Goal: Communication & Community: Answer question/provide support

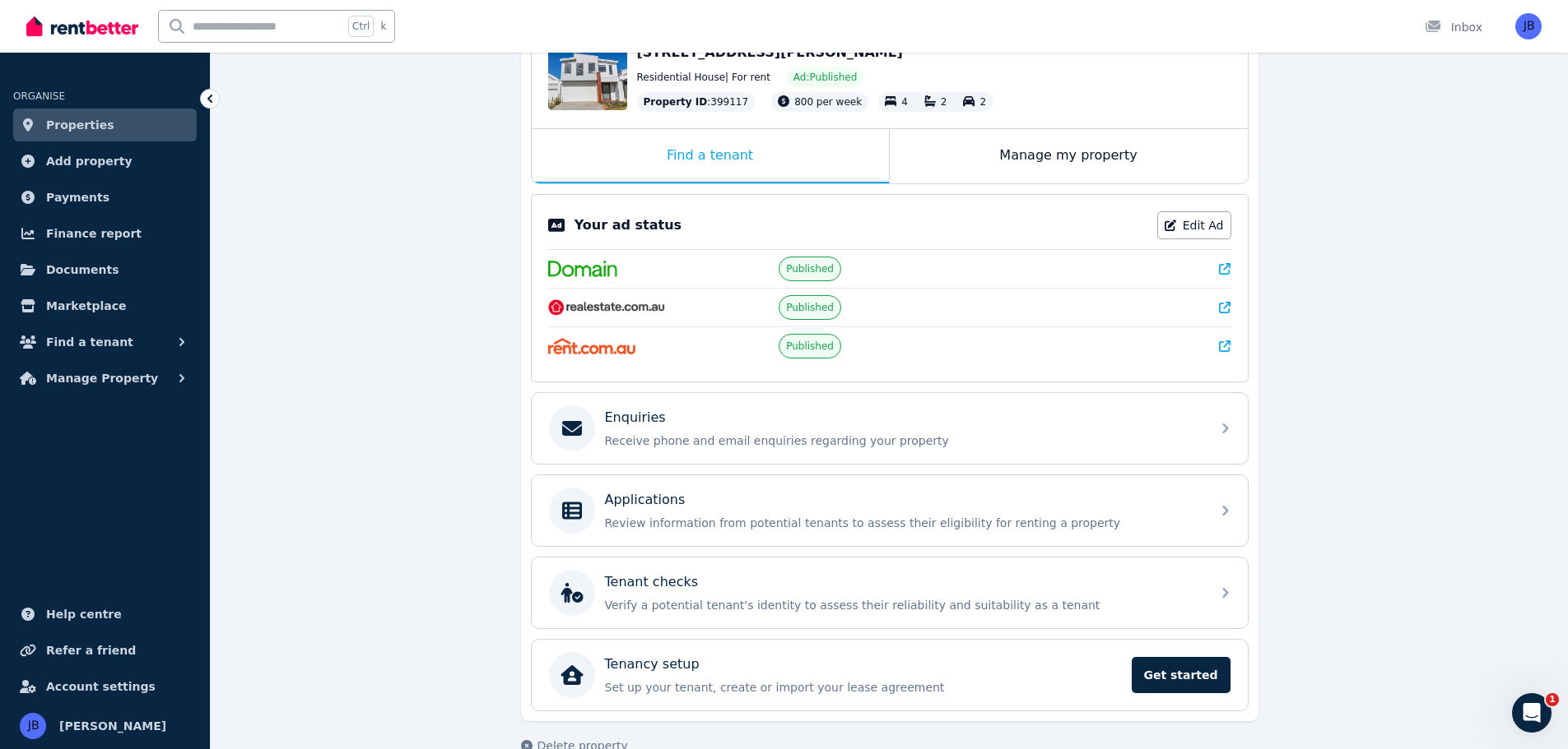
scroll to position [201, 0]
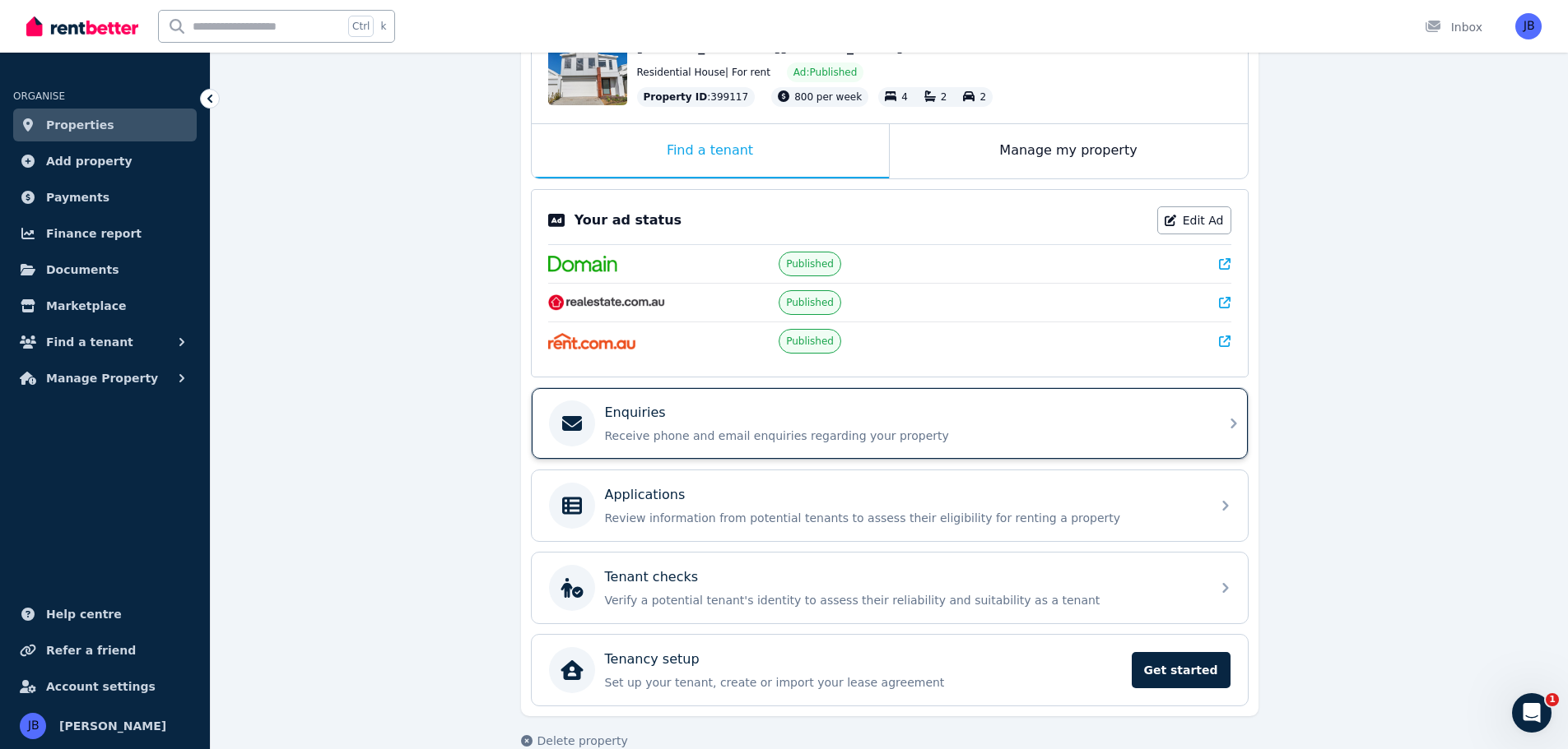
click at [635, 442] on p "Receive phone and email enquiries regarding your property" at bounding box center [903, 435] width 596 height 17
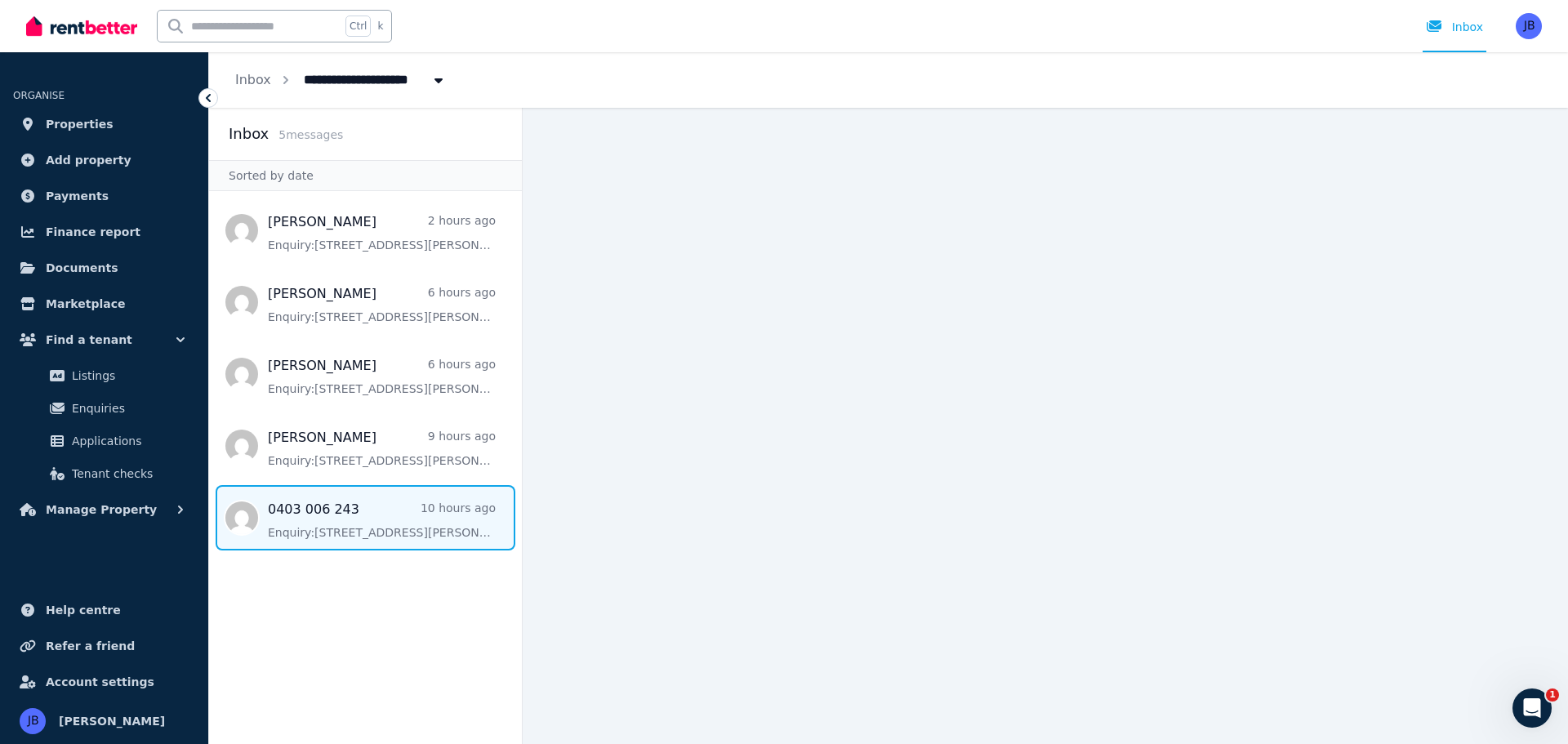
click at [332, 538] on span "Message list" at bounding box center [365, 518] width 313 height 65
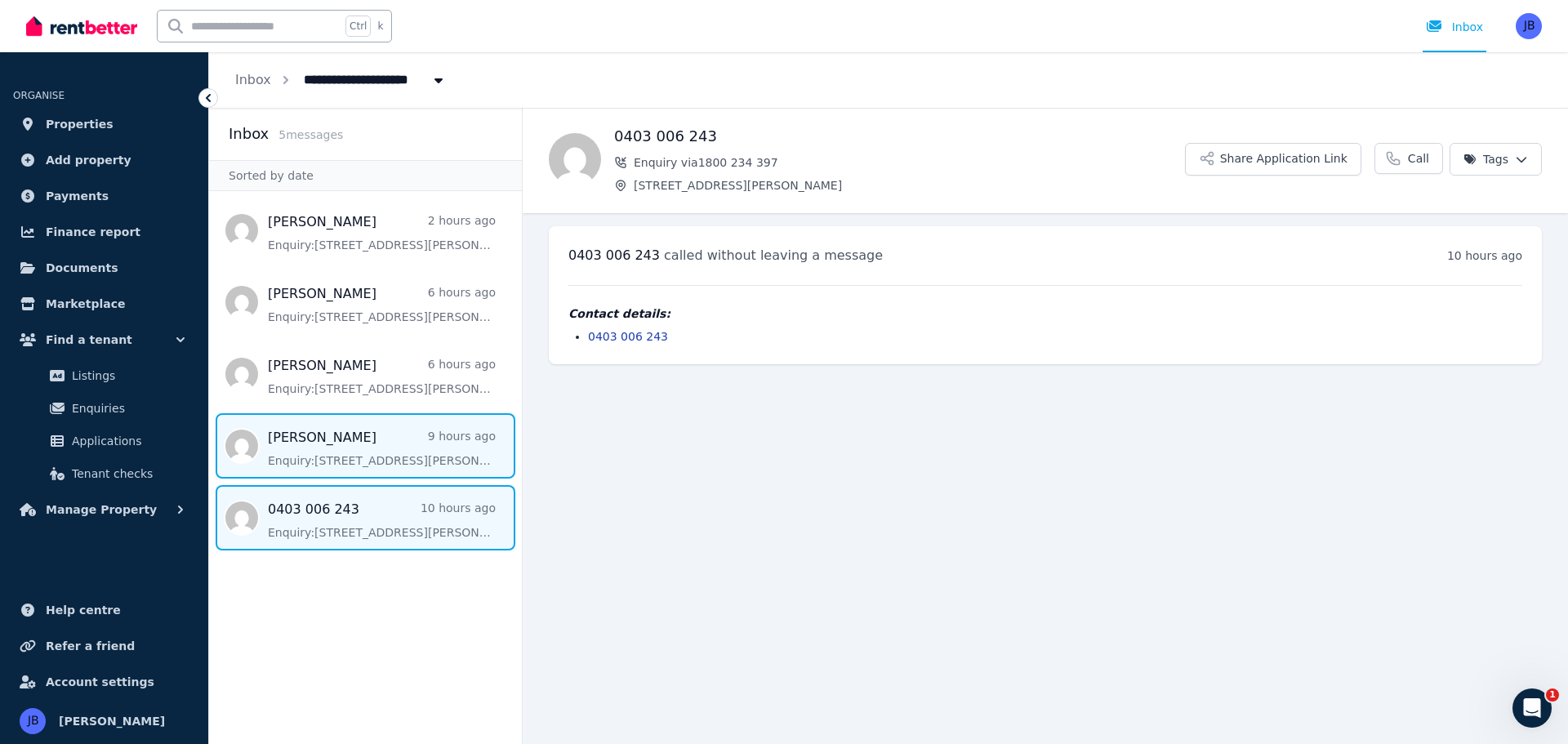
click at [320, 449] on span "Message list" at bounding box center [365, 446] width 313 height 65
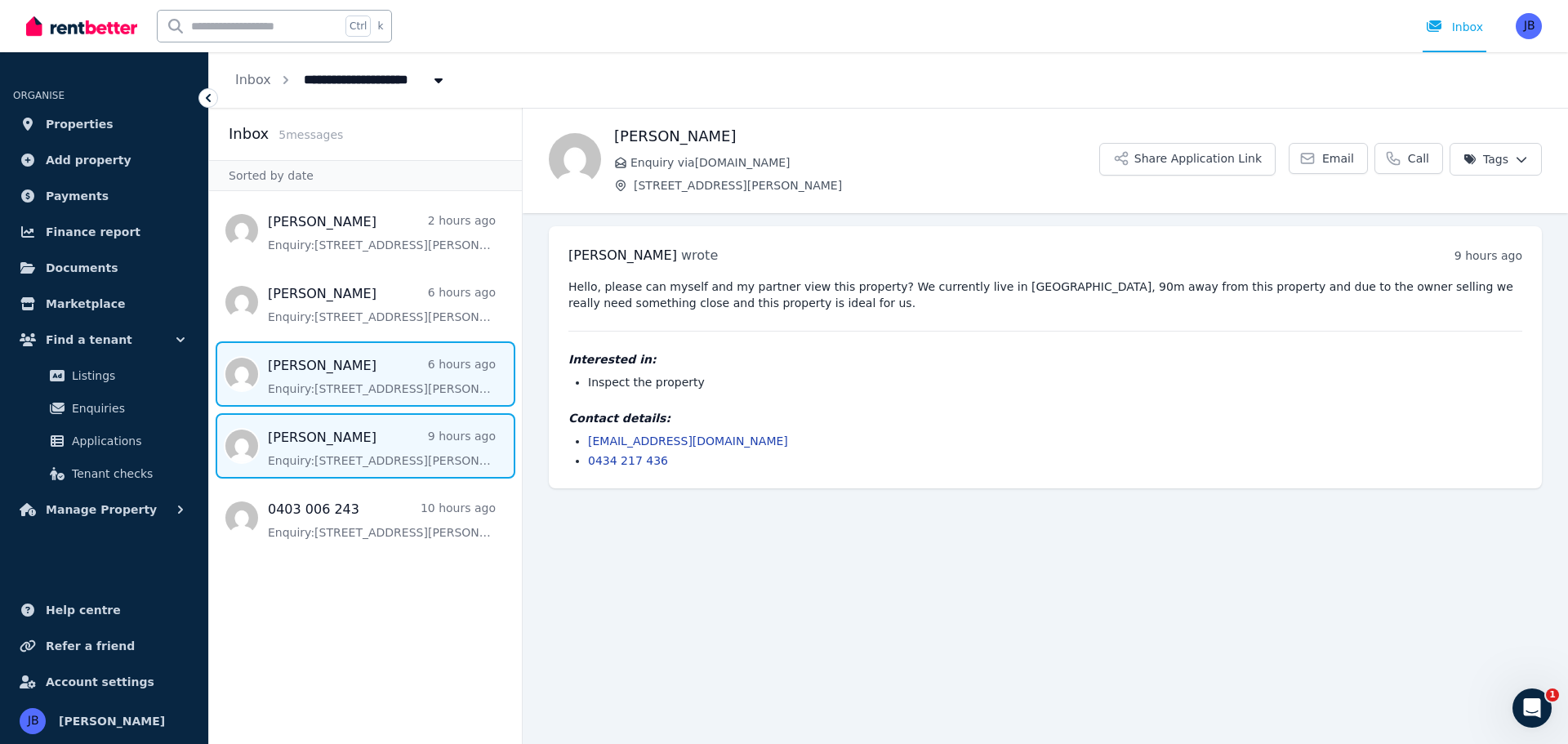
click at [330, 382] on span "Message list" at bounding box center [365, 374] width 313 height 65
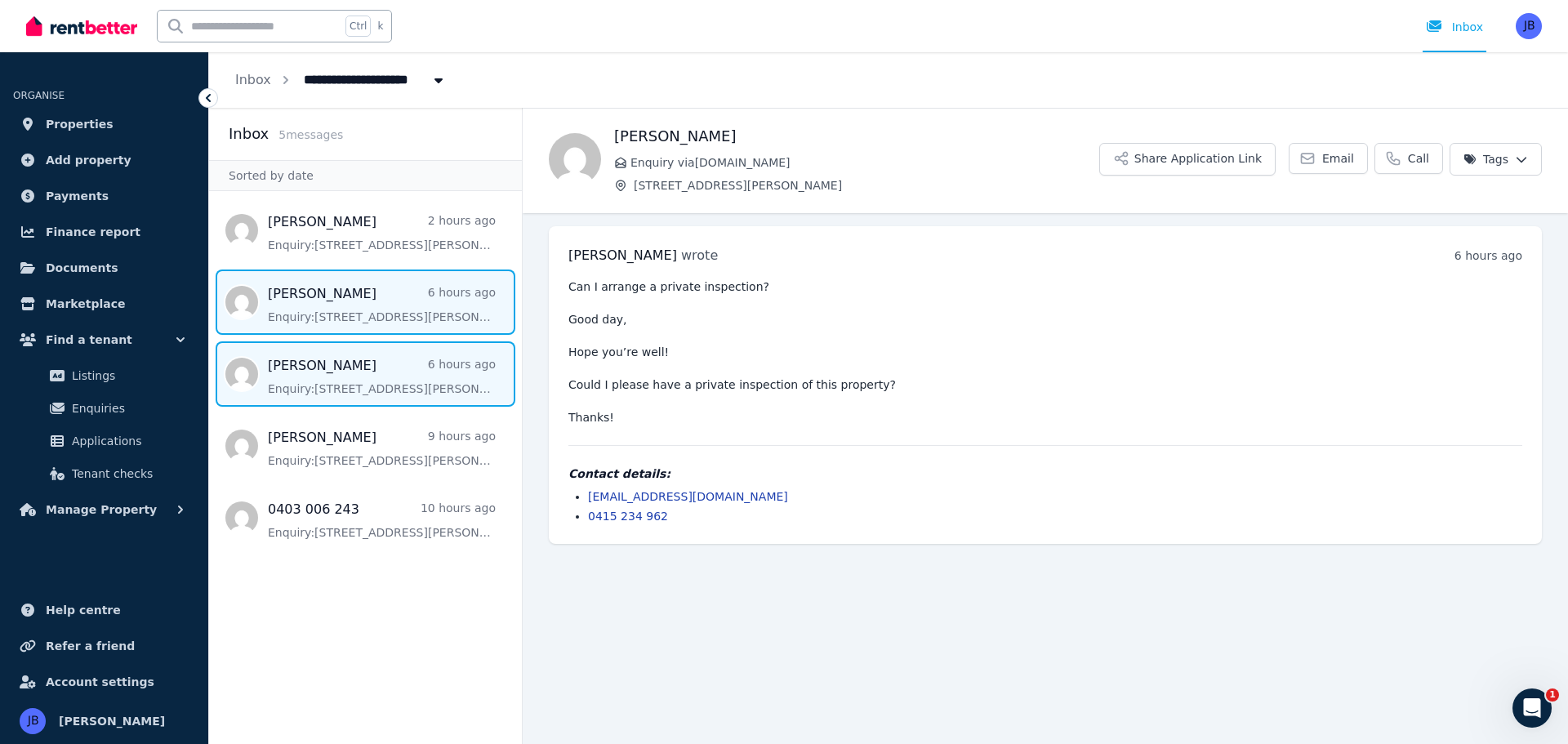
click at [304, 295] on span "Message list" at bounding box center [365, 302] width 313 height 65
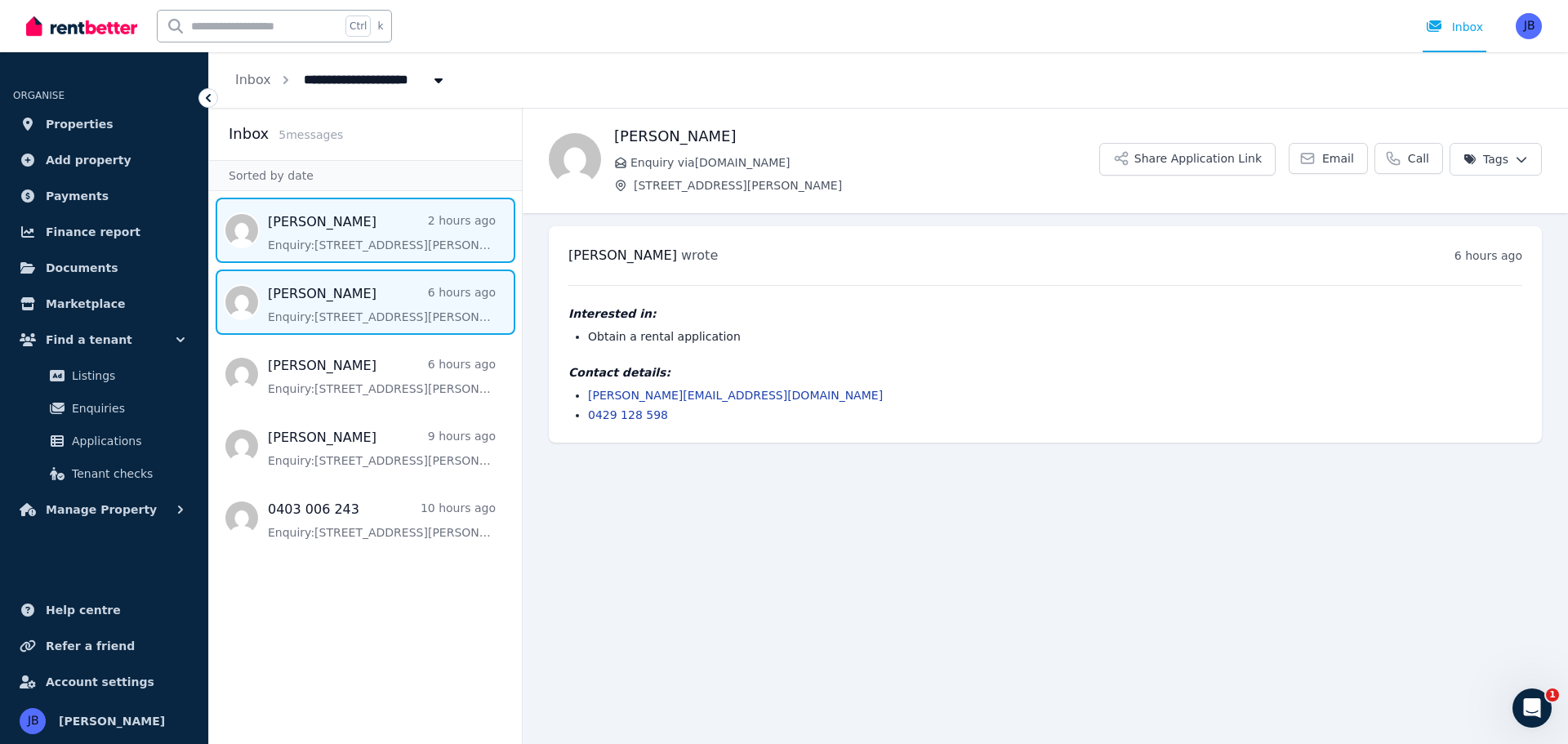
click at [288, 245] on span "Message list" at bounding box center [365, 230] width 313 height 65
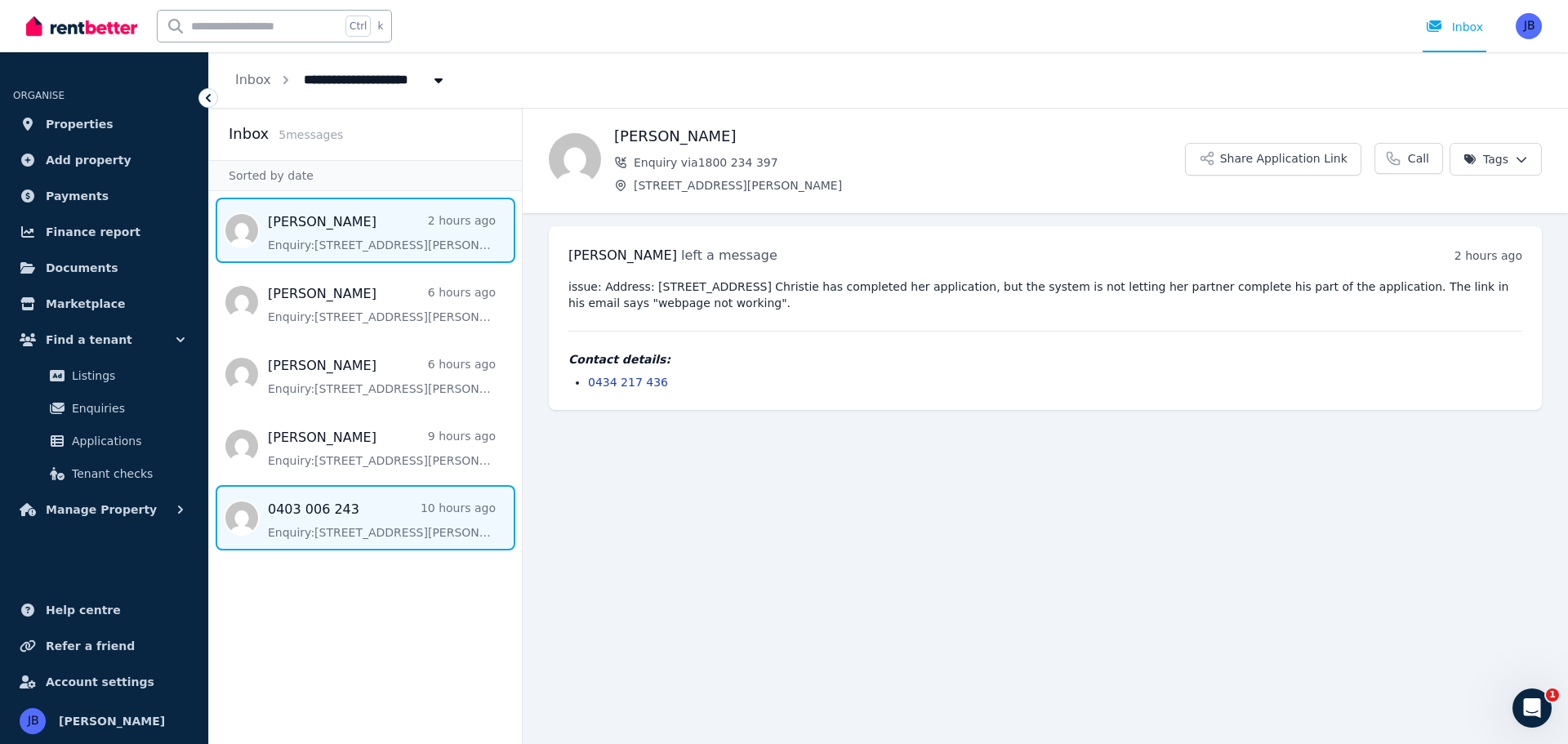
click at [317, 526] on span "Message list" at bounding box center [365, 518] width 313 height 65
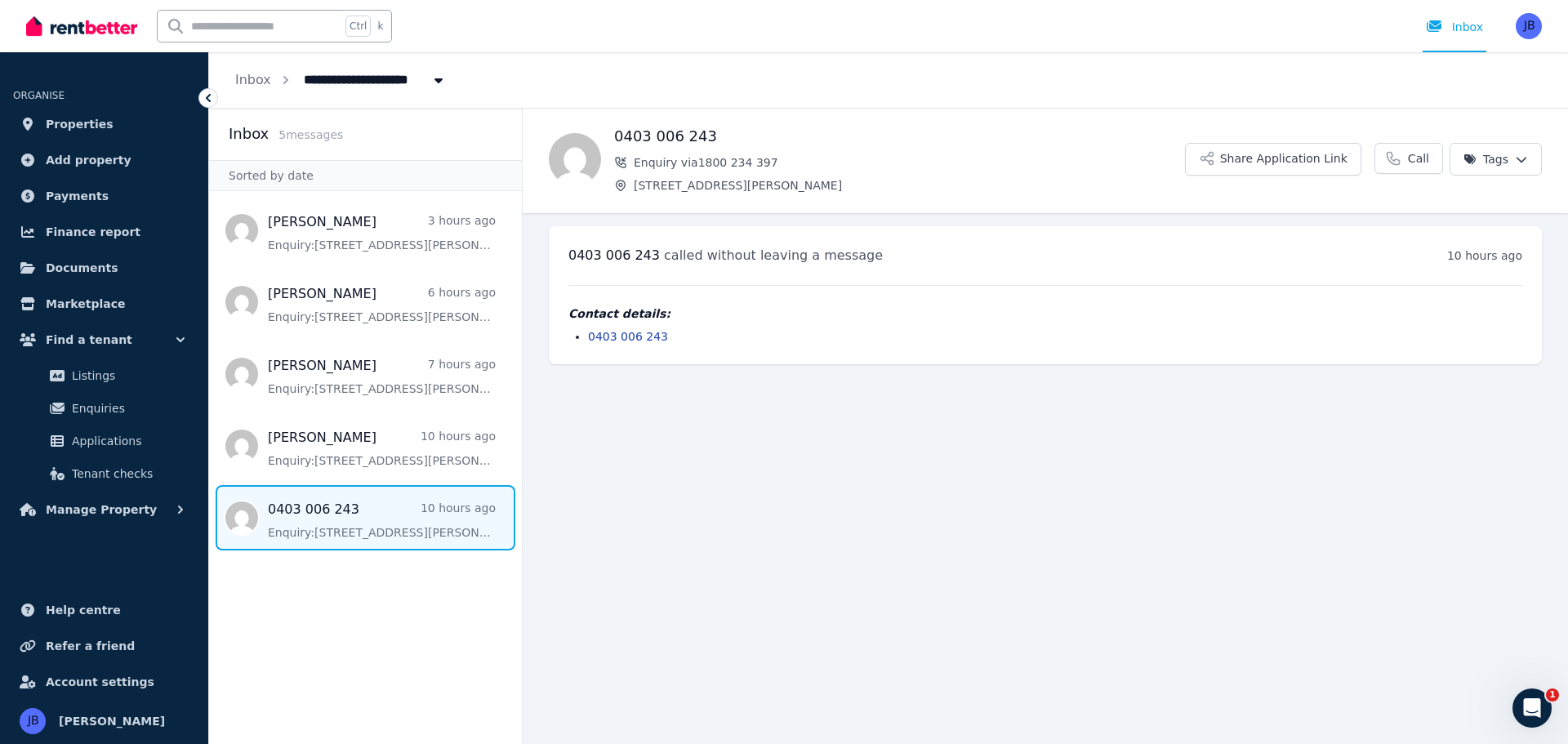
click at [317, 526] on span "Message list" at bounding box center [365, 518] width 313 height 65
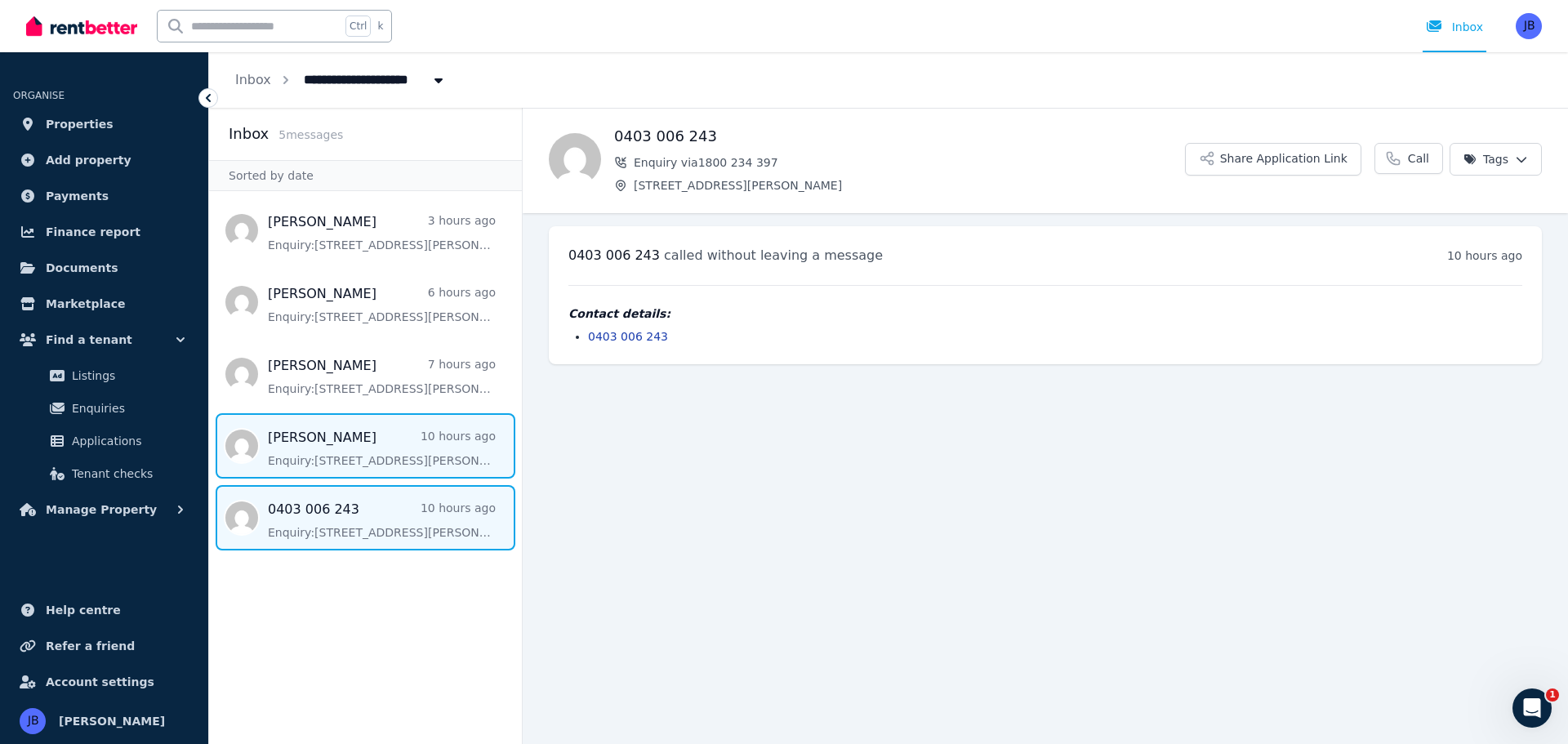
click at [301, 432] on span "Message list" at bounding box center [365, 446] width 313 height 65
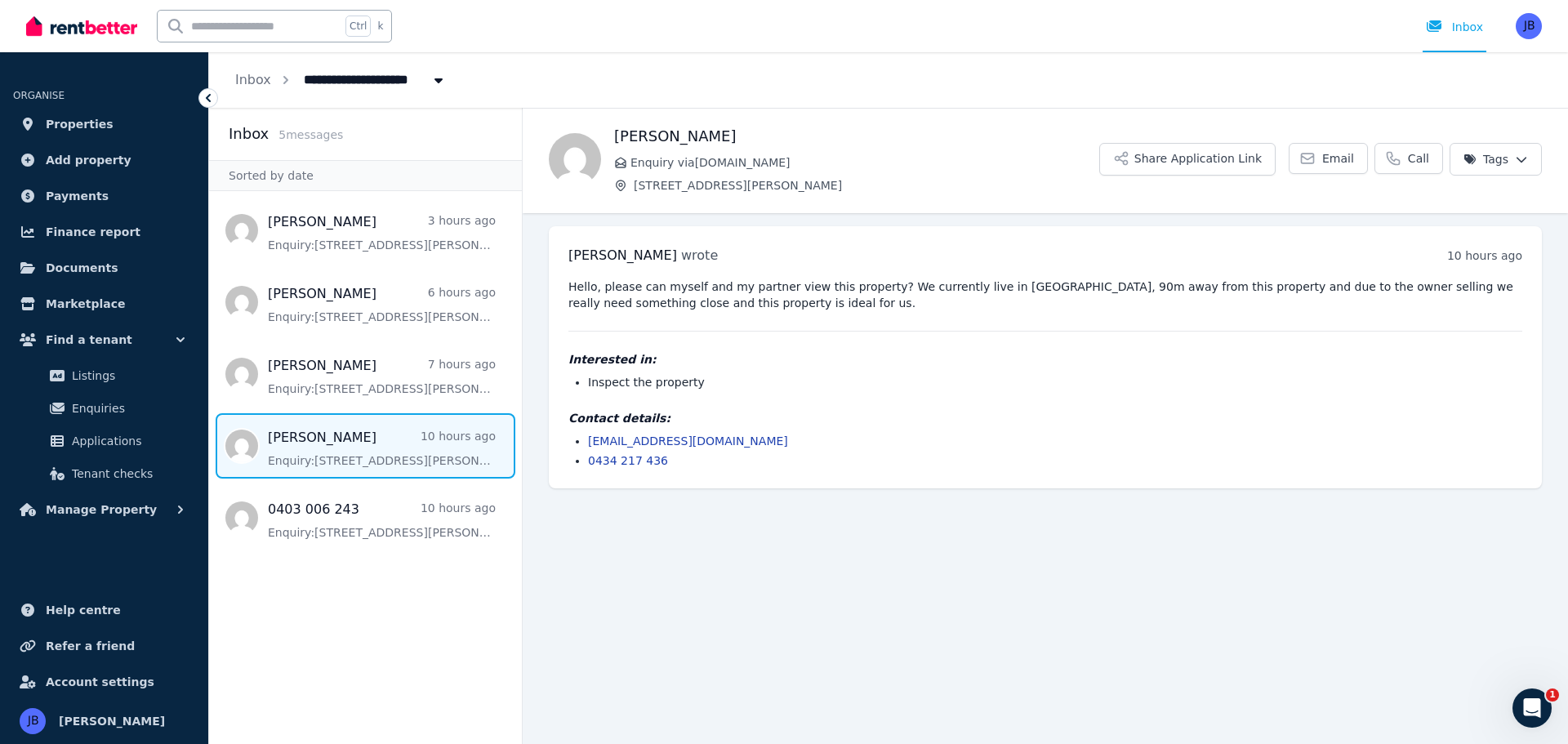
click at [637, 586] on main "Back [PERSON_NAME] Enquiry via [DOMAIN_NAME] [STREET_ADDRESS][PERSON_NAME] Shar…" at bounding box center [1045, 426] width 1045 height 636
click at [671, 576] on main "Back [PERSON_NAME] Enquiry via [DOMAIN_NAME] [STREET_ADDRESS][PERSON_NAME] Shar…" at bounding box center [1045, 426] width 1045 height 636
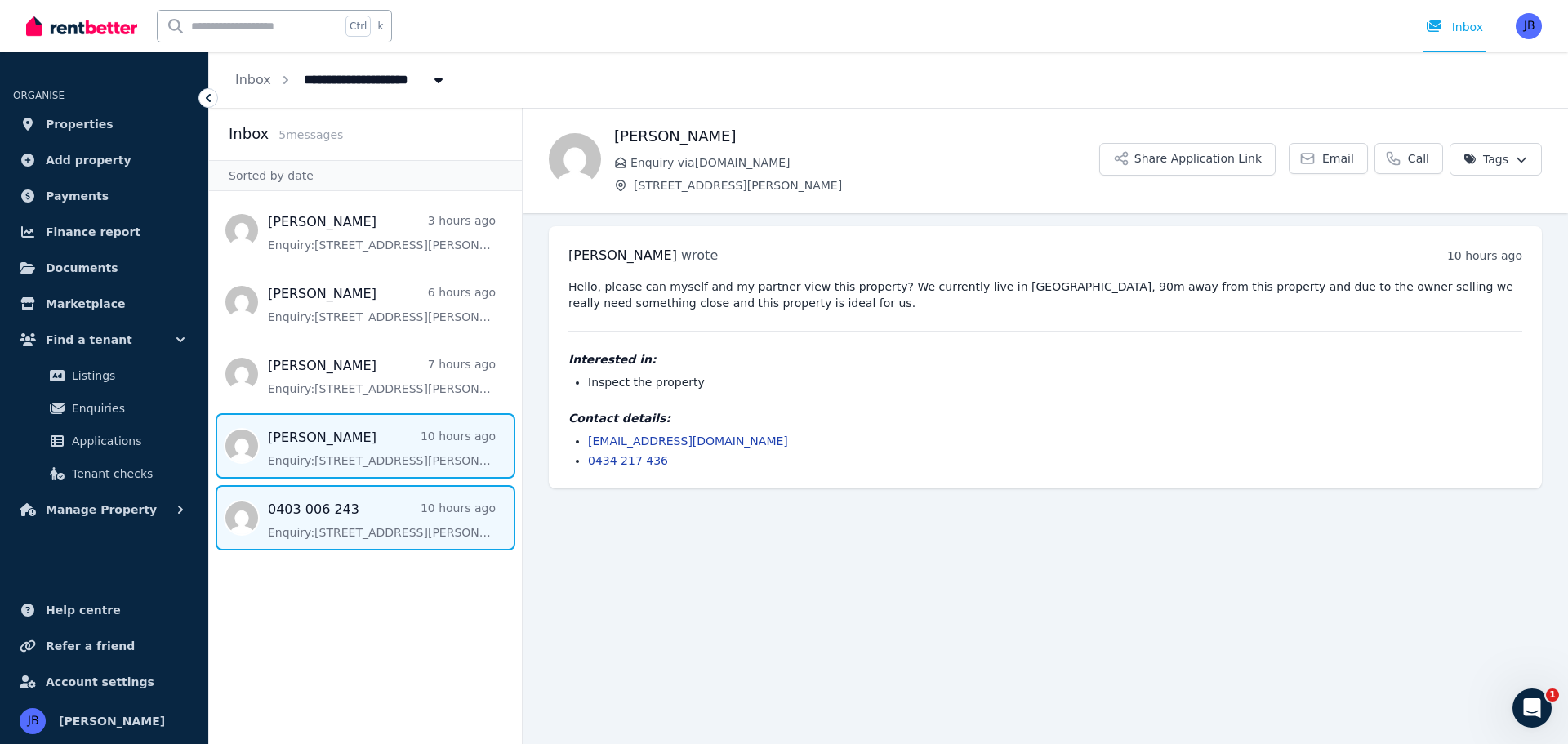
click at [331, 515] on span "Message list" at bounding box center [365, 518] width 313 height 65
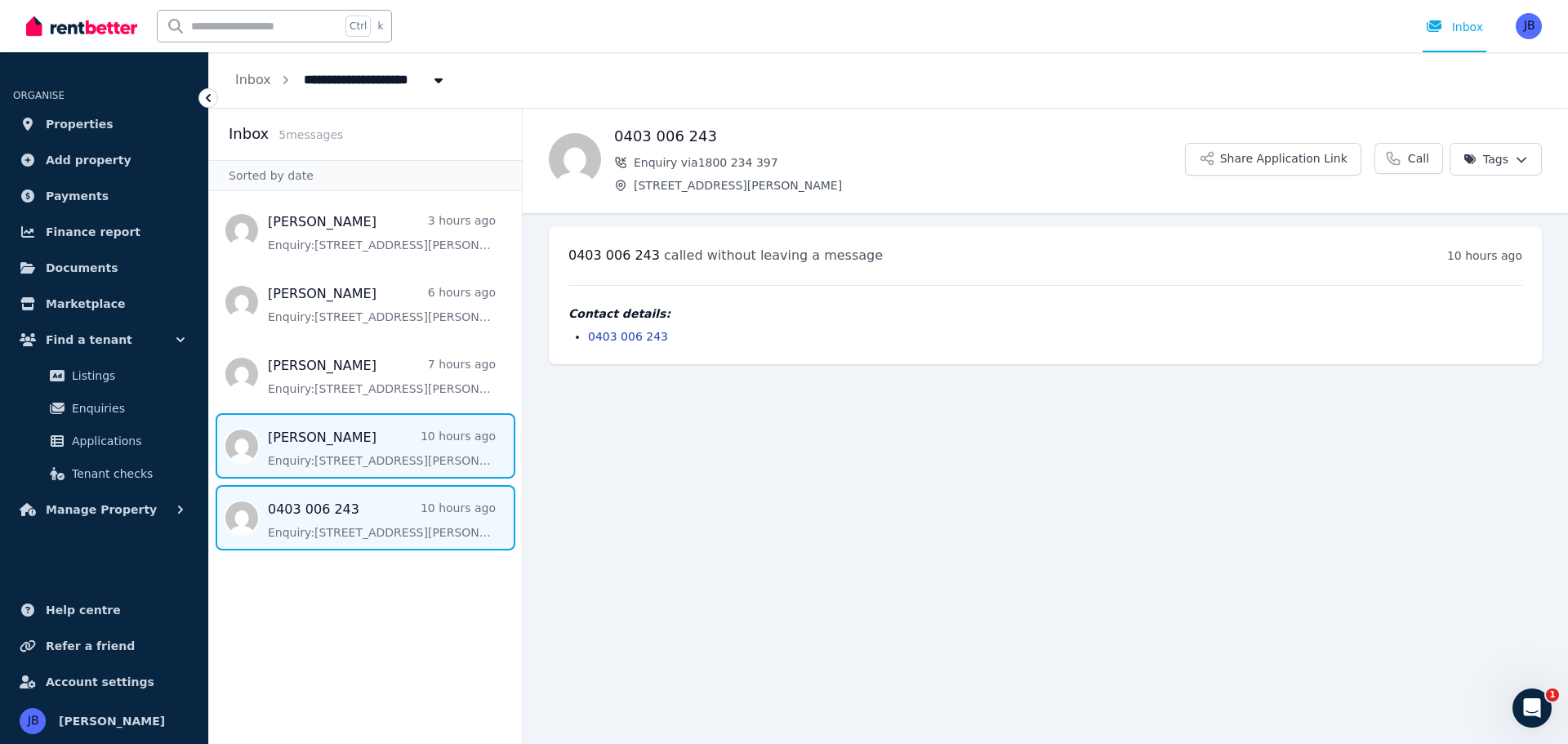
click at [246, 431] on span "Message list" at bounding box center [365, 446] width 313 height 65
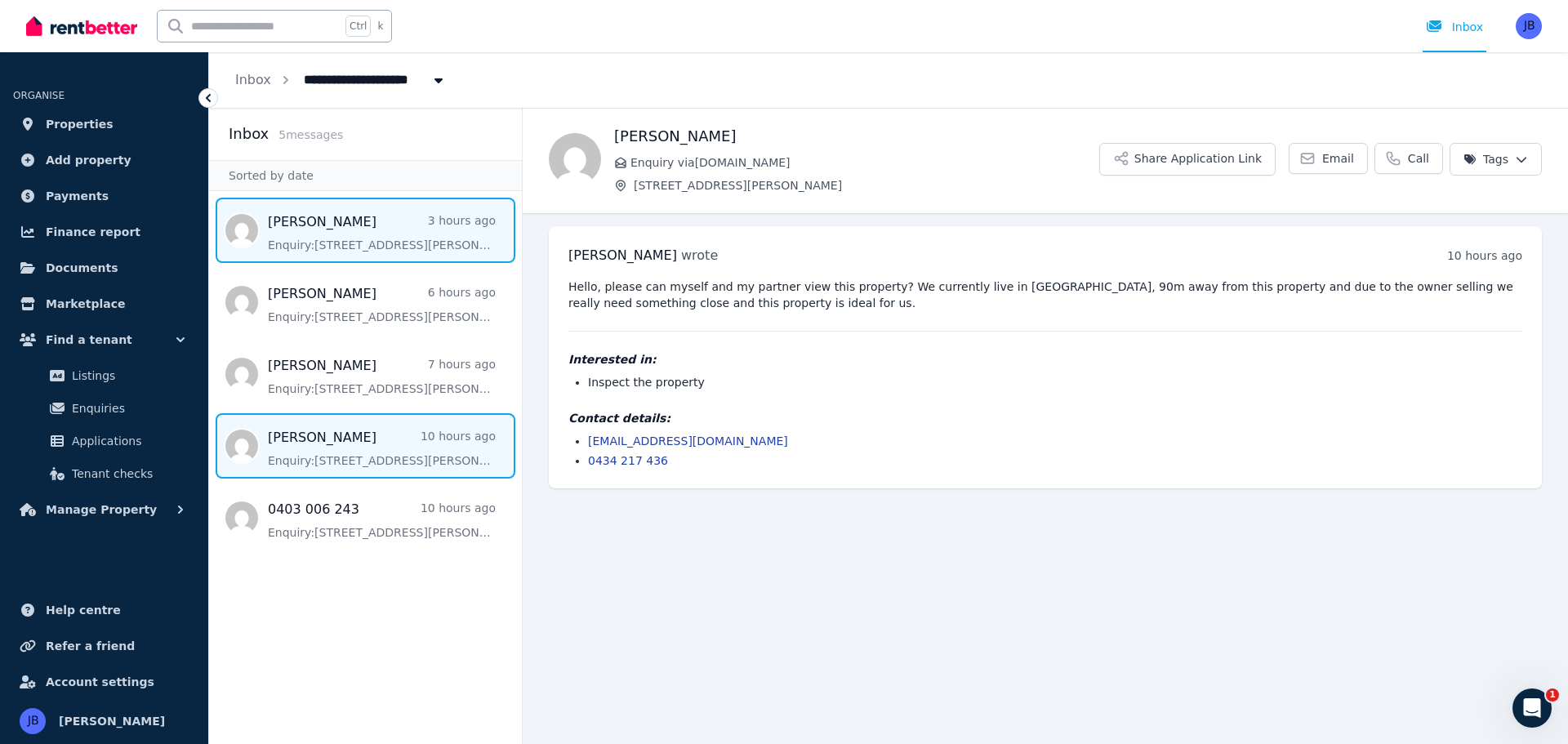
click at [354, 232] on span "Message list" at bounding box center [365, 230] width 313 height 65
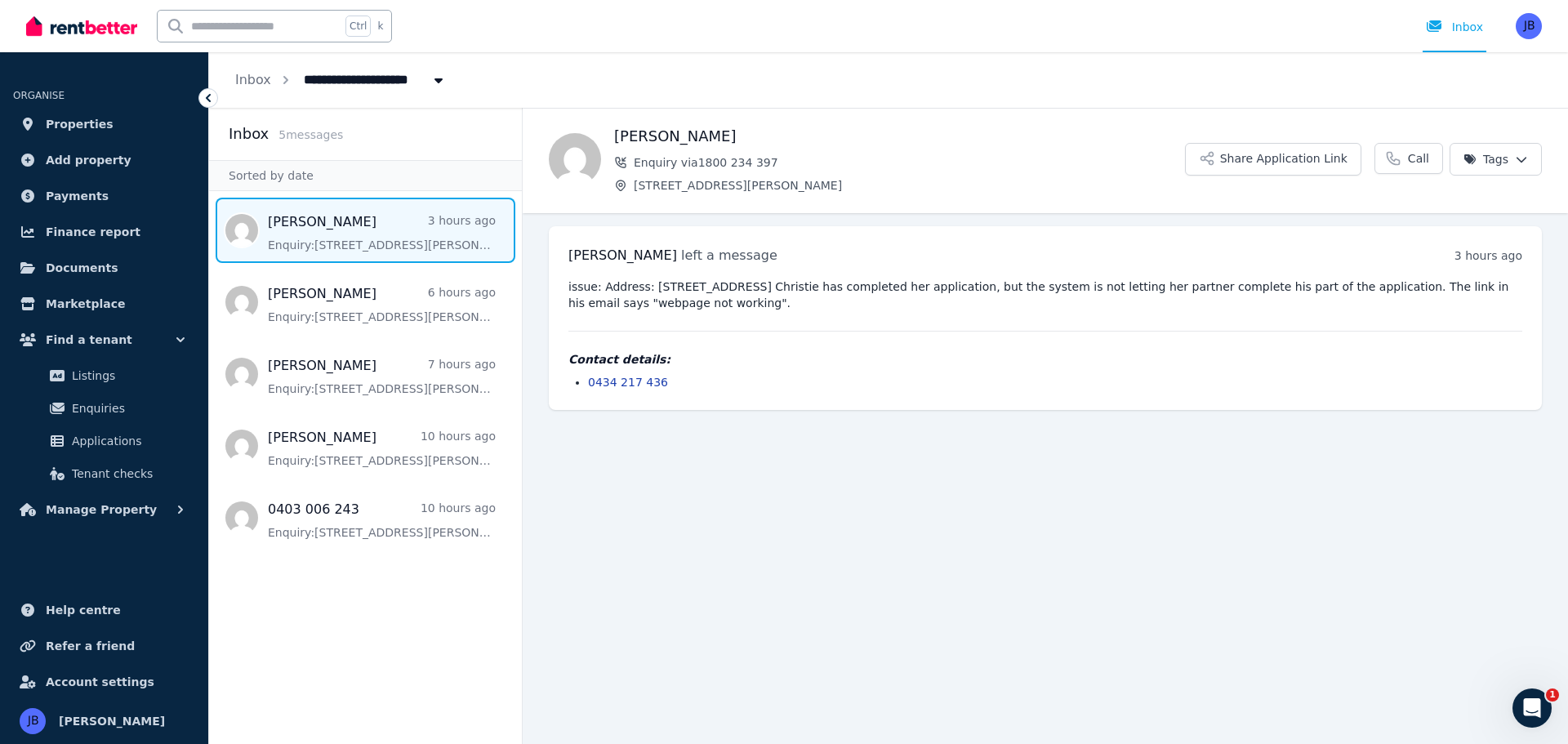
click at [871, 515] on main "Back [PERSON_NAME] Enquiry [STREET_ADDRESS][PERSON_NAME] Share Application Link…" at bounding box center [1045, 426] width 1045 height 636
click at [59, 502] on span "Manage Property" at bounding box center [102, 510] width 111 height 20
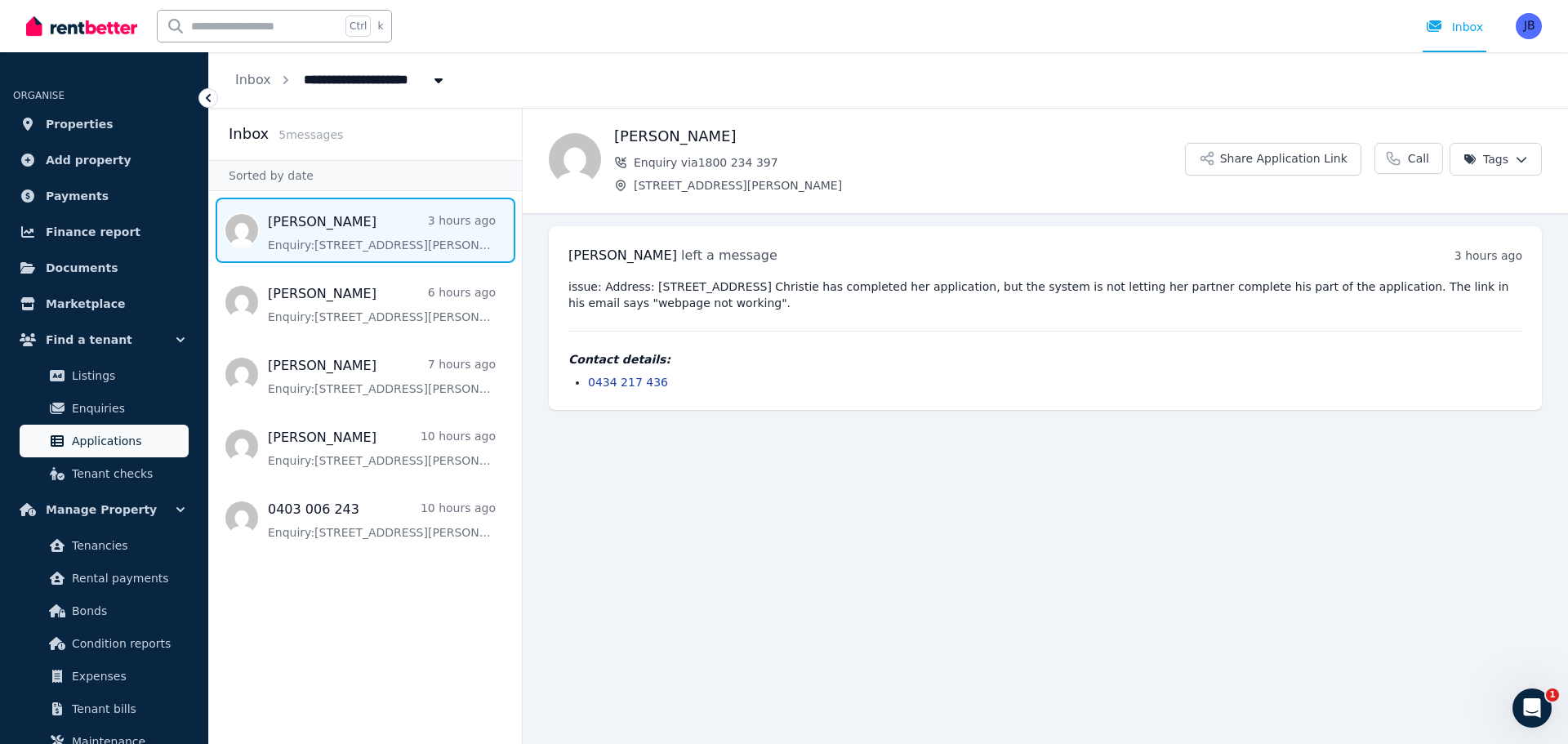
click at [68, 446] on link "Applications" at bounding box center [104, 441] width 169 height 33
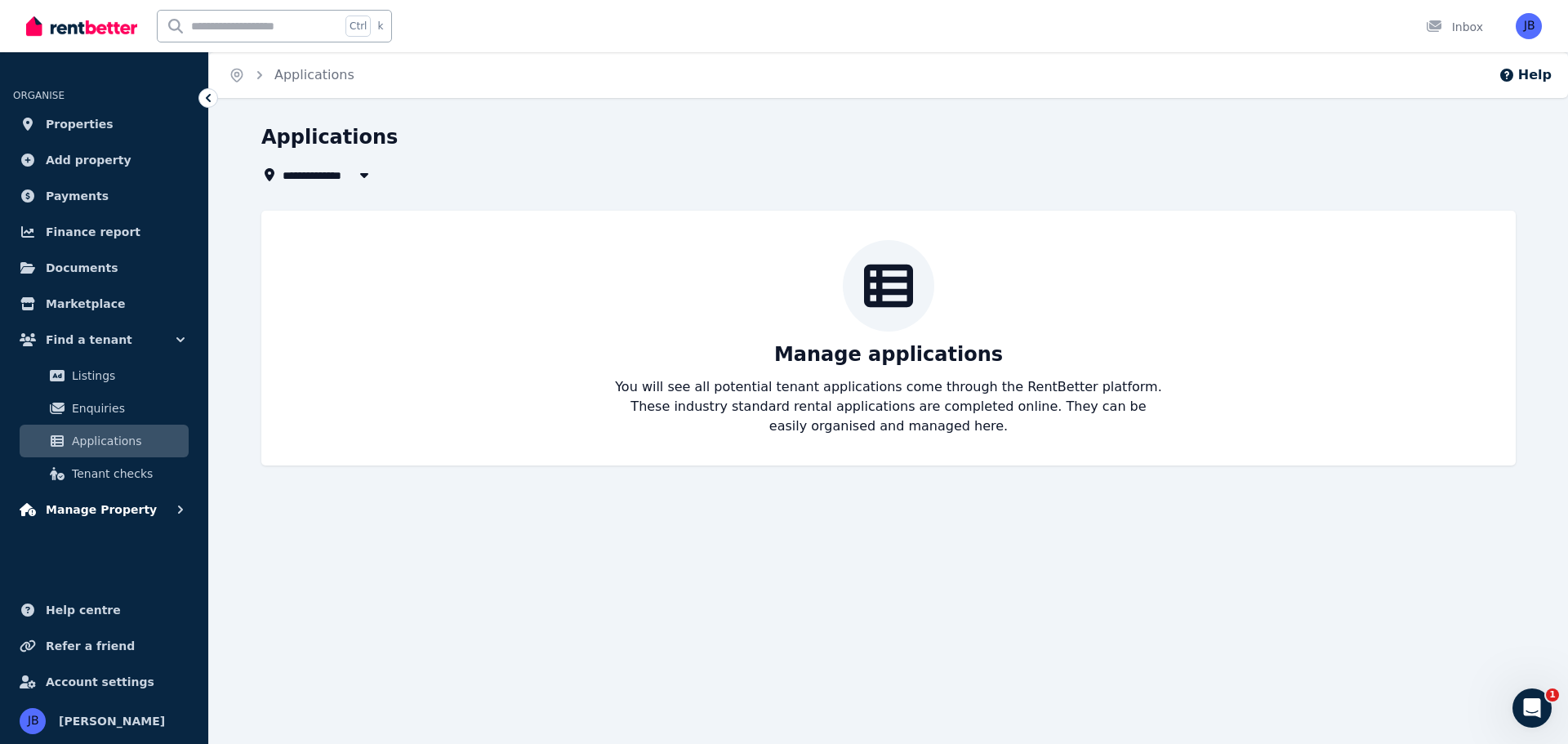
click at [96, 508] on span "Manage Property" at bounding box center [102, 510] width 111 height 20
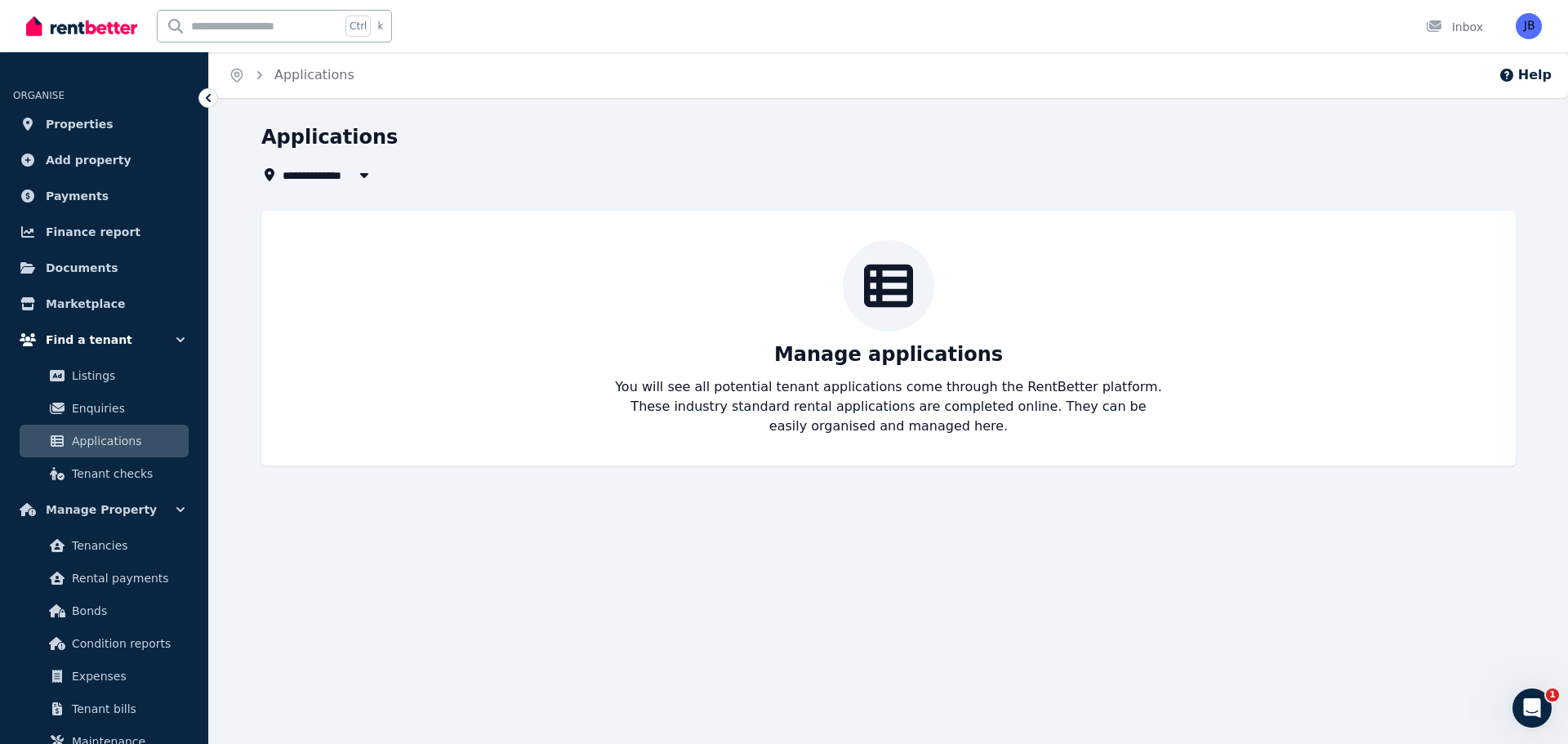
click at [127, 336] on button "Find a tenant" at bounding box center [103, 340] width 182 height 33
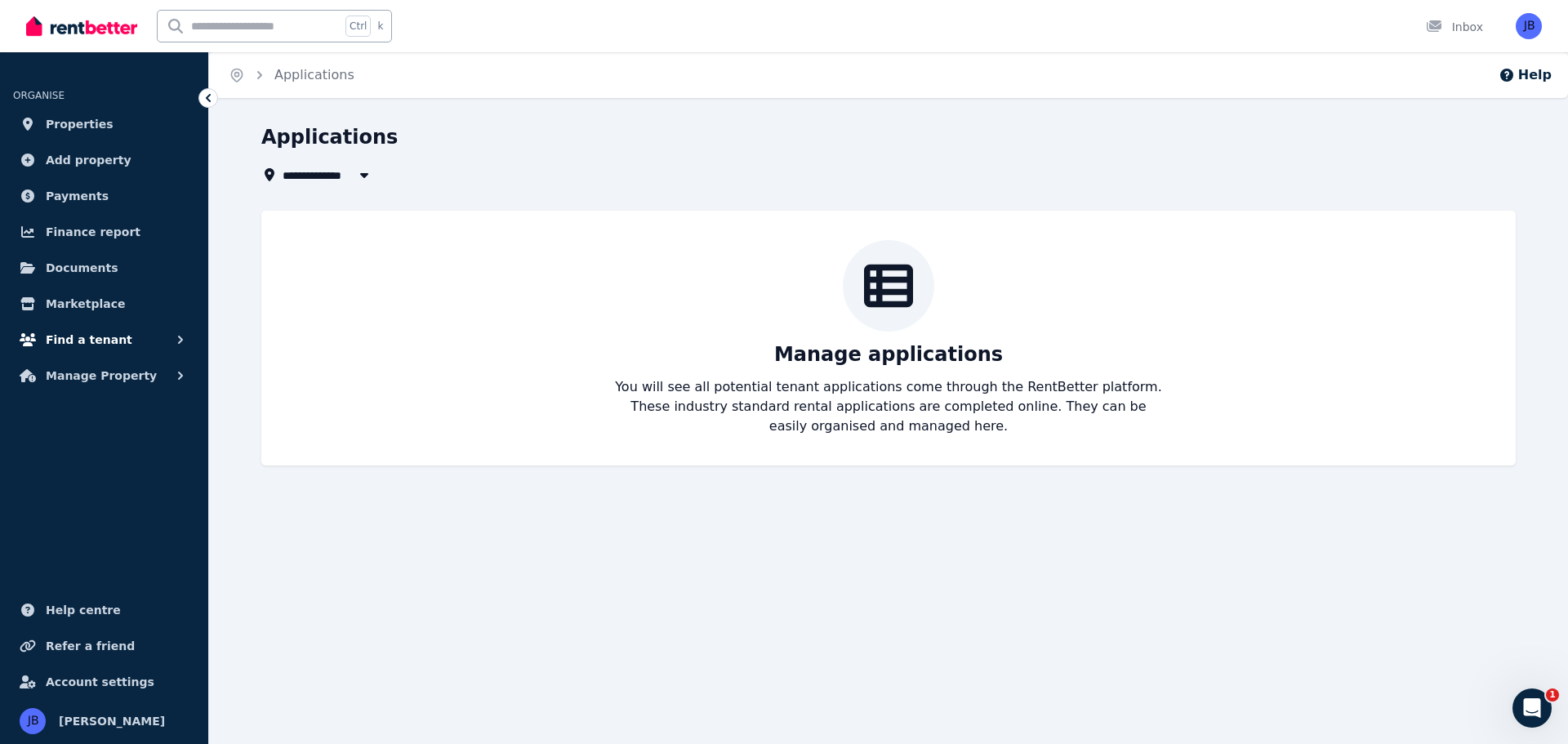
click at [119, 337] on button "Find a tenant" at bounding box center [103, 340] width 182 height 33
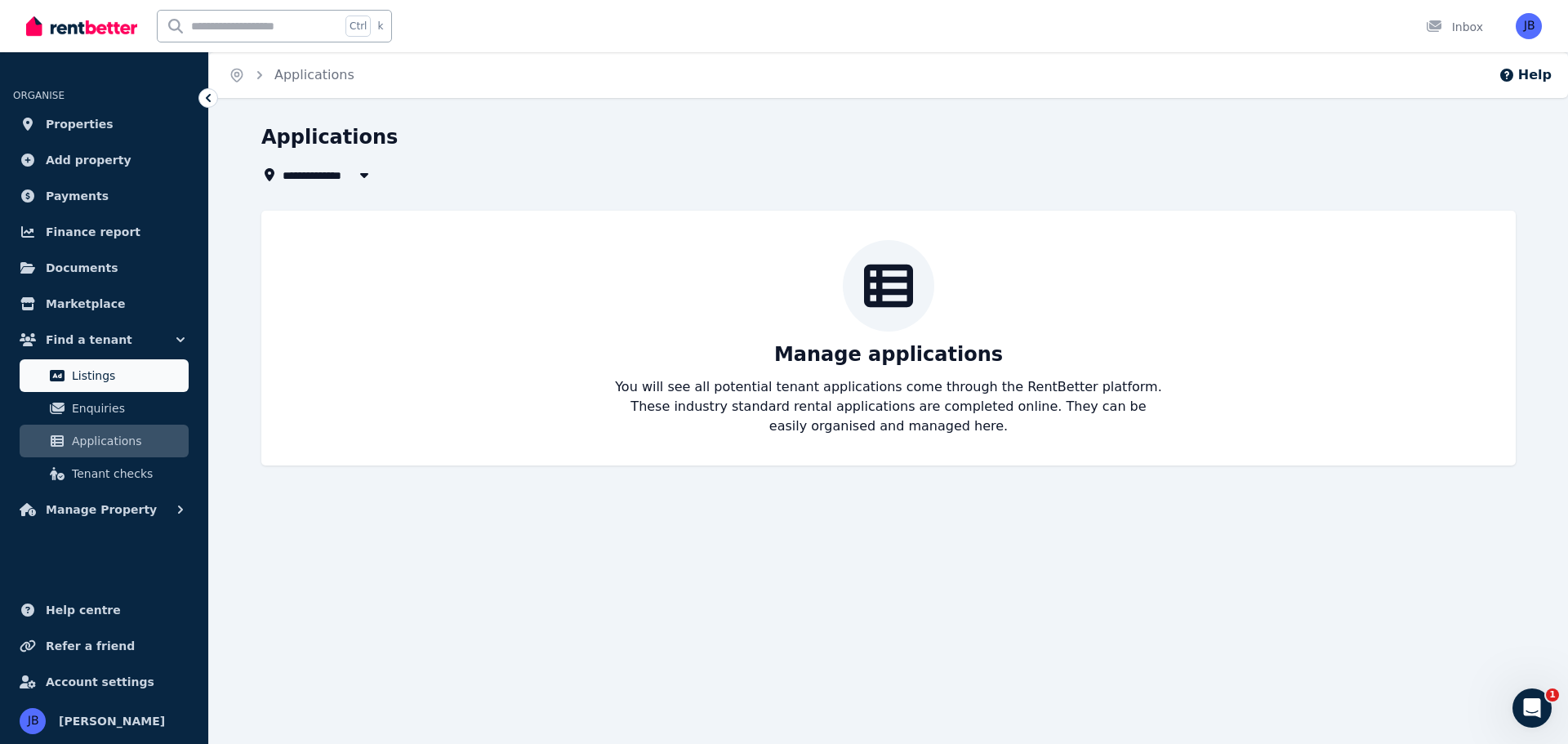
click at [105, 370] on span "Listings" at bounding box center [127, 376] width 110 height 20
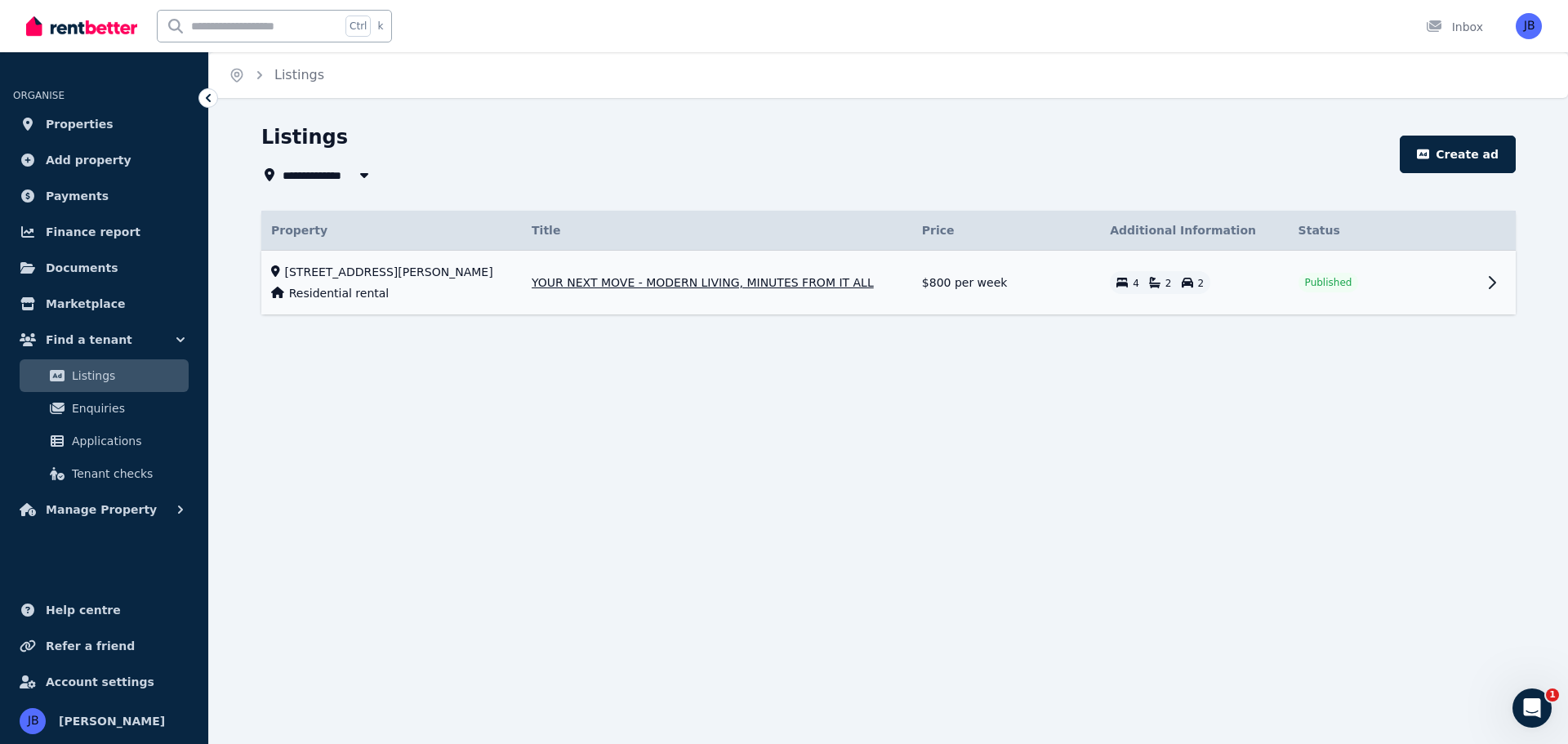
click at [1490, 278] on icon at bounding box center [1492, 282] width 6 height 11
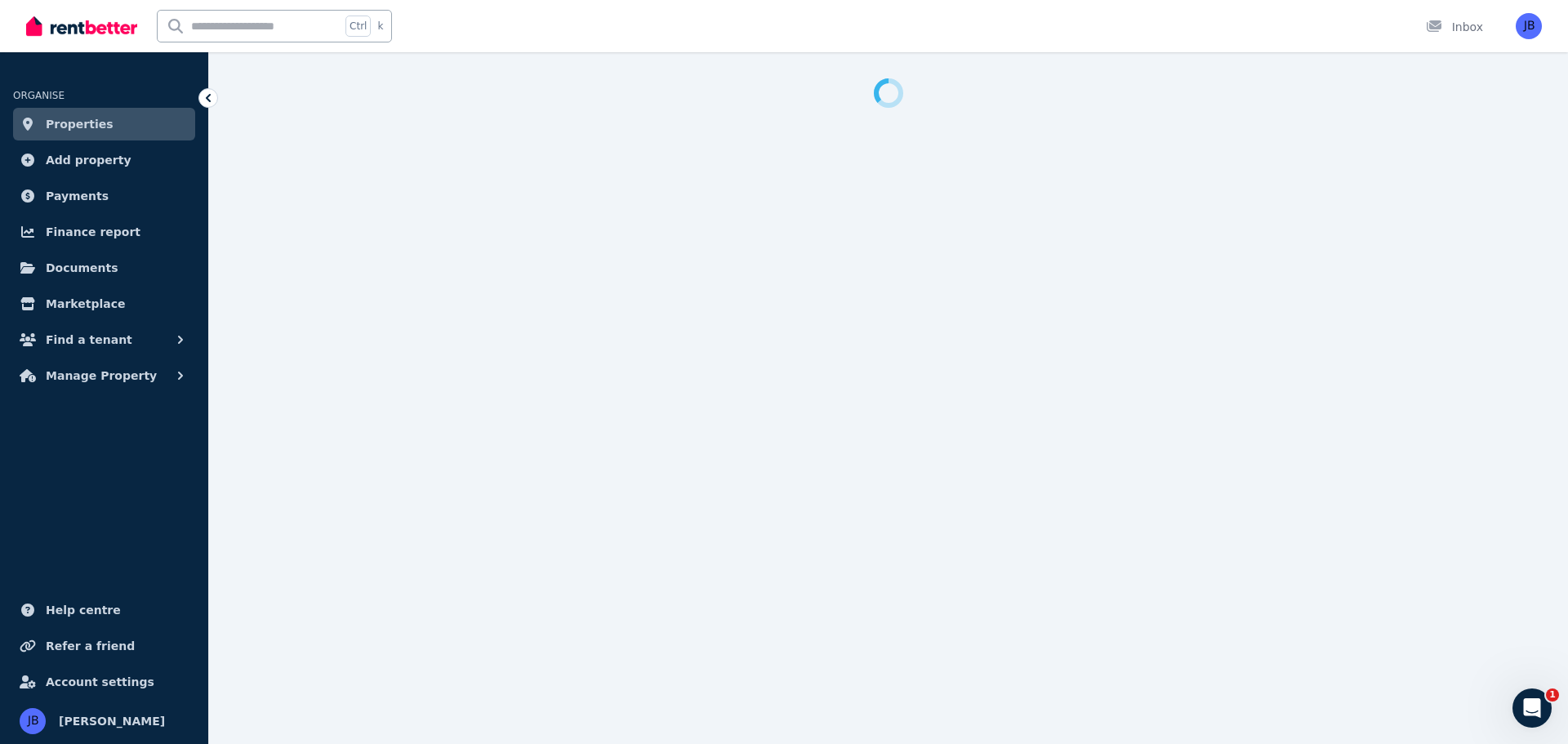
select select "**"
select select "**********"
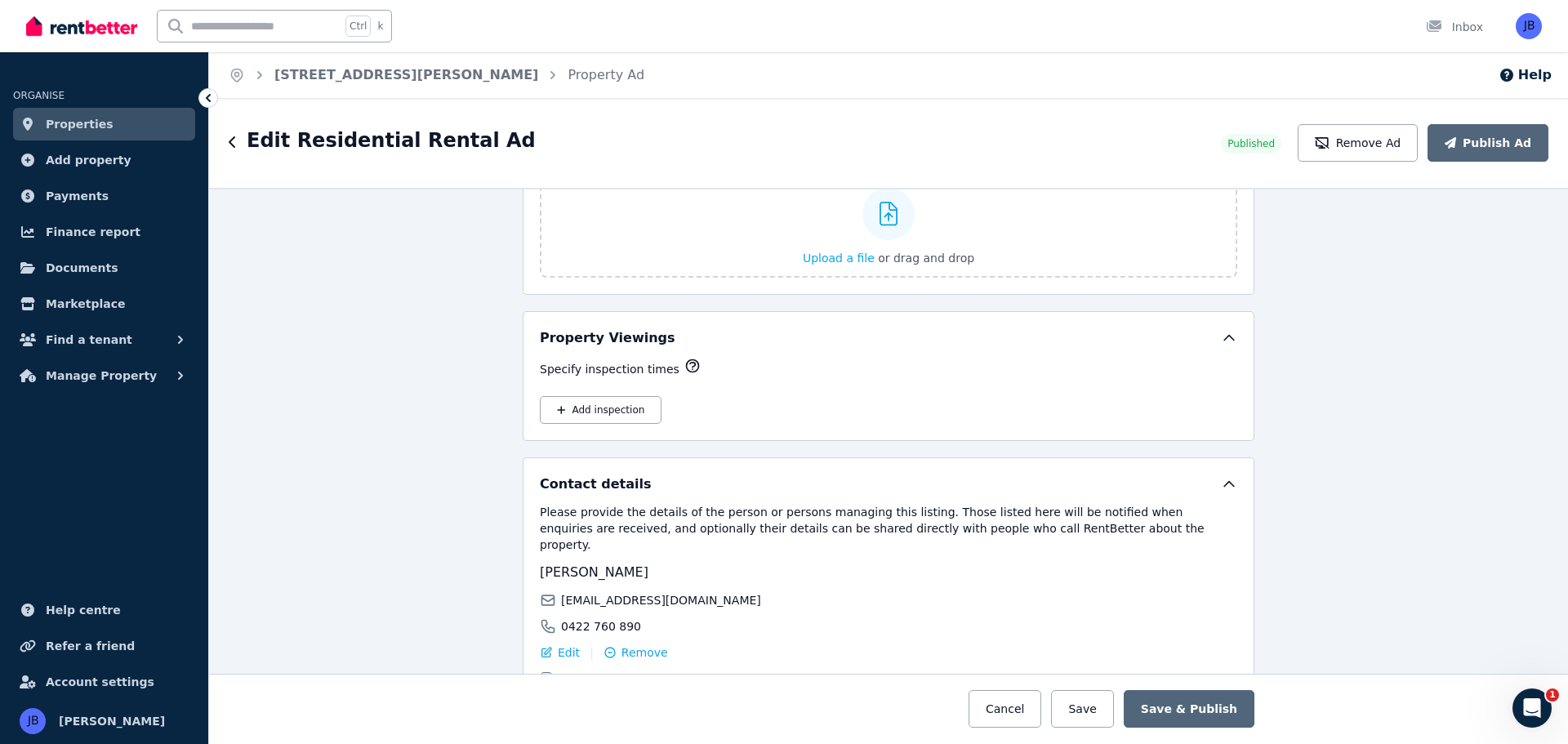
scroll to position [2712, 0]
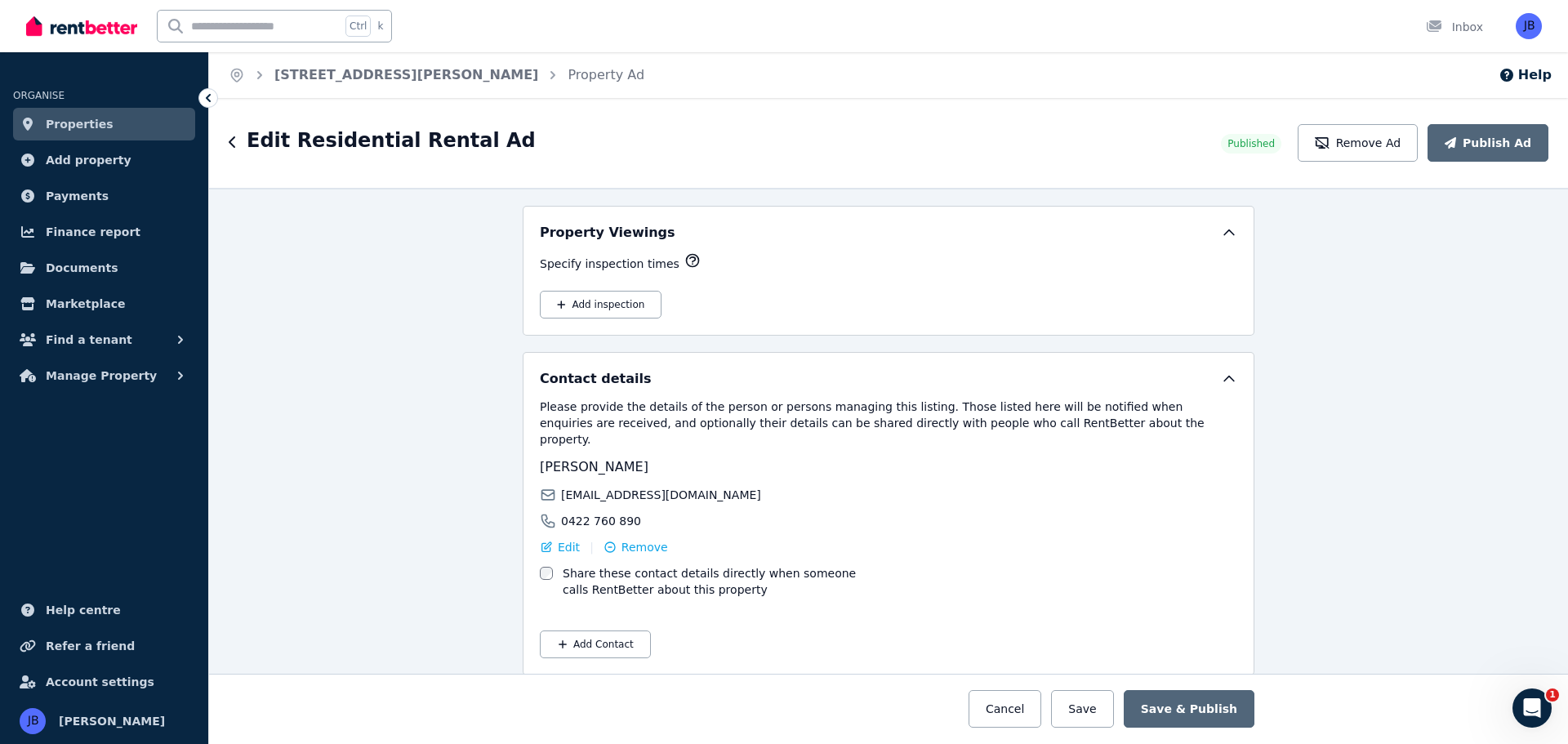
click at [43, 129] on link "Properties" at bounding box center [103, 124] width 182 height 33
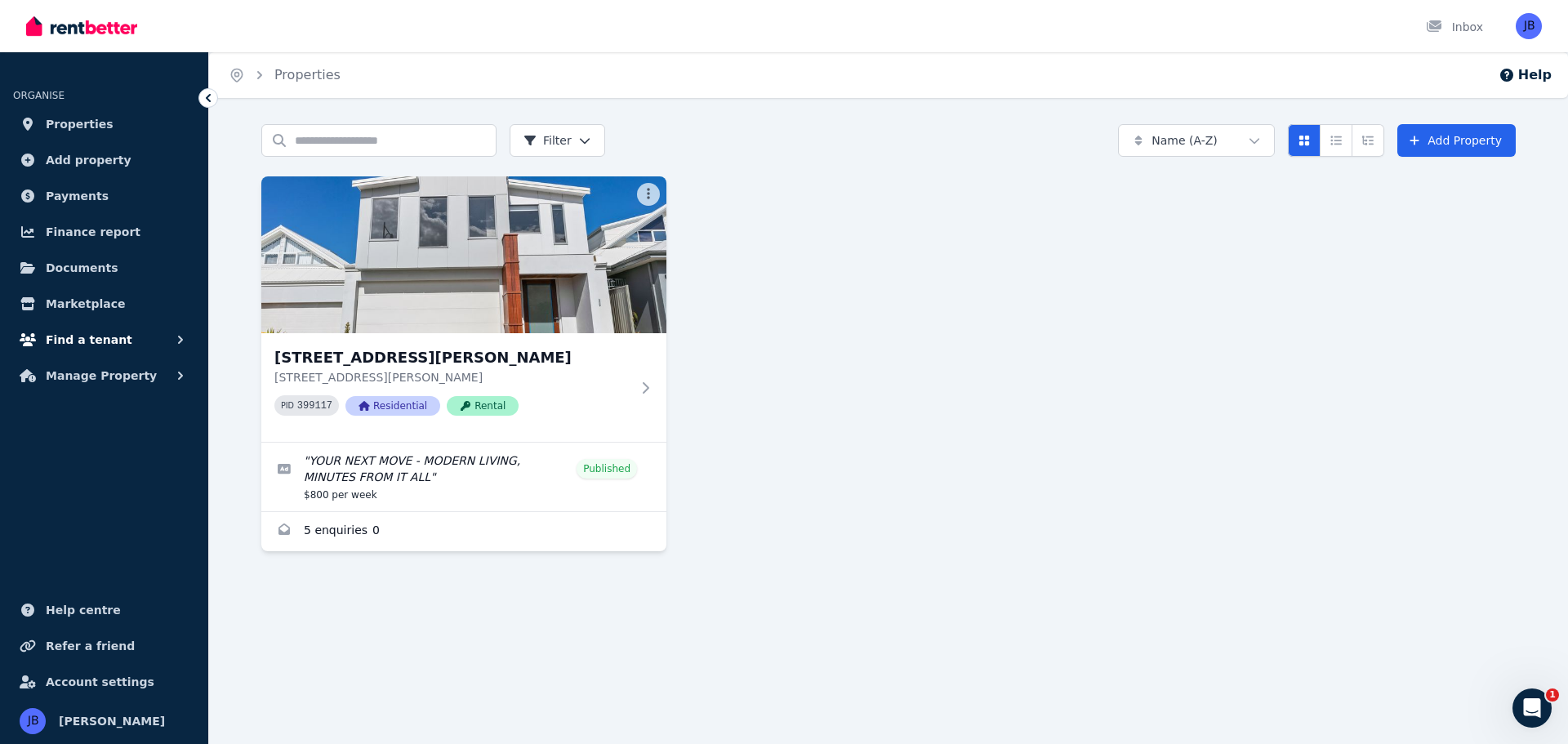
click at [64, 332] on span "Find a tenant" at bounding box center [90, 339] width 87 height 20
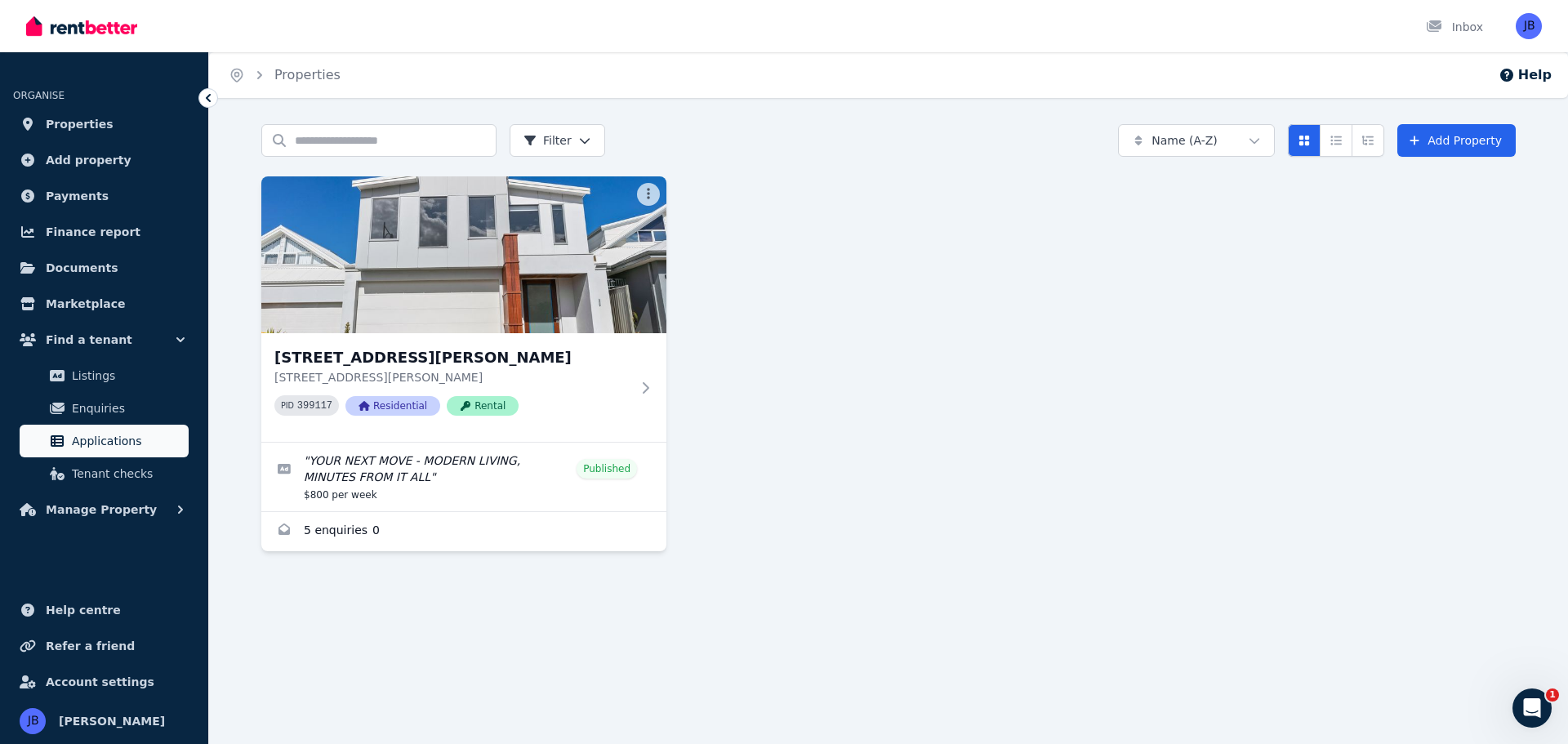
click at [95, 439] on span "Applications" at bounding box center [127, 441] width 110 height 20
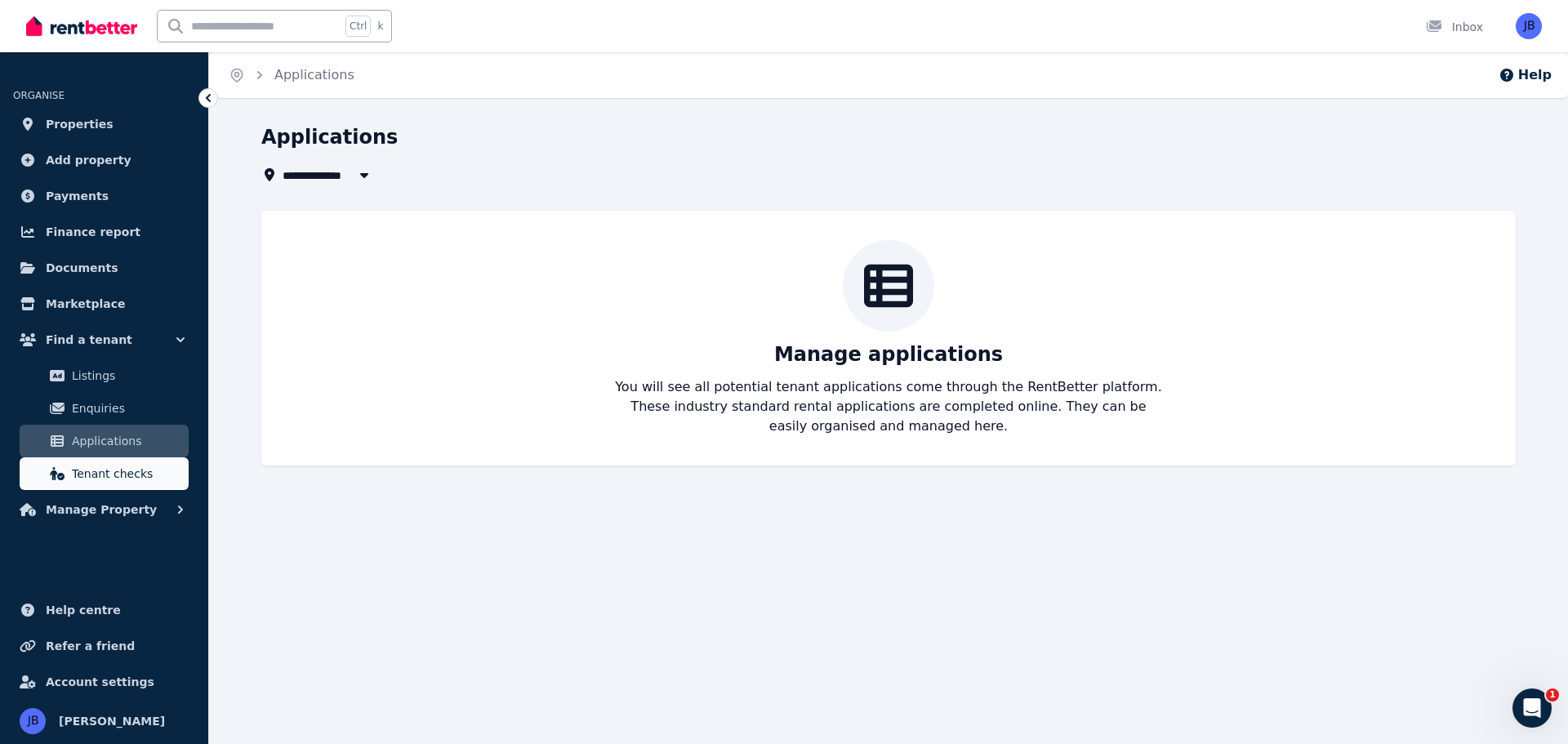
click at [126, 482] on span "Tenant checks" at bounding box center [127, 473] width 110 height 20
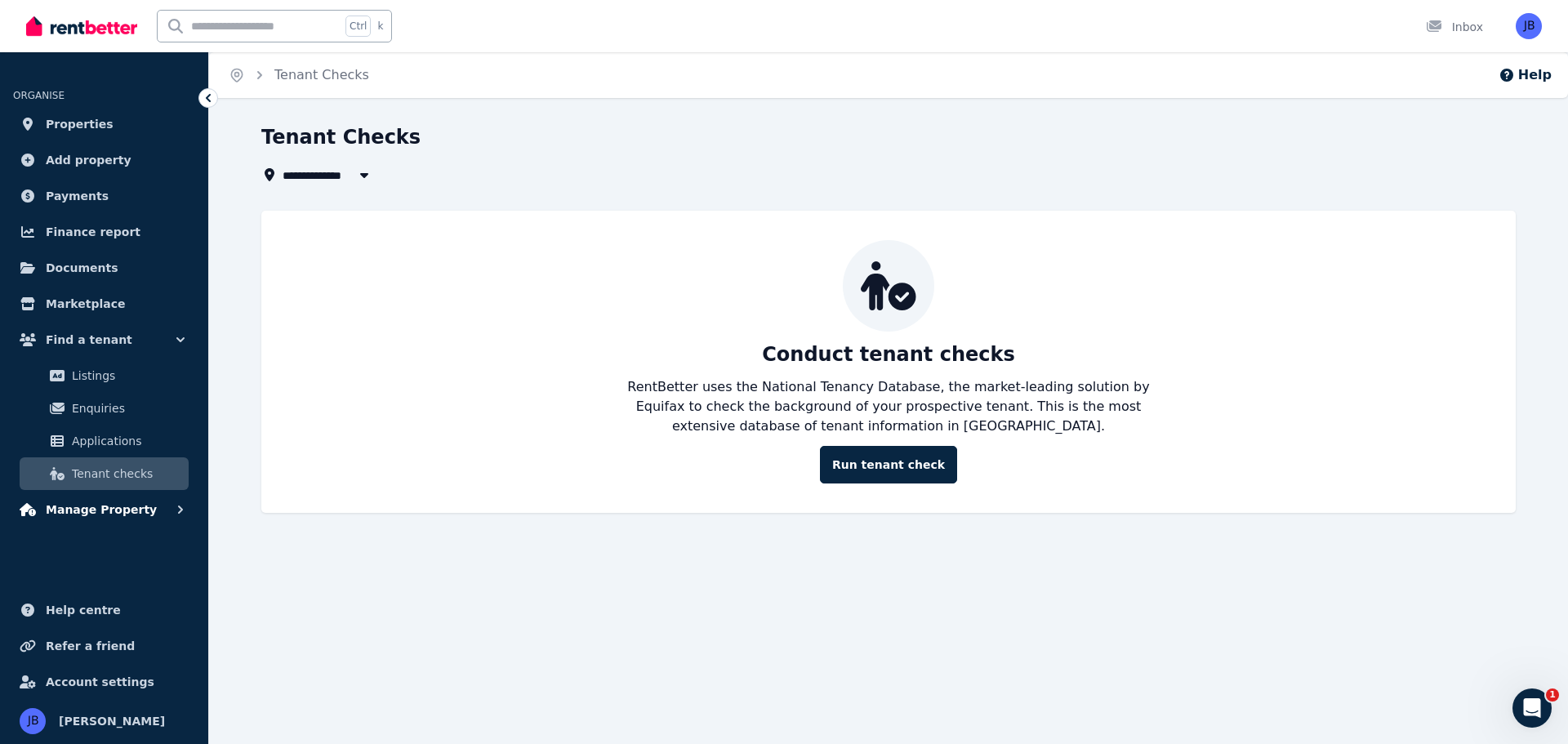
click at [79, 506] on span "Manage Property" at bounding box center [102, 510] width 111 height 20
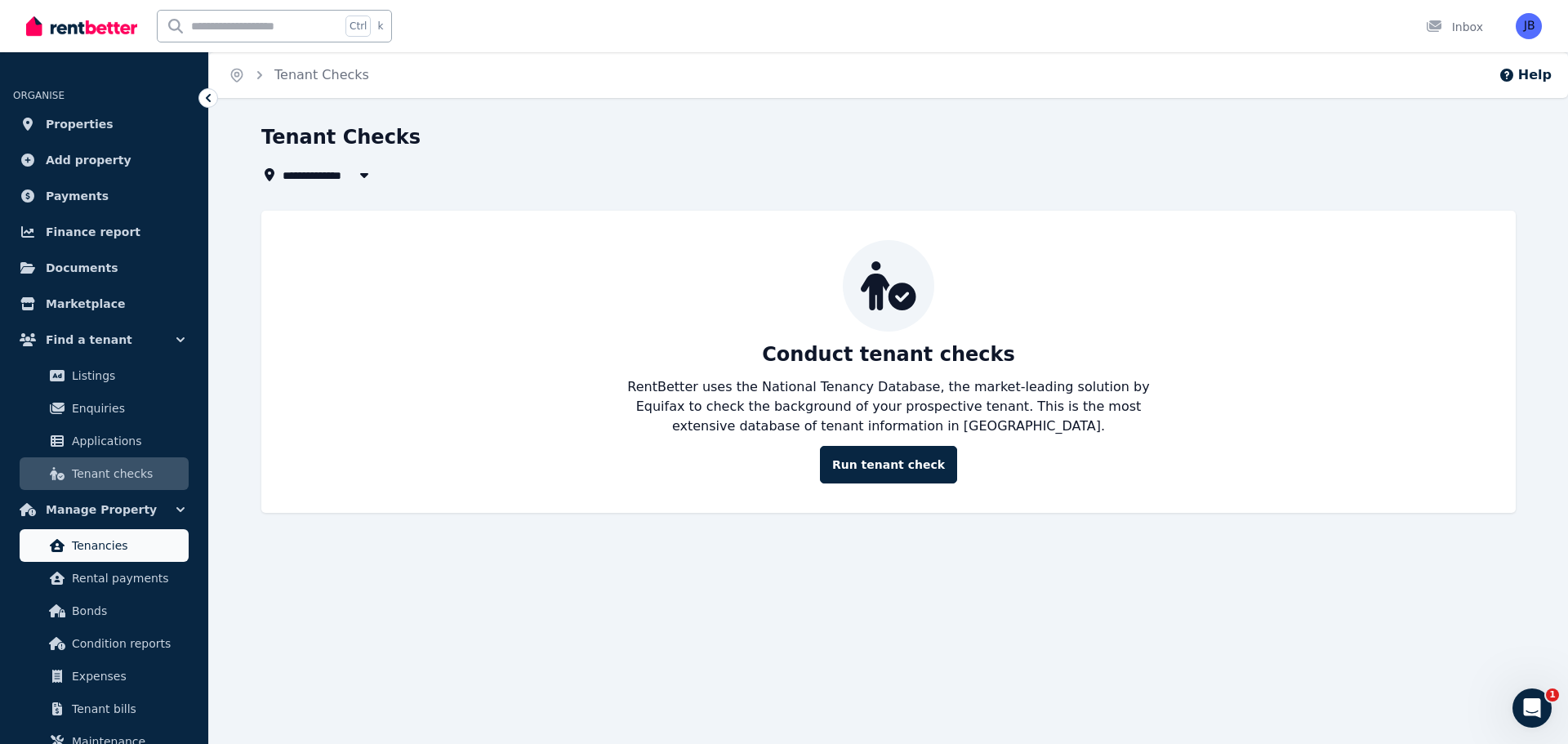
click at [127, 543] on span "Tenancies" at bounding box center [127, 546] width 110 height 20
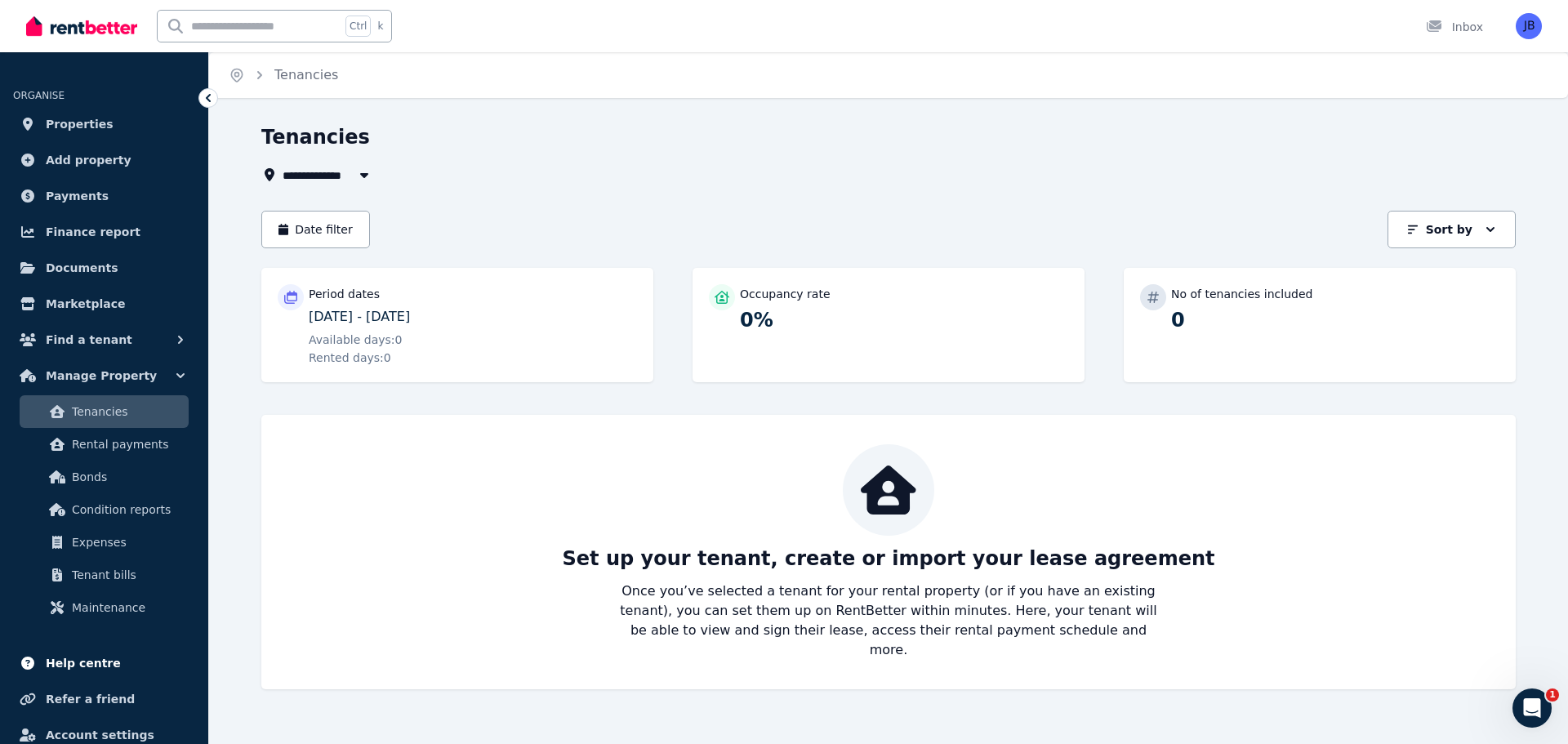
click at [78, 667] on span "Help centre" at bounding box center [83, 663] width 75 height 20
click at [80, 127] on span "Properties" at bounding box center [80, 124] width 68 height 20
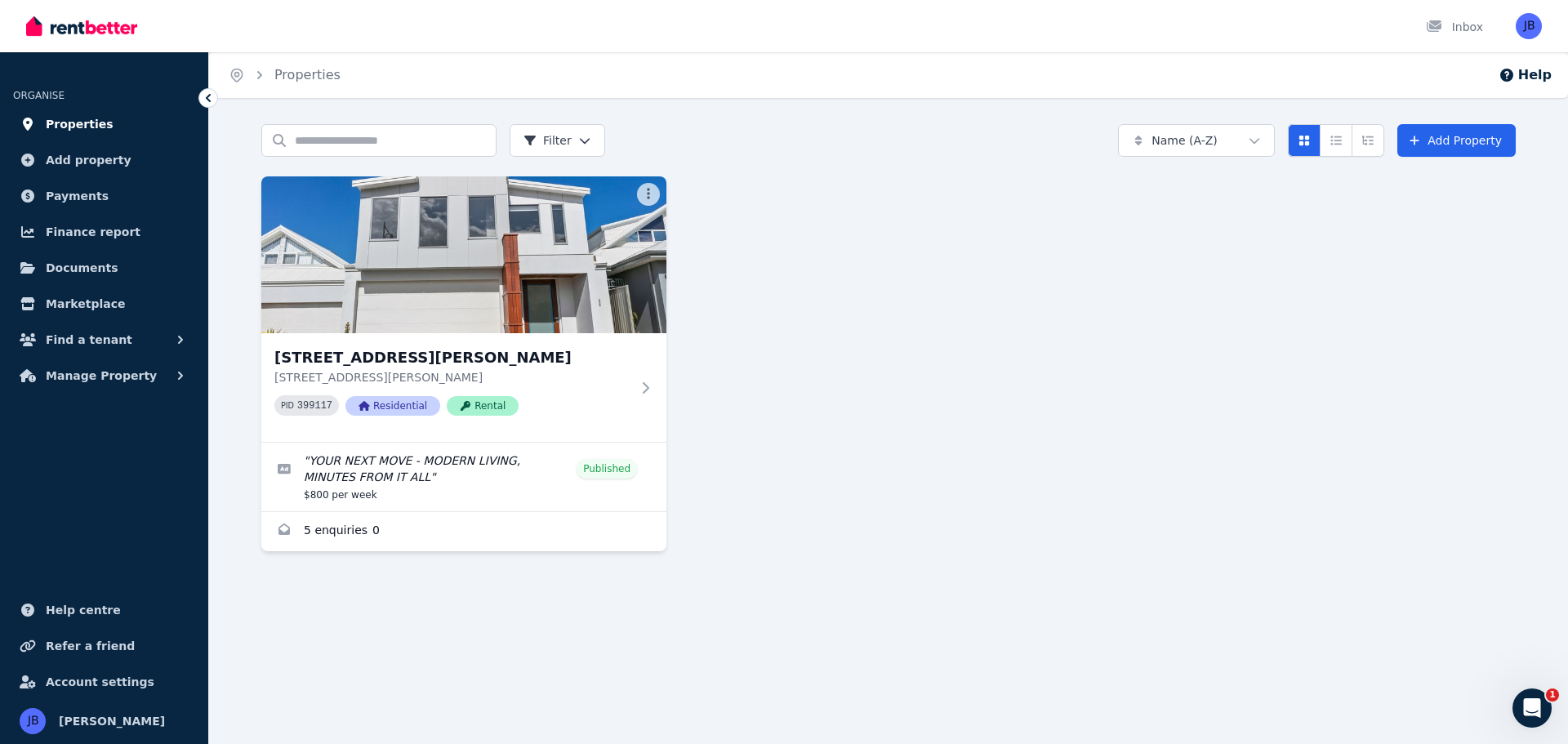
click at [63, 121] on span "Properties" at bounding box center [80, 124] width 68 height 20
click at [66, 373] on span "Manage Property" at bounding box center [102, 376] width 111 height 20
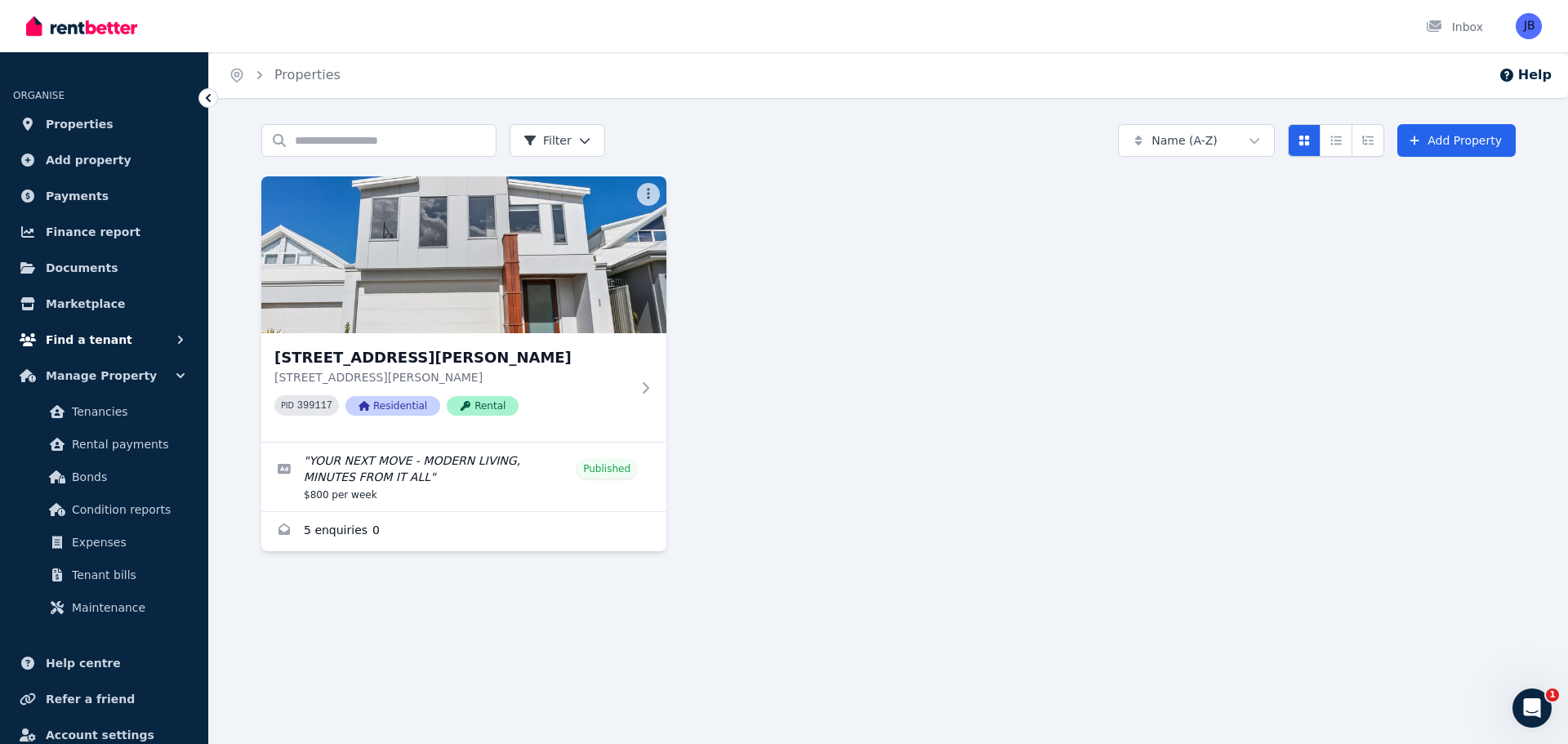
click at [60, 338] on span "Find a tenant" at bounding box center [90, 339] width 87 height 20
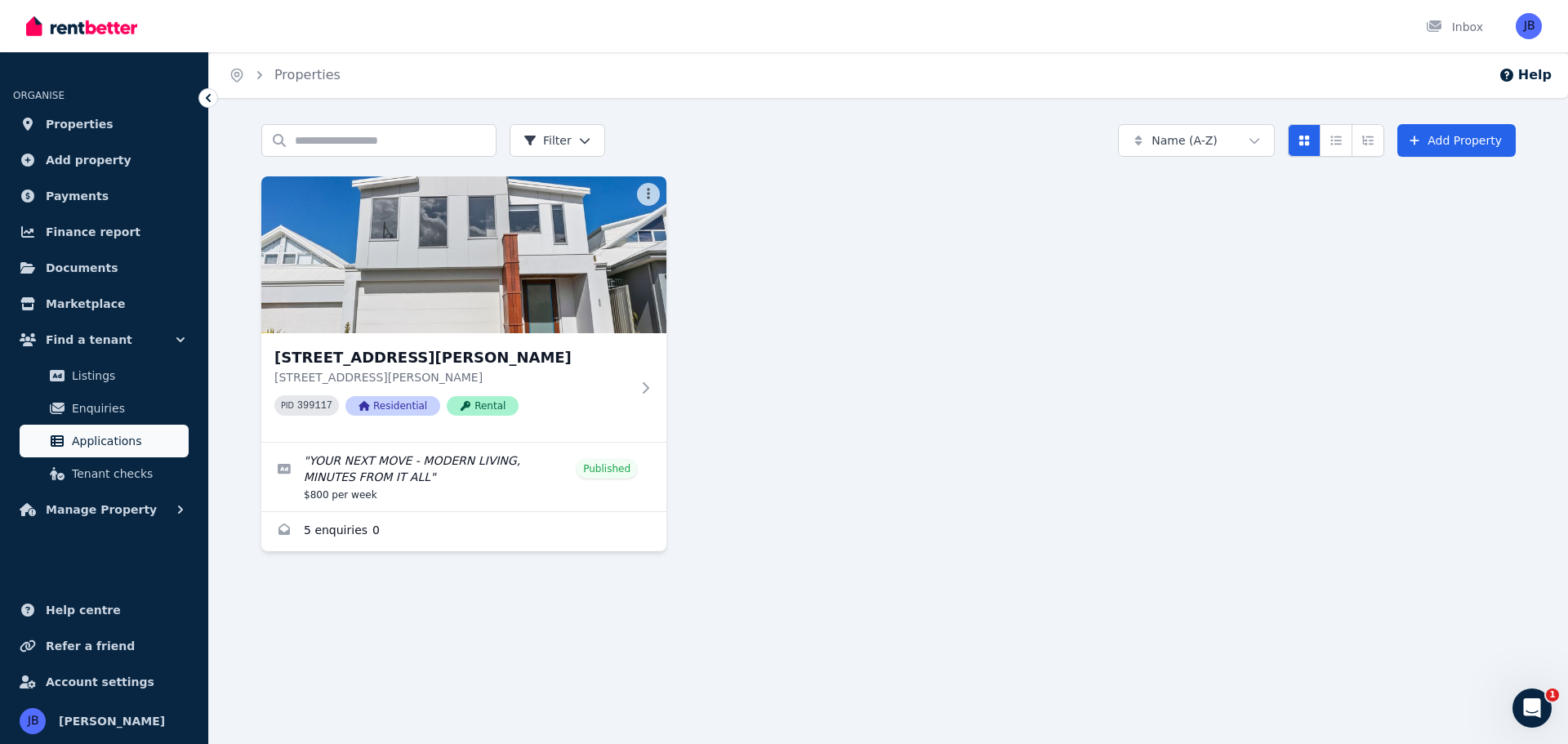
click at [97, 434] on span "Applications" at bounding box center [127, 441] width 110 height 20
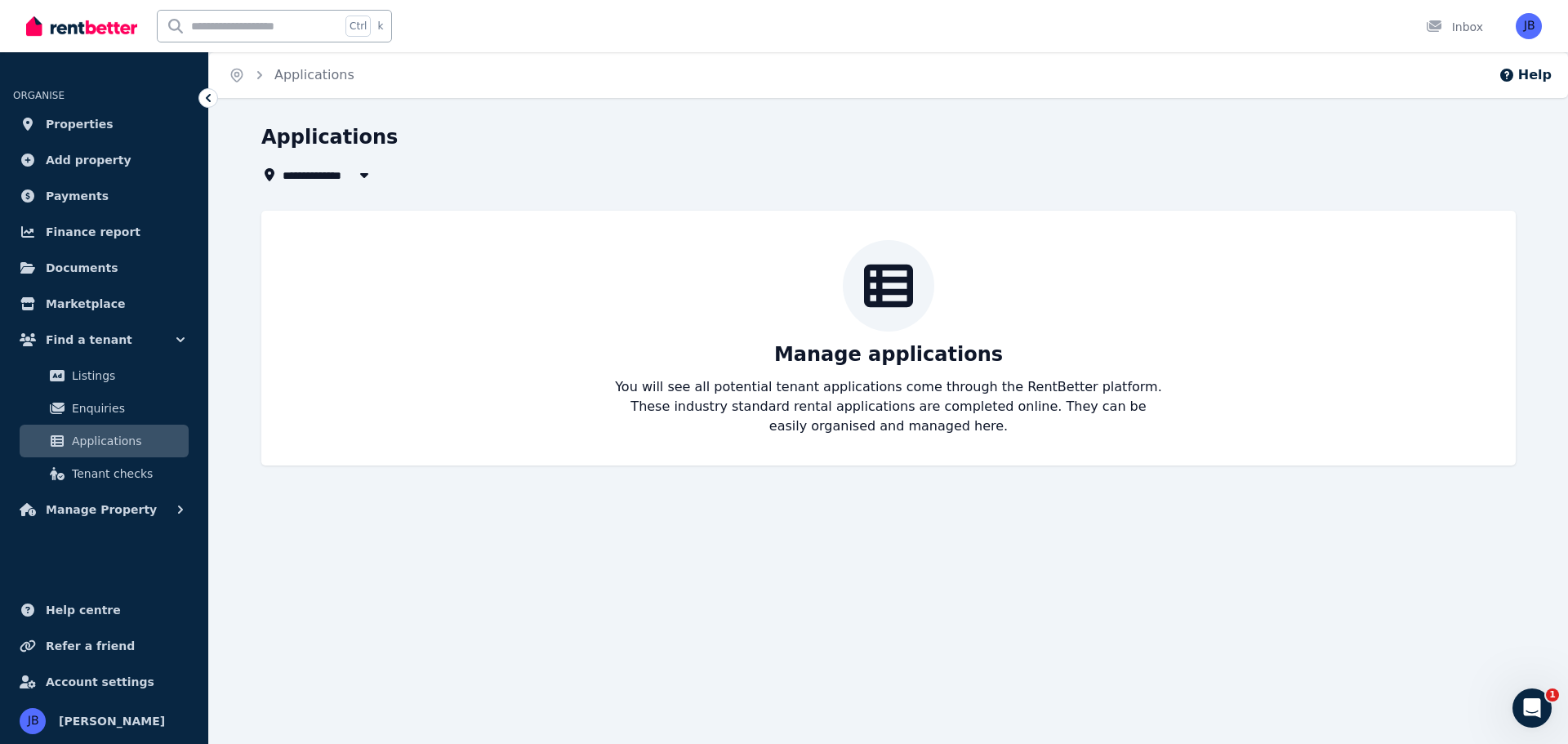
click at [342, 171] on span "All Properties" at bounding box center [335, 175] width 105 height 20
type input "**********"
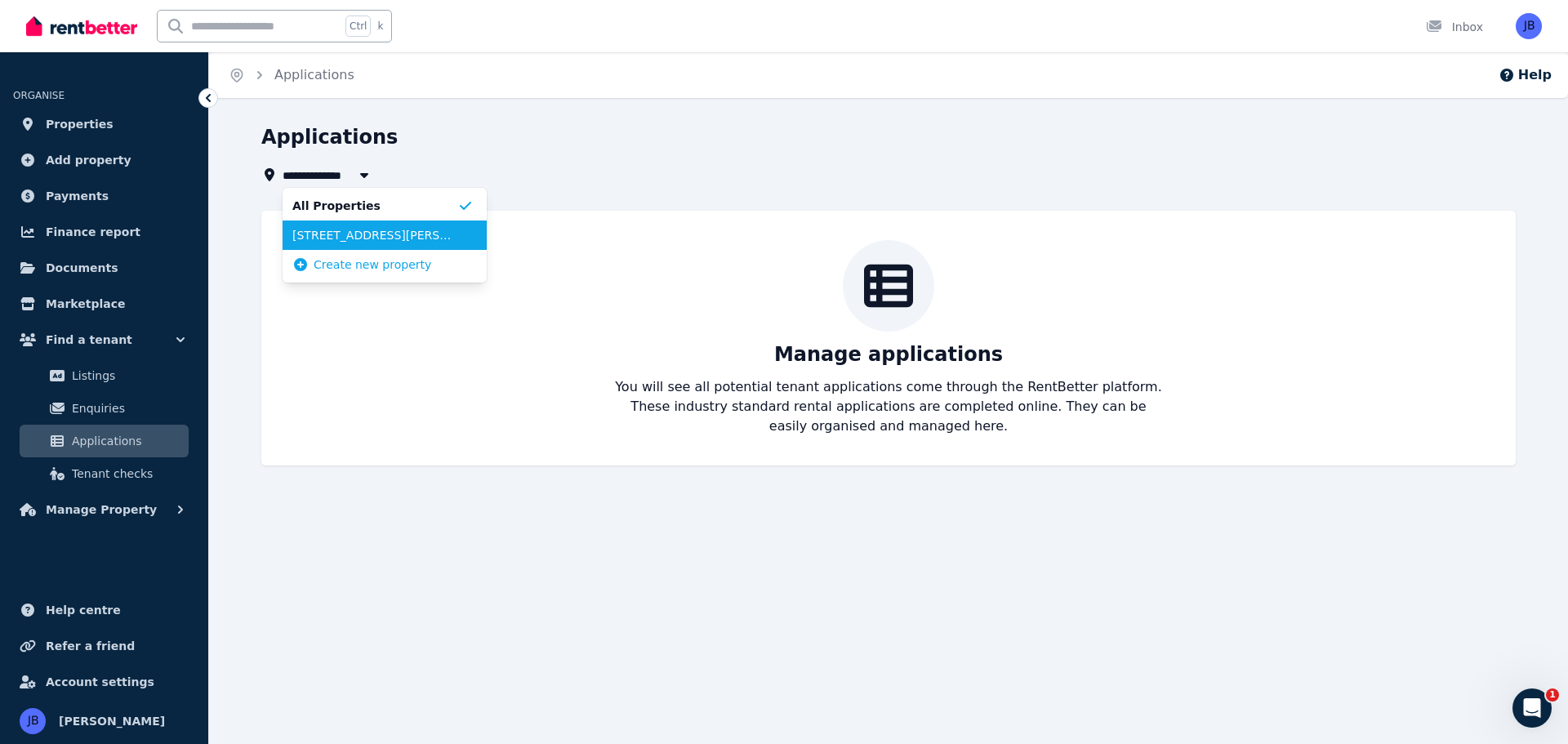
click at [360, 234] on span "[STREET_ADDRESS][PERSON_NAME]" at bounding box center [375, 235] width 165 height 17
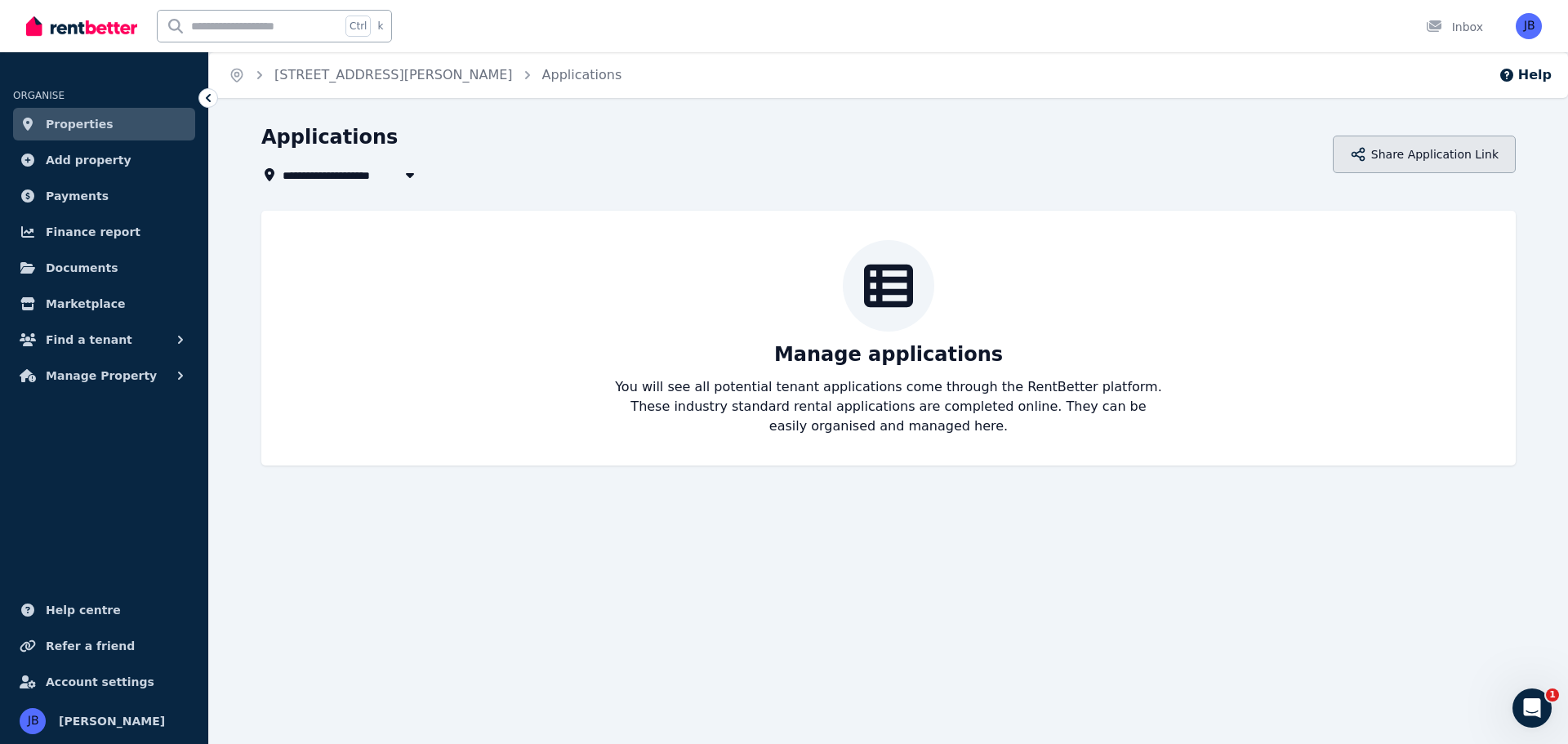
click at [1394, 163] on button "Share Application Link" at bounding box center [1424, 154] width 183 height 37
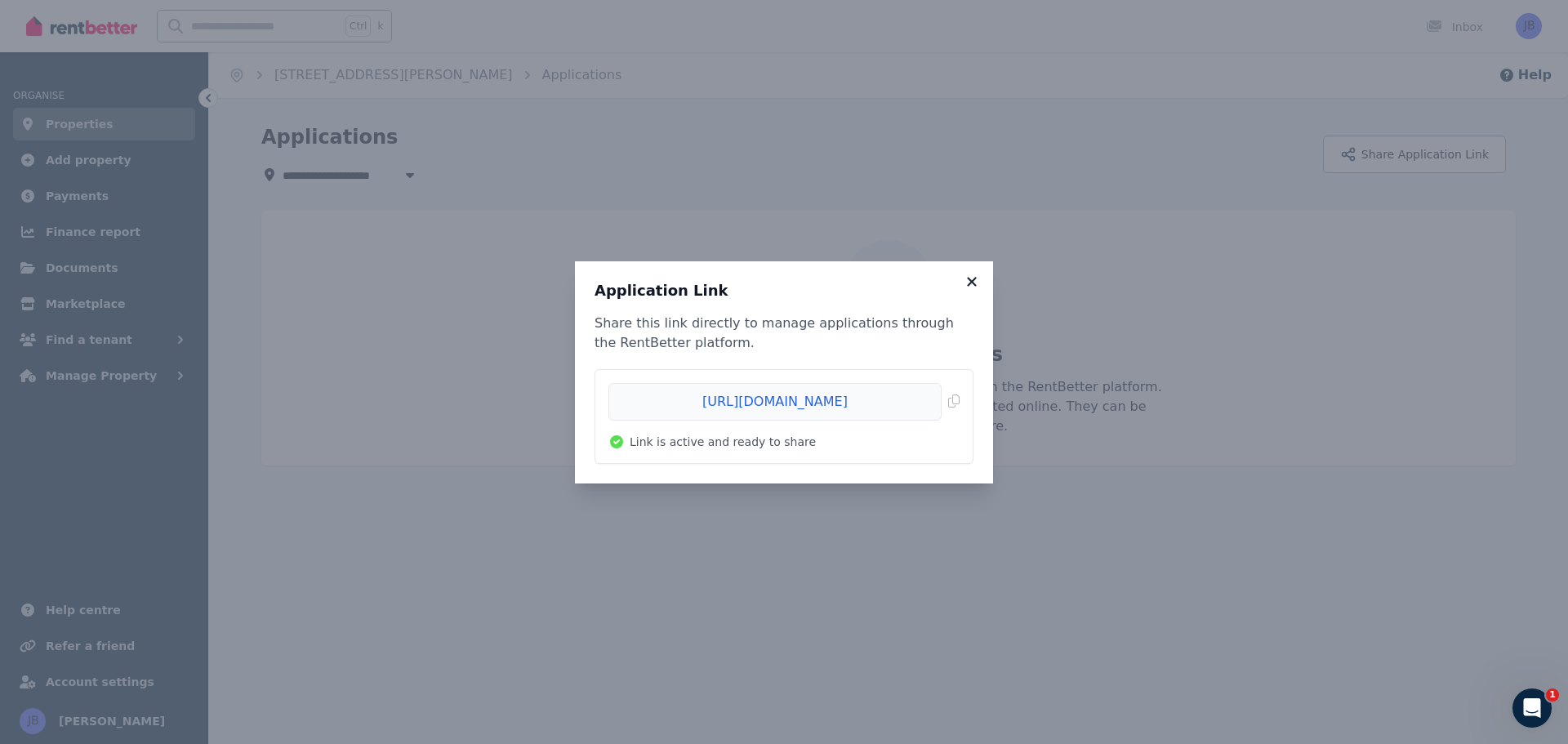
click at [973, 275] on icon at bounding box center [971, 282] width 17 height 15
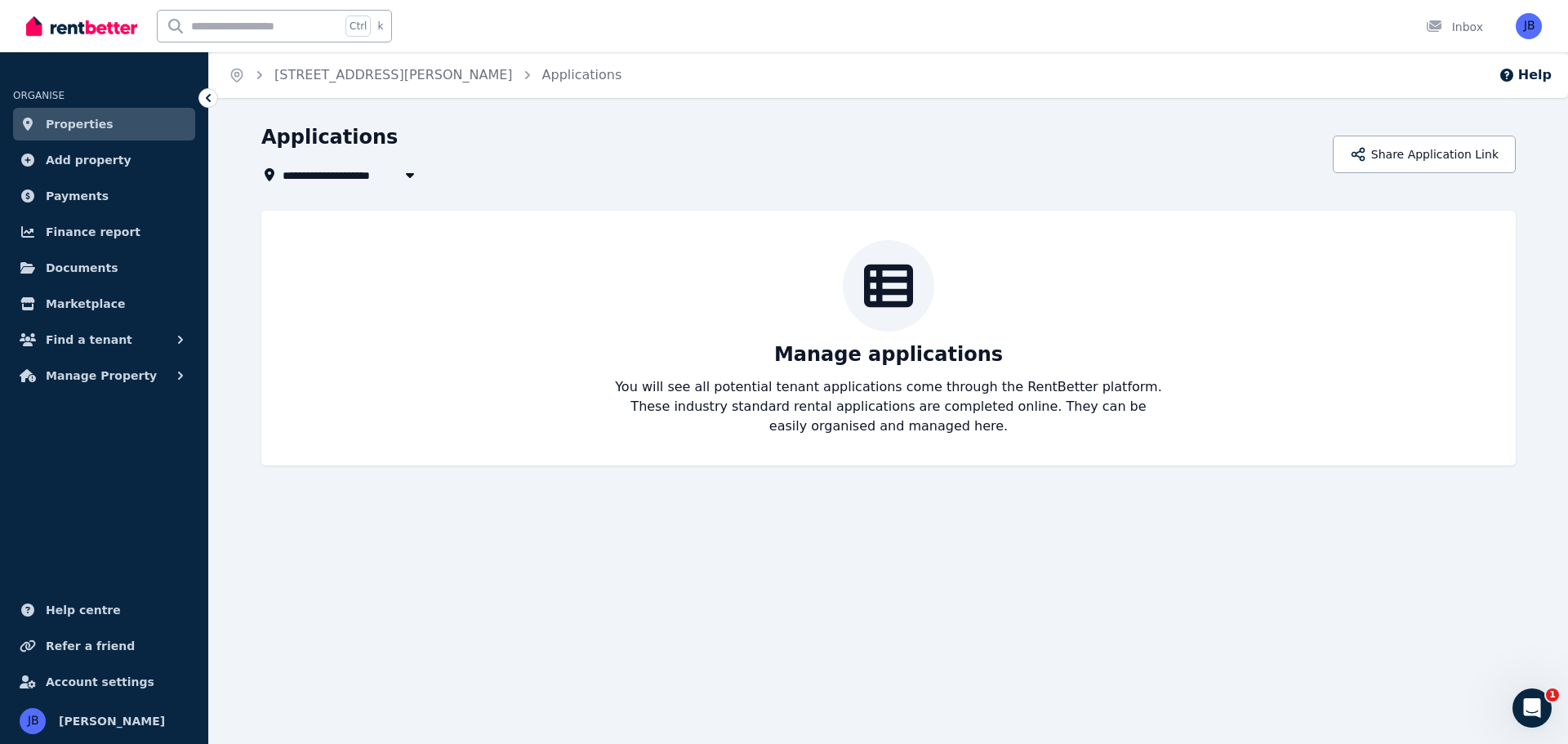
click at [67, 133] on span "Properties" at bounding box center [80, 124] width 68 height 20
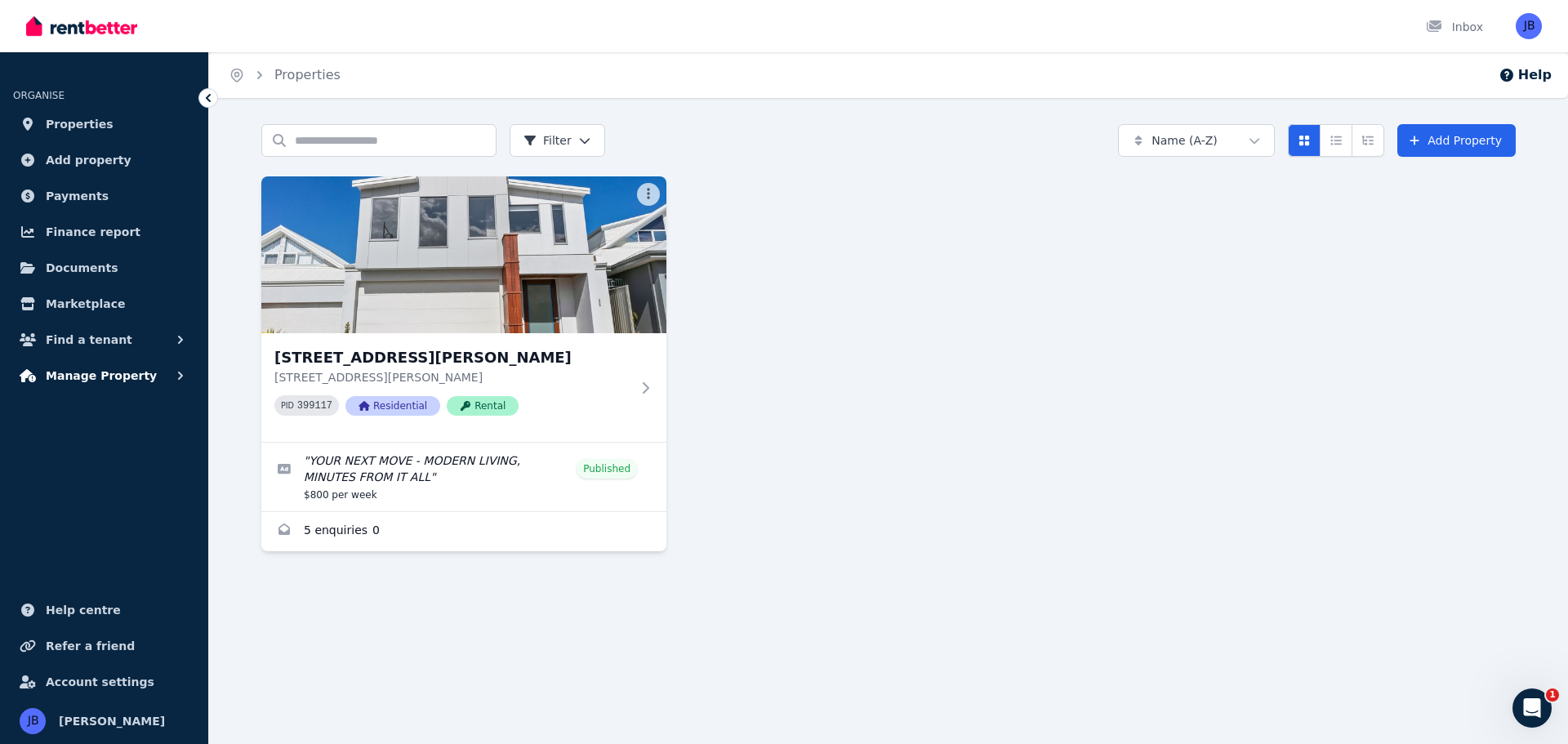
click at [71, 375] on span "Manage Property" at bounding box center [102, 376] width 111 height 20
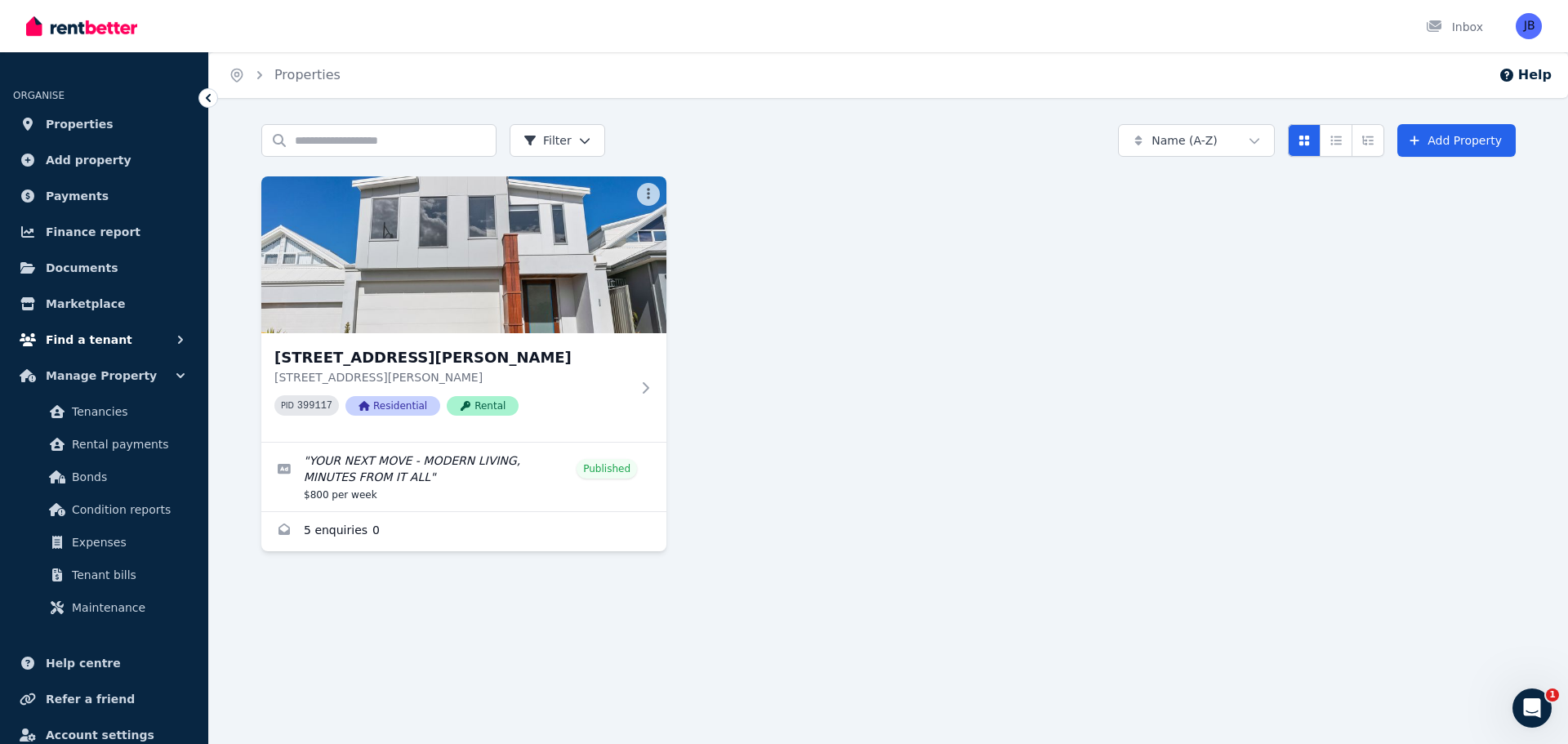
click at [122, 340] on button "Find a tenant" at bounding box center [103, 340] width 182 height 33
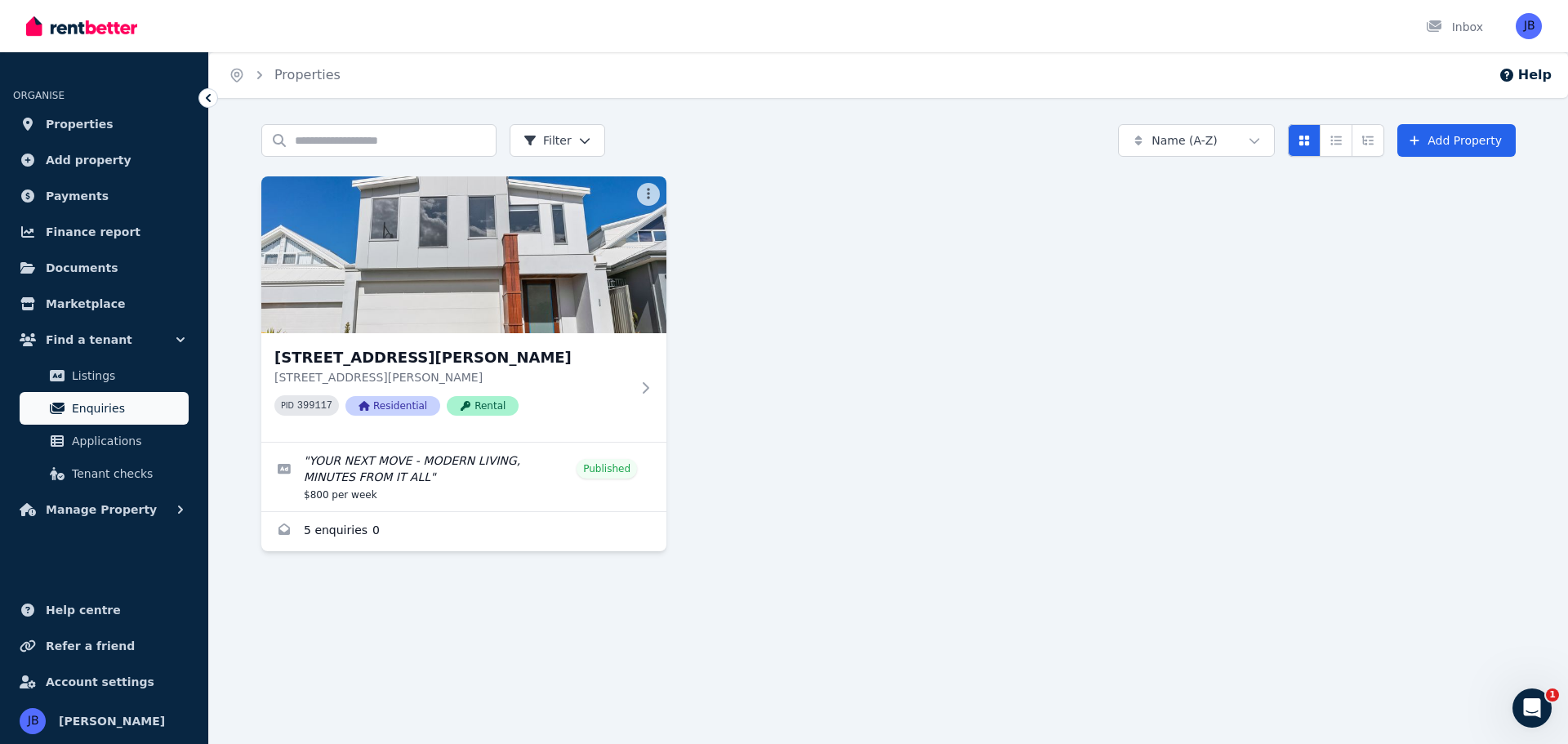
click at [100, 402] on span "Enquiries" at bounding box center [127, 408] width 110 height 20
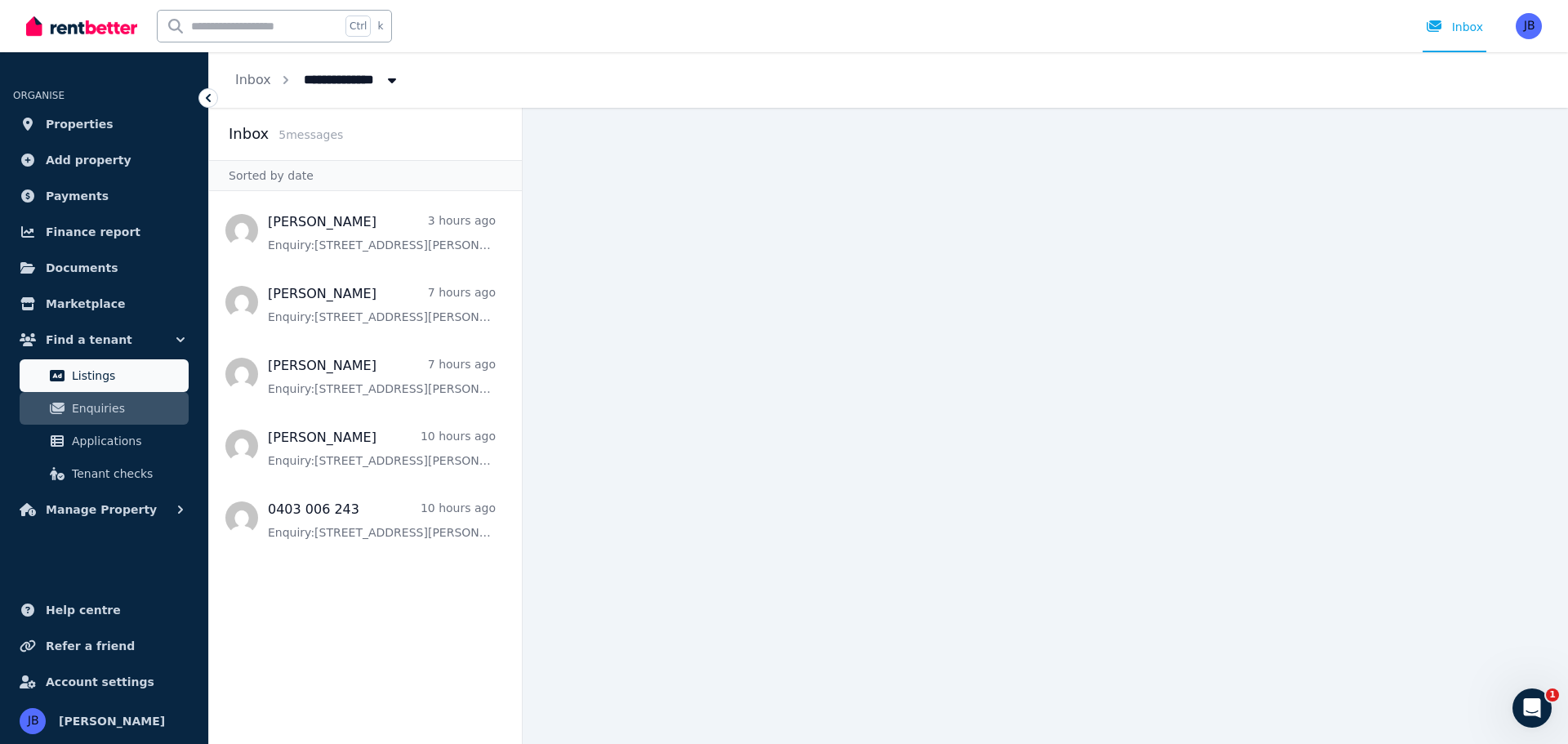
click at [96, 379] on span "Listings" at bounding box center [127, 376] width 110 height 20
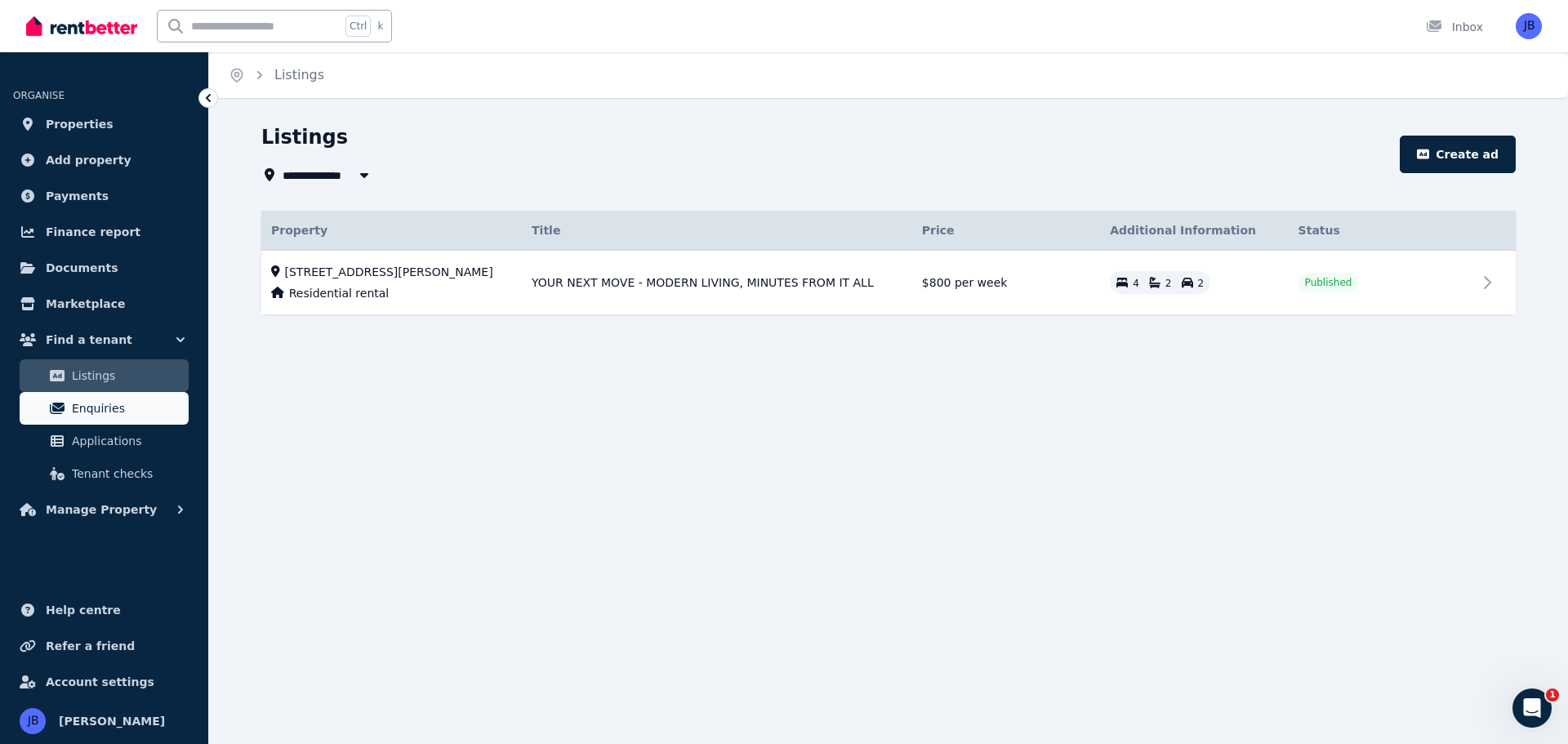
click at [77, 413] on span "Enquiries" at bounding box center [127, 408] width 110 height 20
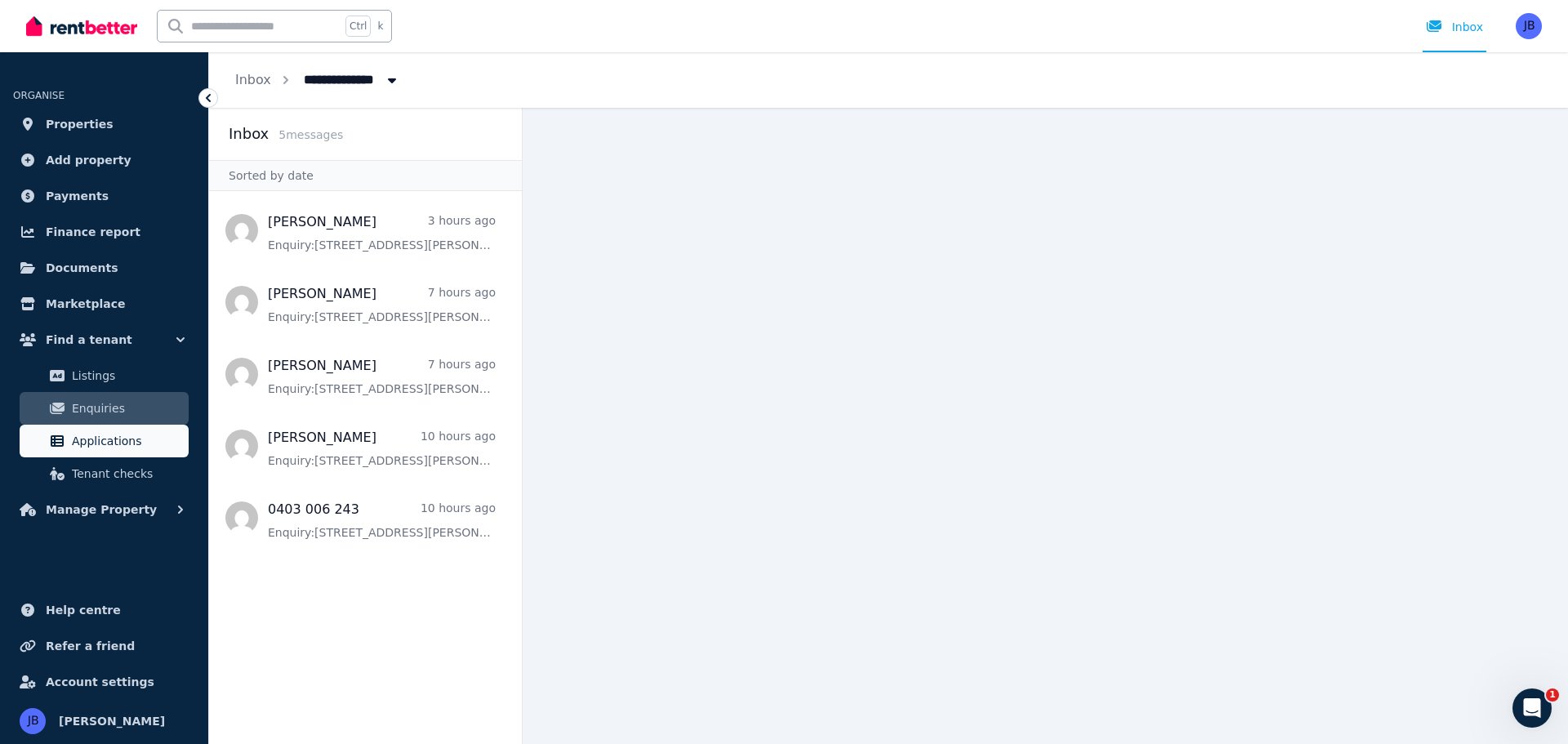
click at [89, 441] on span "Applications" at bounding box center [127, 441] width 110 height 20
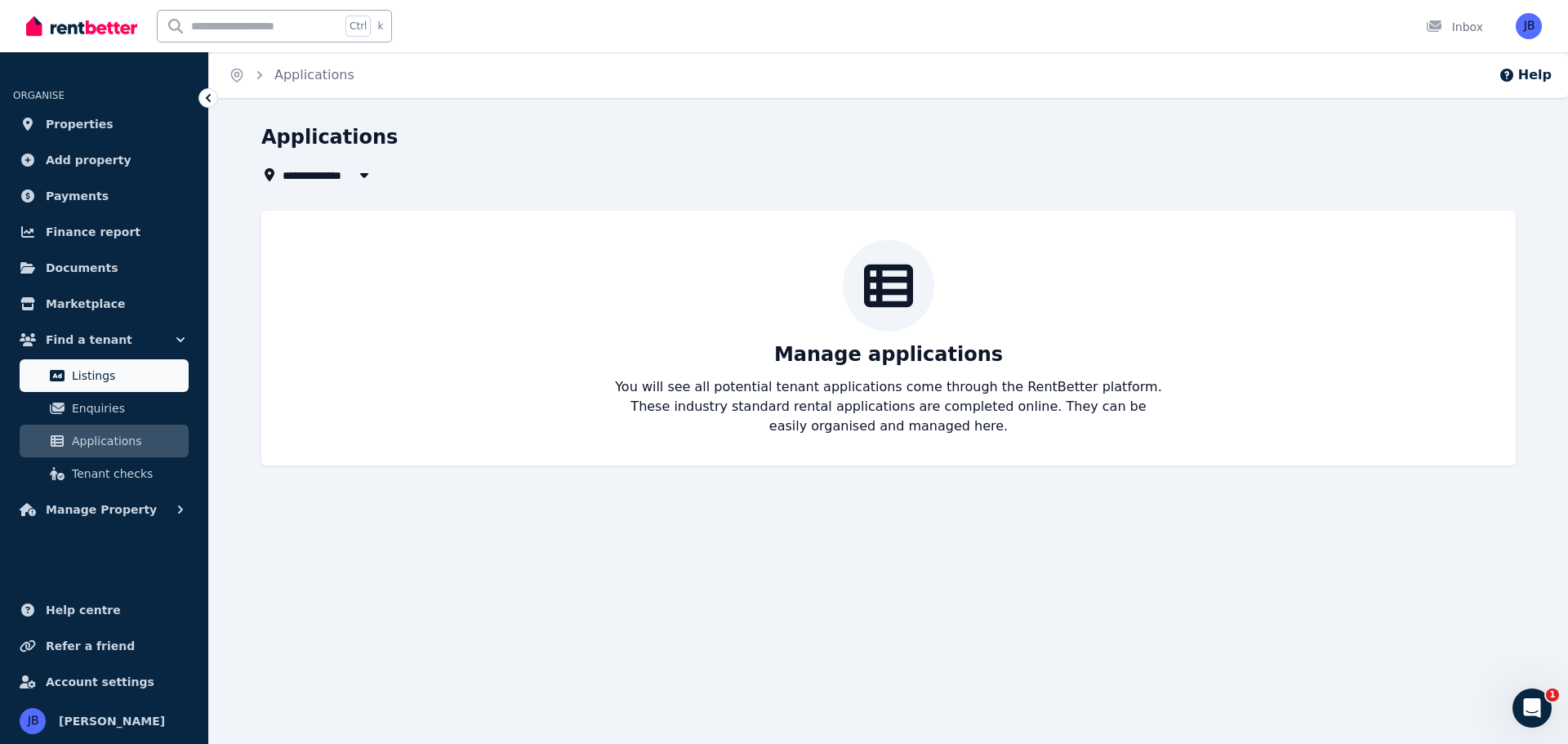
click at [80, 385] on link "Listings" at bounding box center [104, 376] width 169 height 33
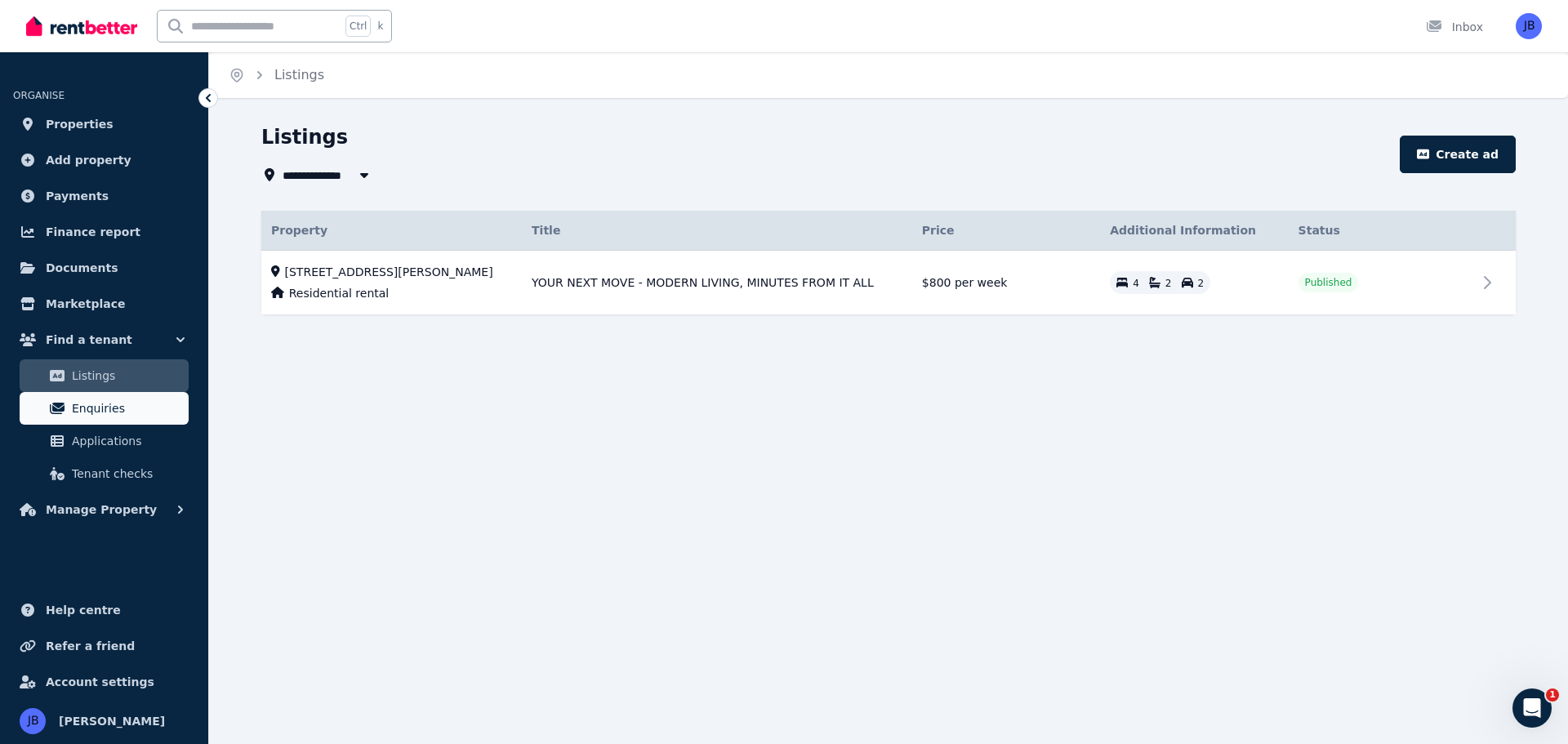
click at [87, 406] on span "Enquiries" at bounding box center [127, 408] width 110 height 20
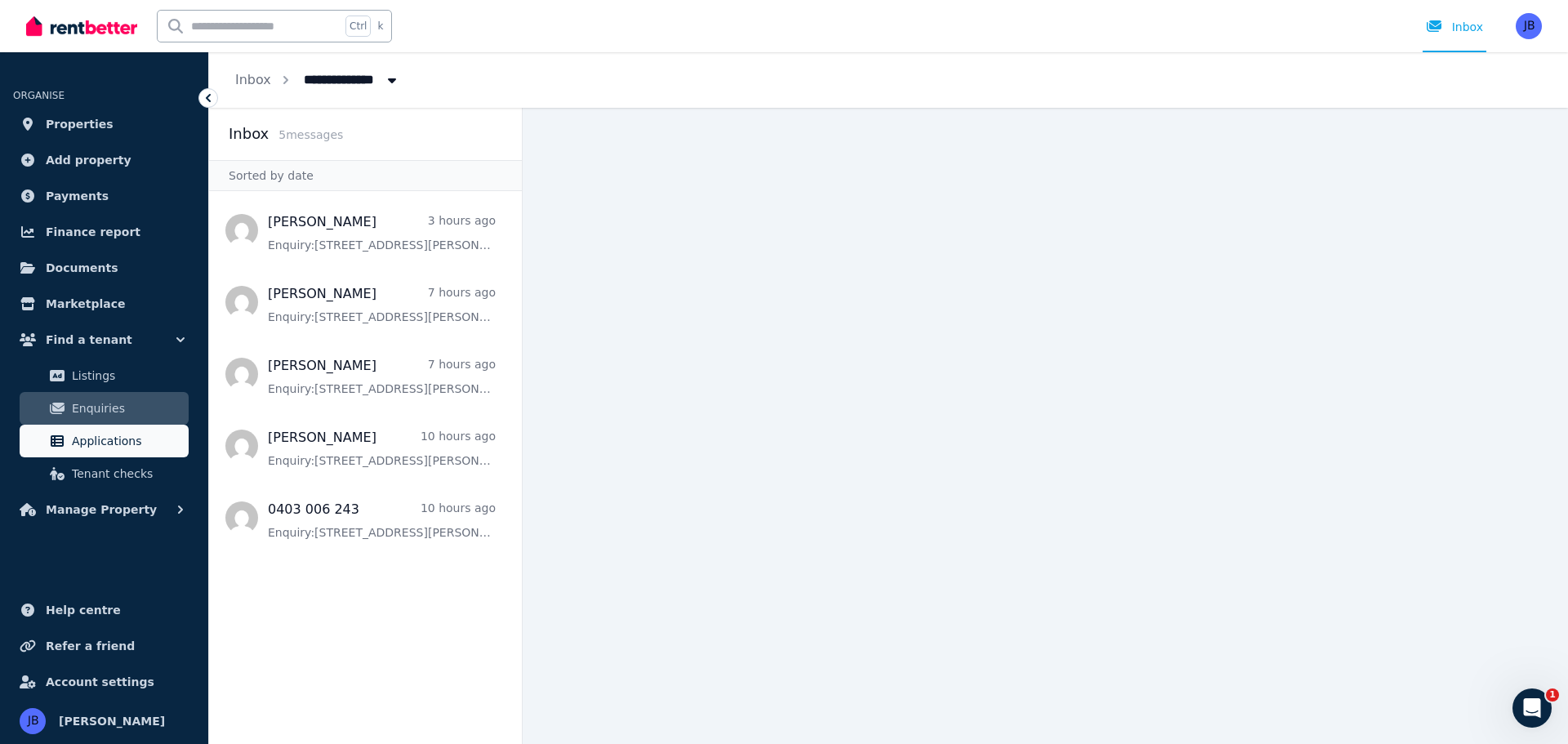
click at [96, 436] on span "Applications" at bounding box center [127, 441] width 110 height 20
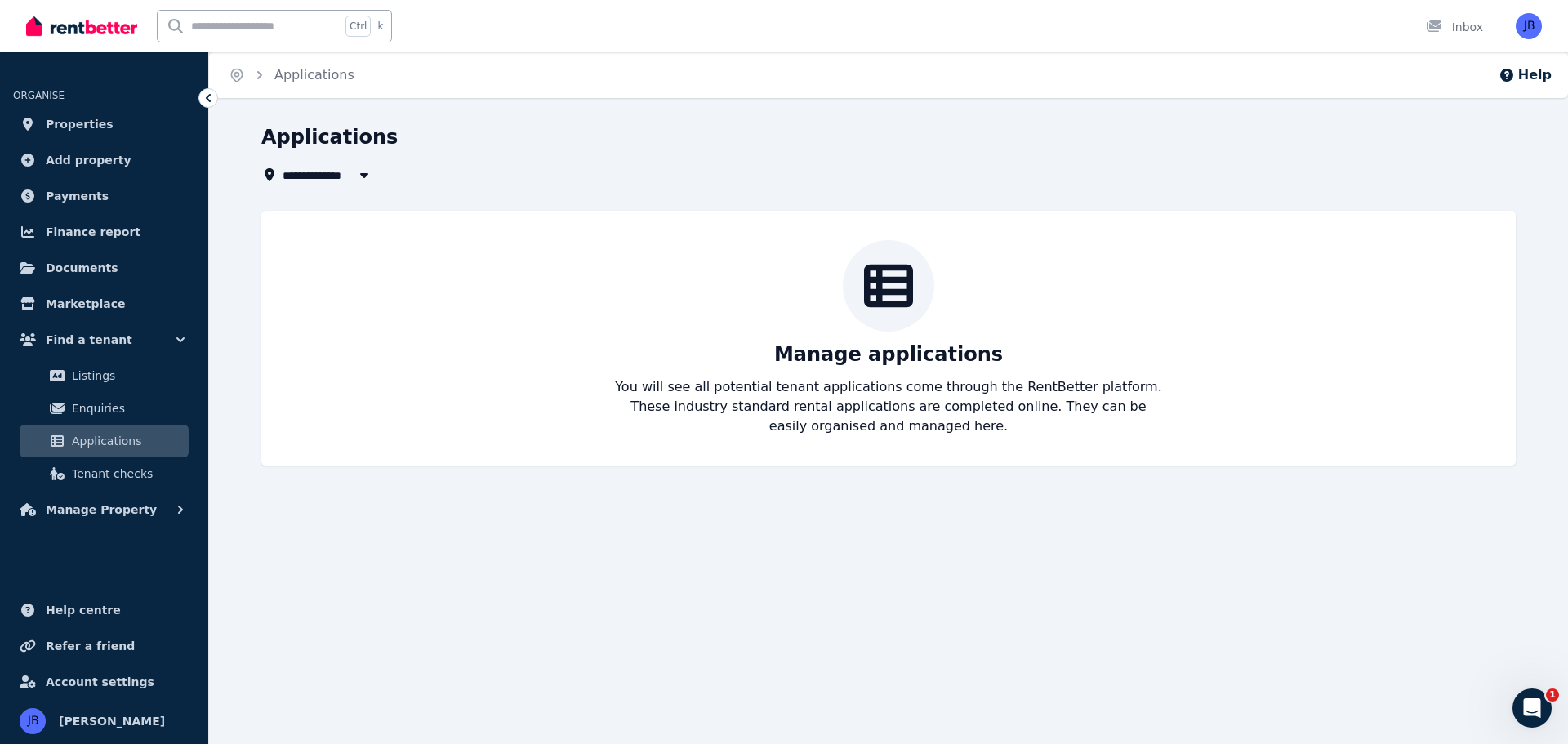
click at [331, 175] on span "All Properties" at bounding box center [335, 175] width 105 height 20
type input "**********"
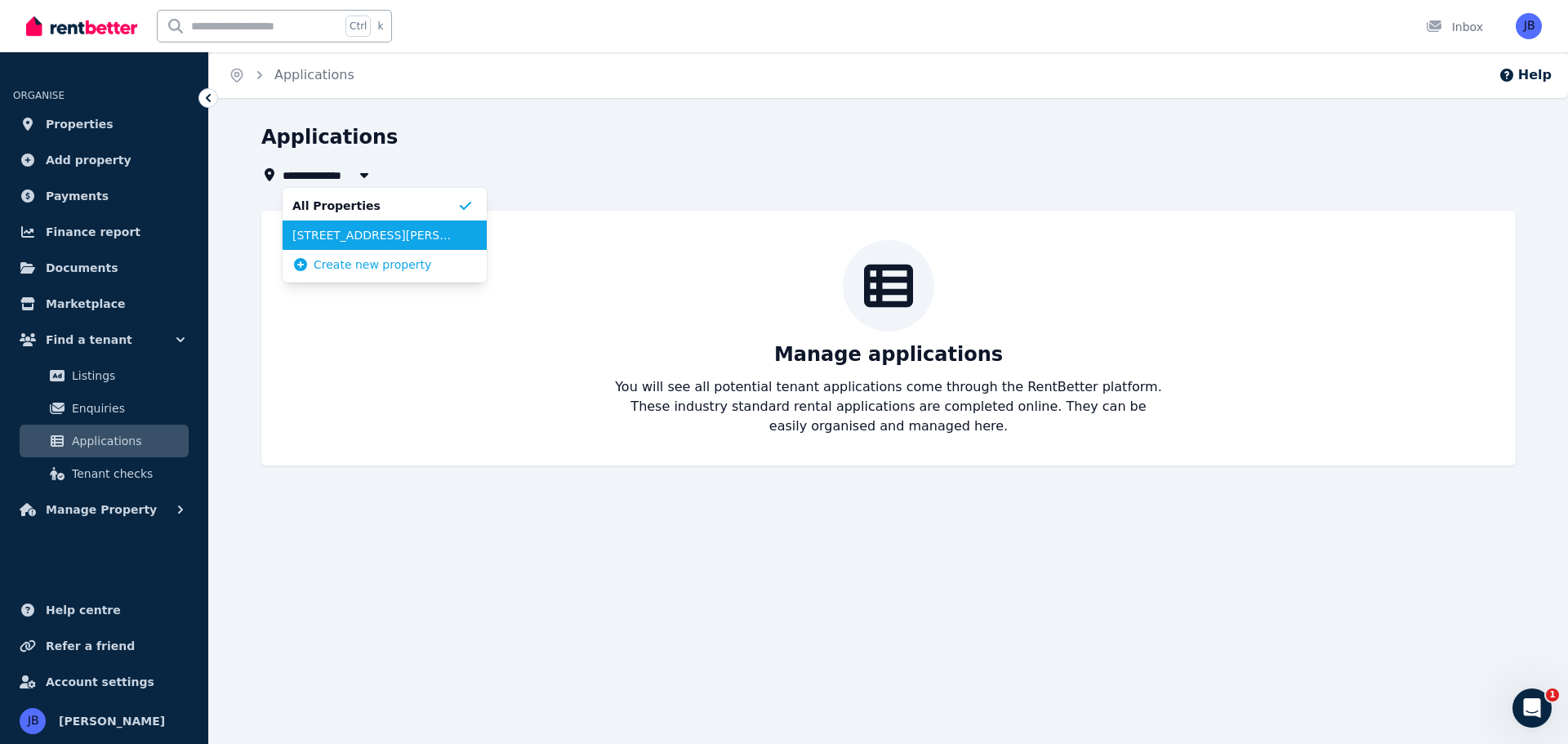
click at [344, 230] on span "[STREET_ADDRESS][PERSON_NAME]" at bounding box center [375, 235] width 165 height 17
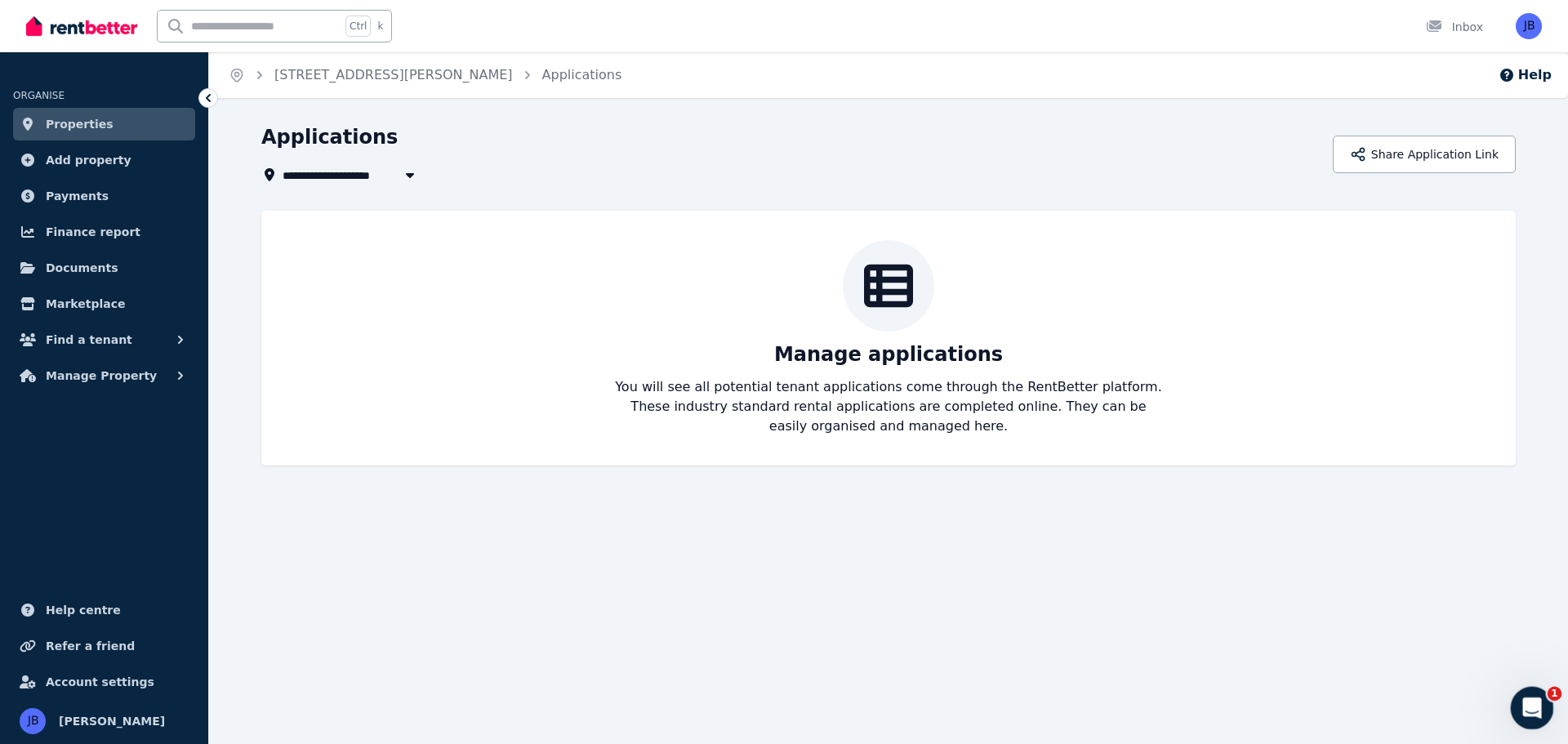
click at [1528, 713] on icon "Open Intercom Messenger" at bounding box center [1530, 706] width 27 height 27
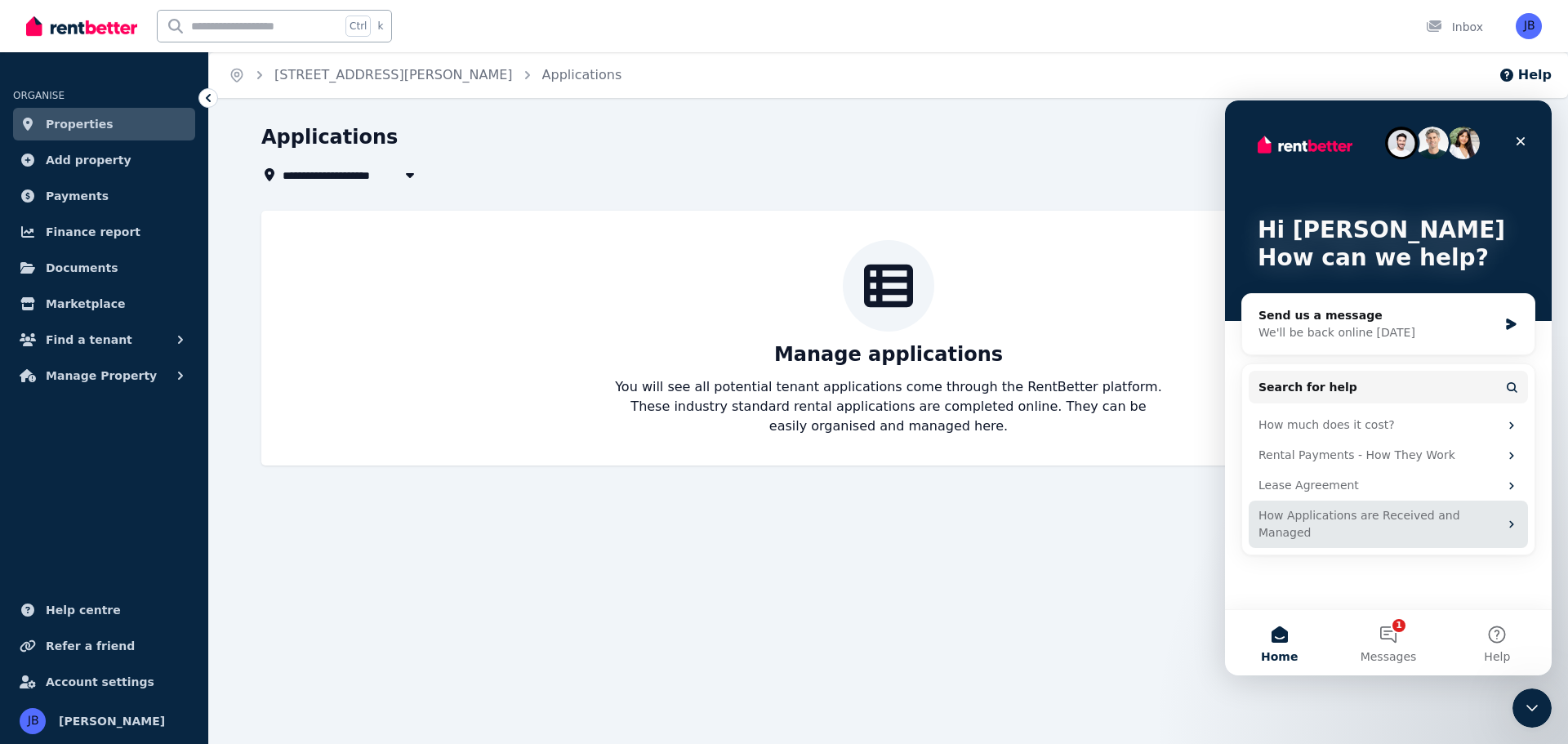
click at [1372, 515] on div "How Applications are Received and Managed" at bounding box center [1378, 524] width 240 height 34
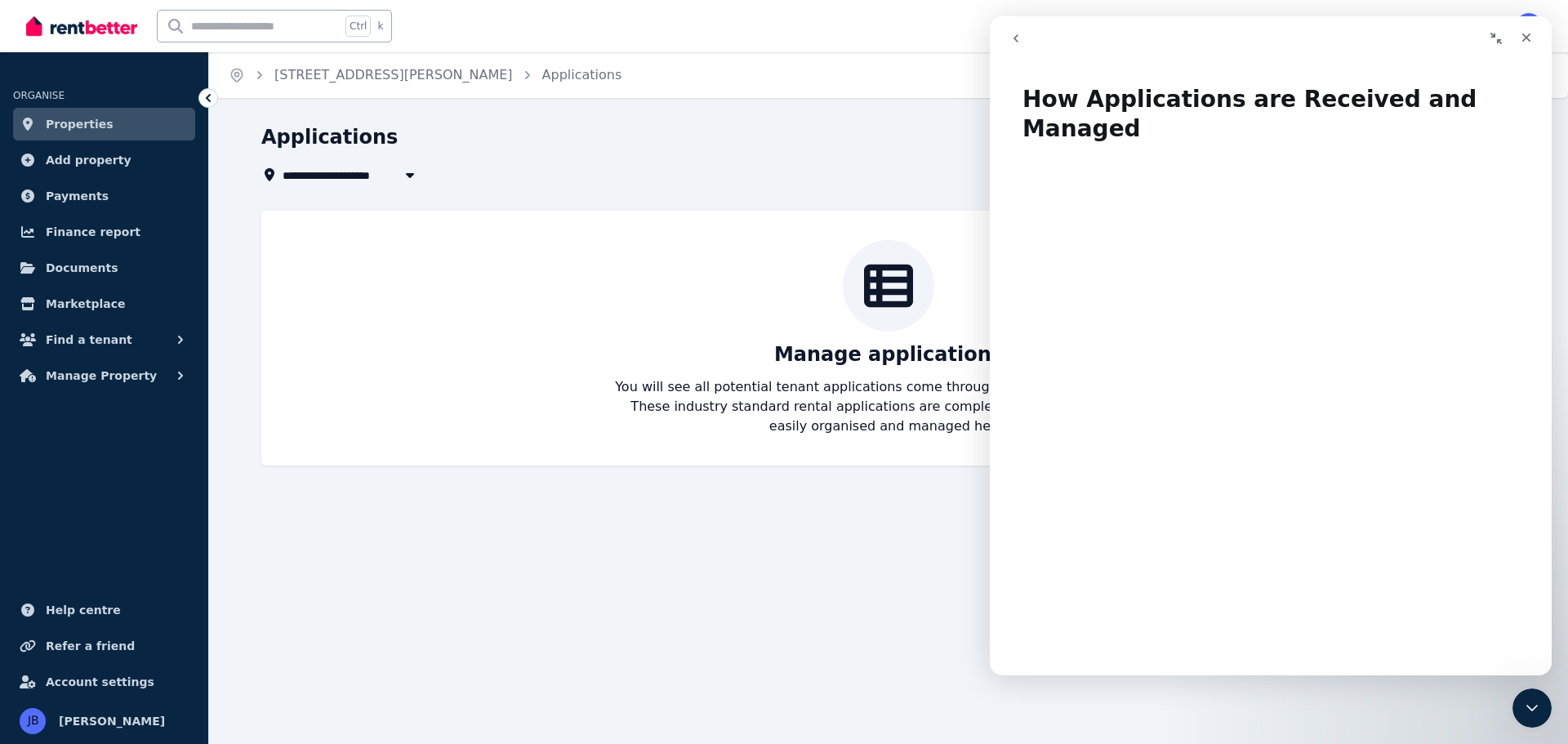
click at [671, 594] on div "**********" at bounding box center [784, 372] width 1568 height 744
click at [1520, 33] on icon "Close" at bounding box center [1525, 37] width 13 height 13
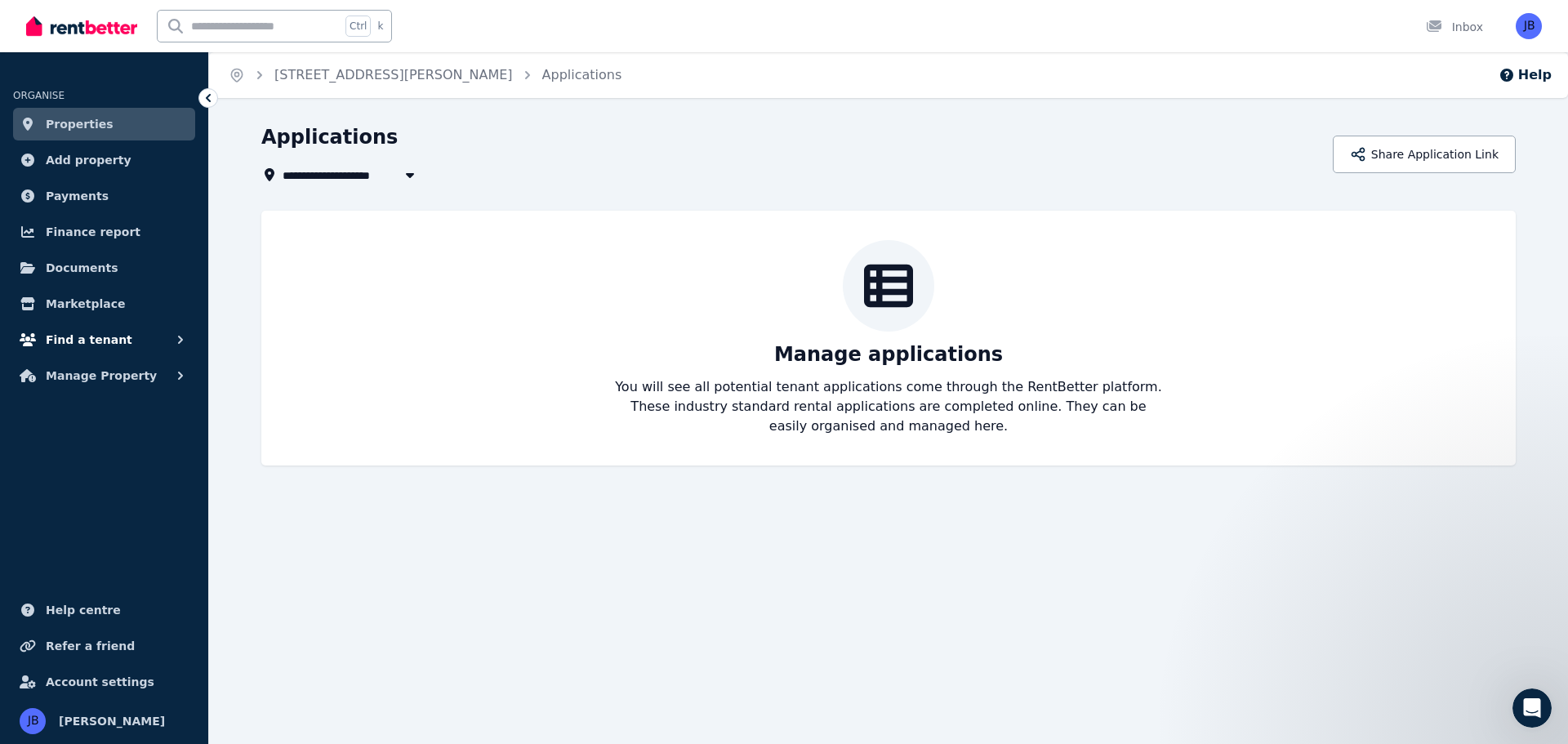
click at [75, 342] on span "Find a tenant" at bounding box center [90, 339] width 87 height 20
click at [82, 416] on span "Enquiries" at bounding box center [127, 408] width 110 height 20
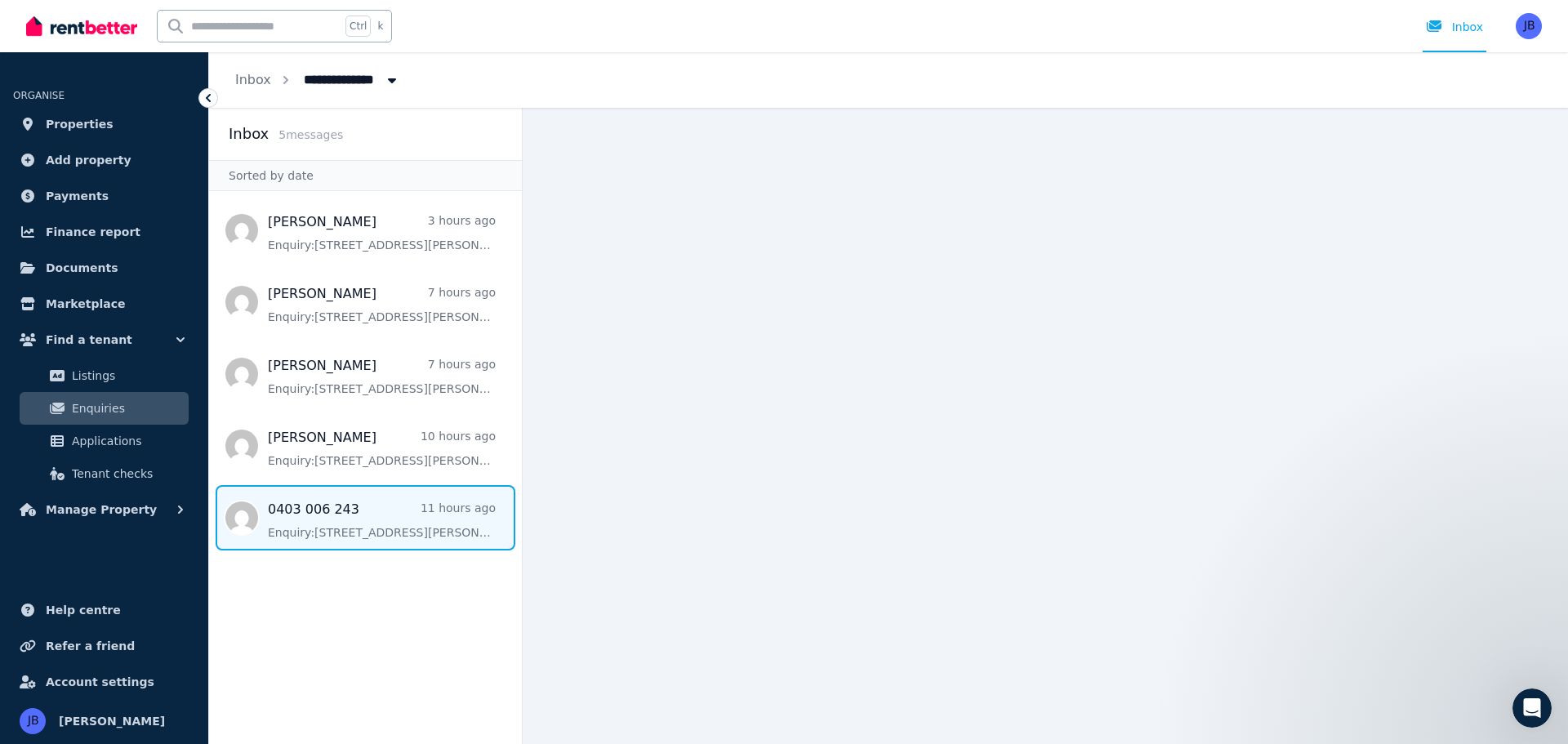
click at [329, 519] on span "Message list" at bounding box center [365, 518] width 313 height 65
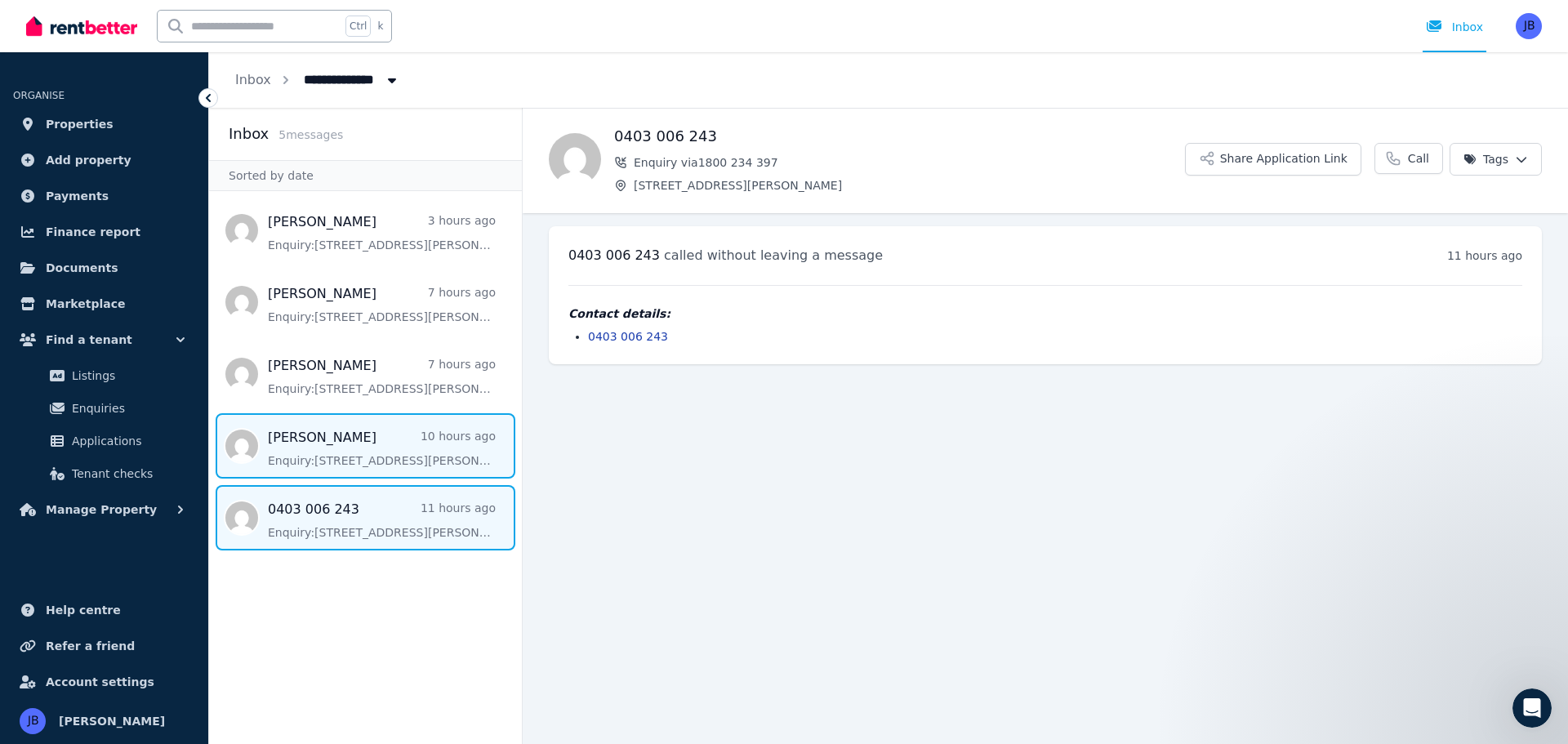
click at [329, 449] on span "Message list" at bounding box center [365, 446] width 313 height 65
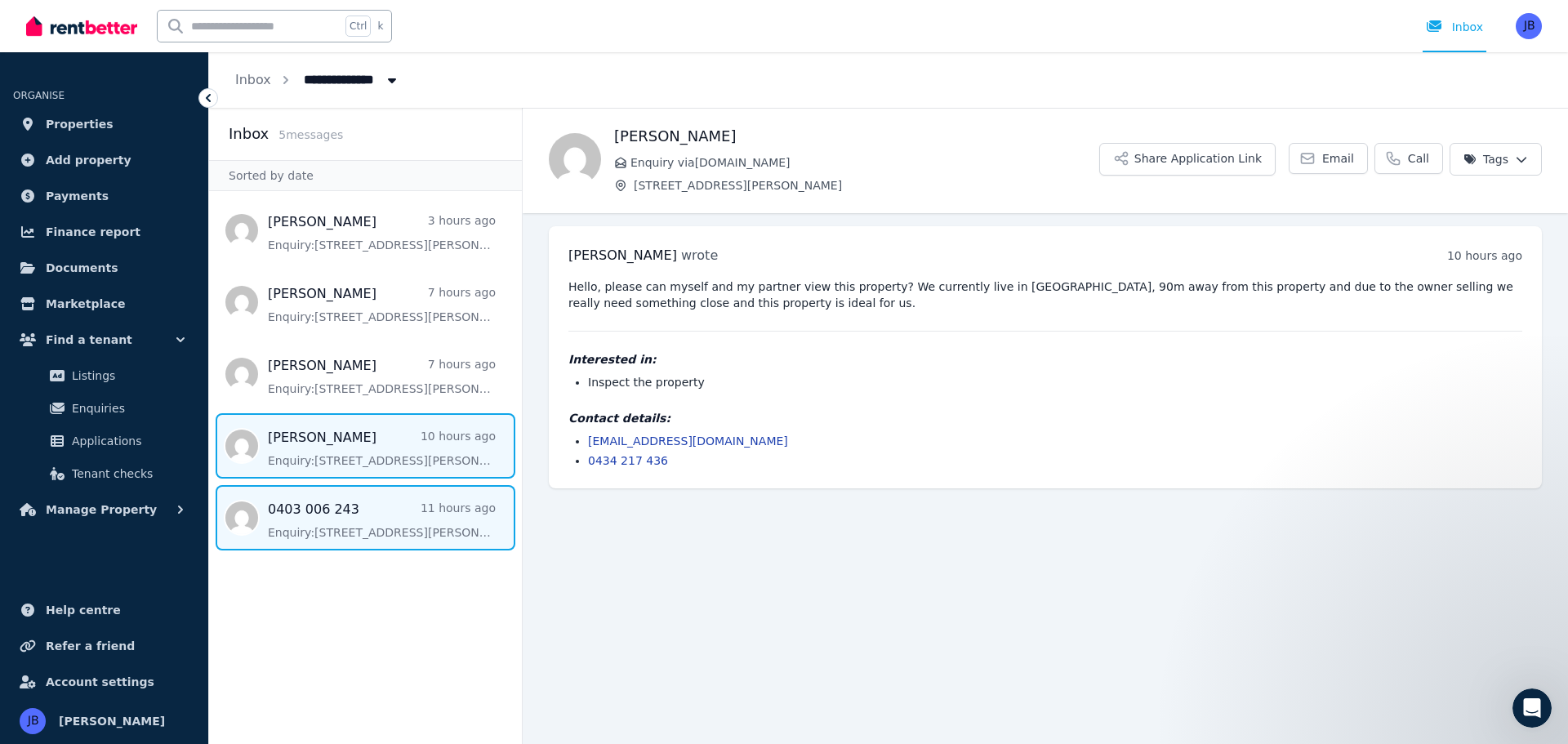
click at [318, 517] on span "Message list" at bounding box center [365, 518] width 313 height 65
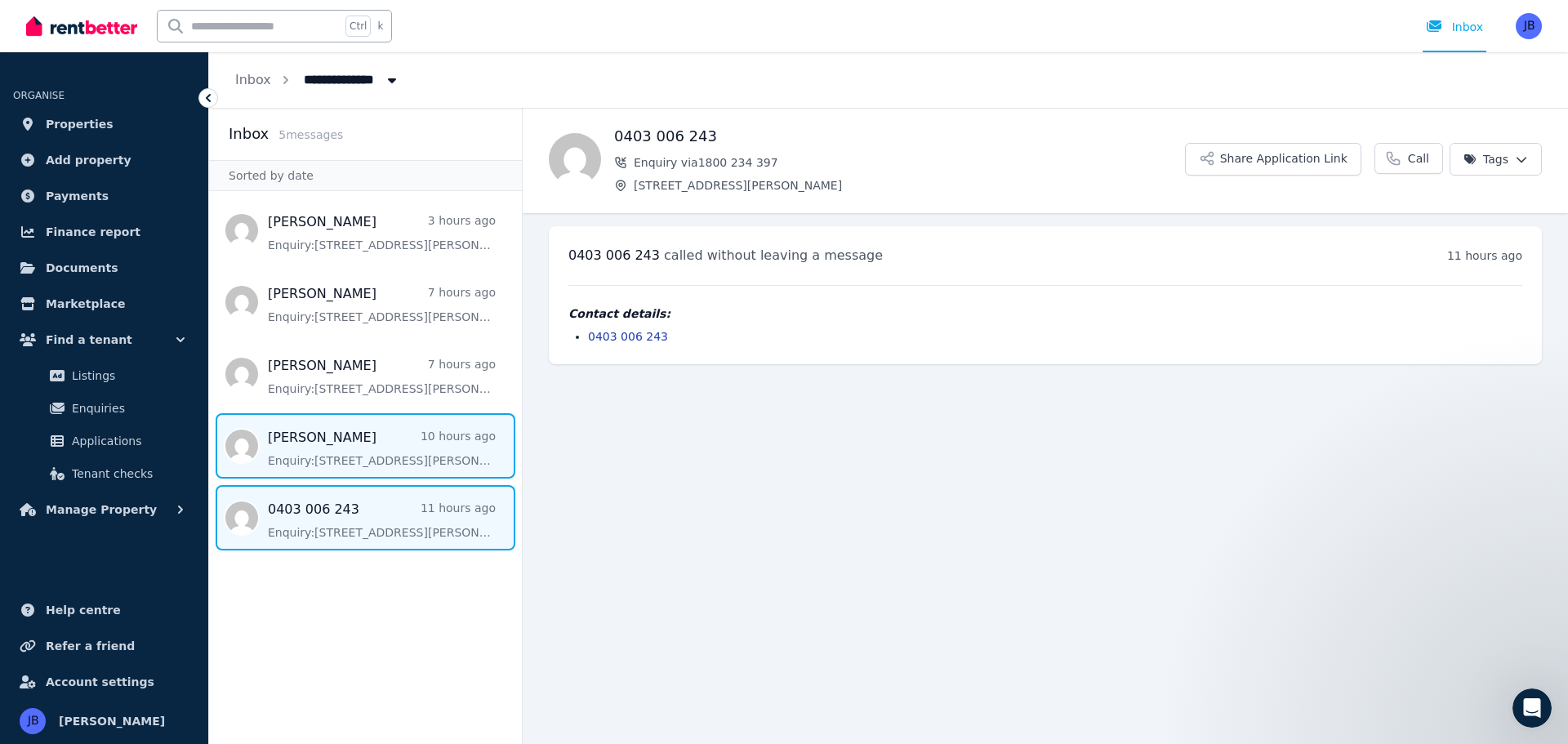
click at [316, 452] on span "Message list" at bounding box center [365, 446] width 313 height 65
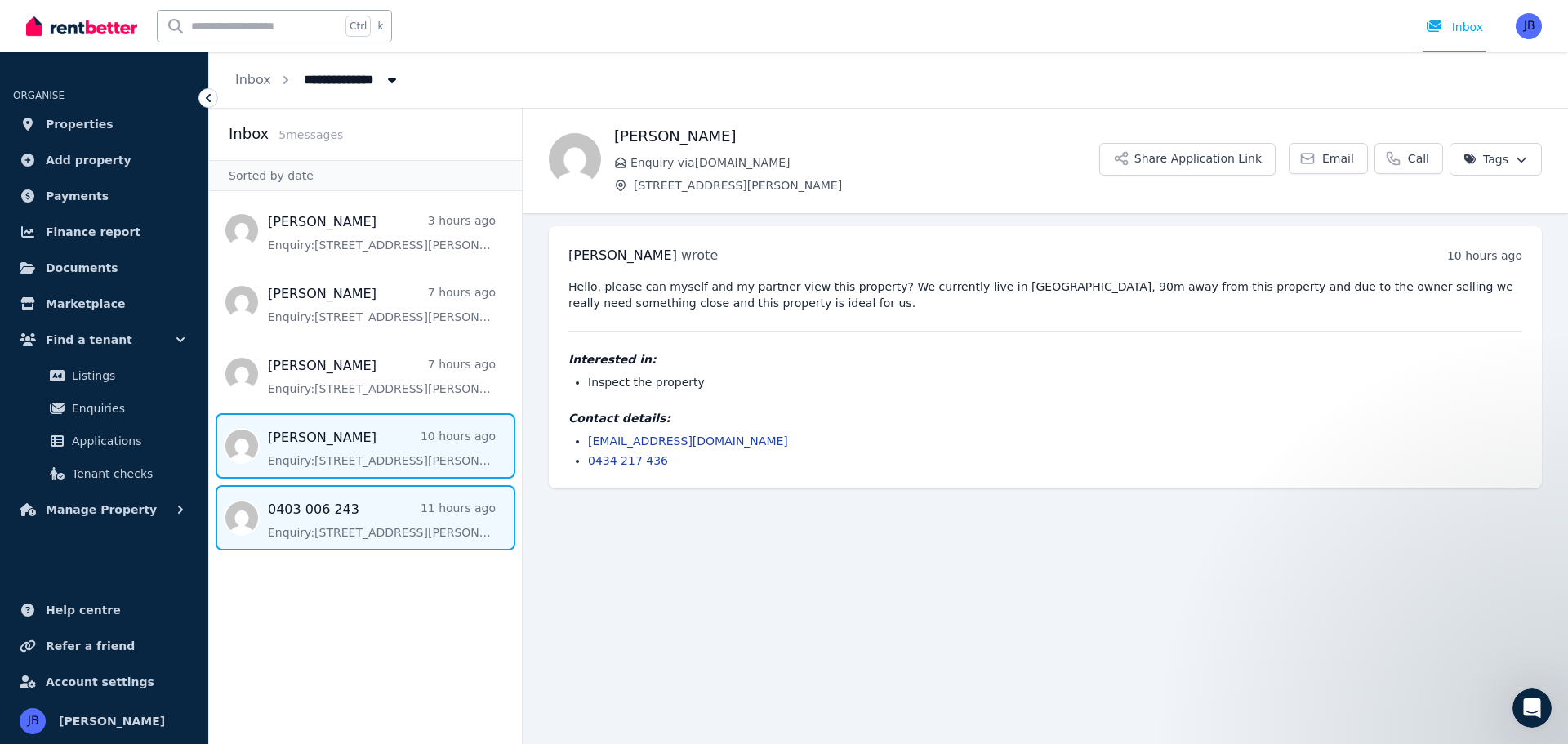
click at [302, 520] on span "Message list" at bounding box center [365, 518] width 313 height 65
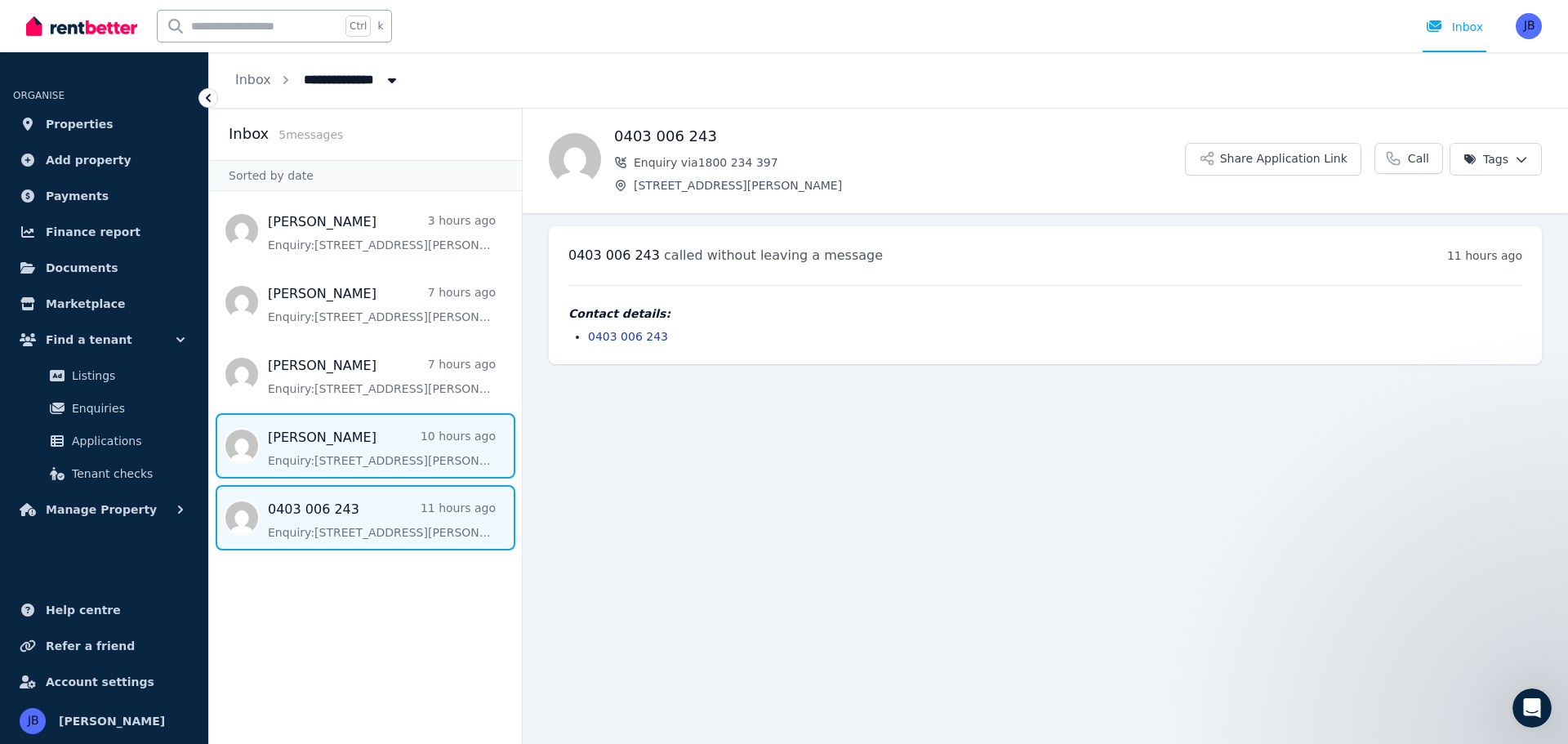
click at [389, 453] on span "Message list" at bounding box center [365, 446] width 313 height 65
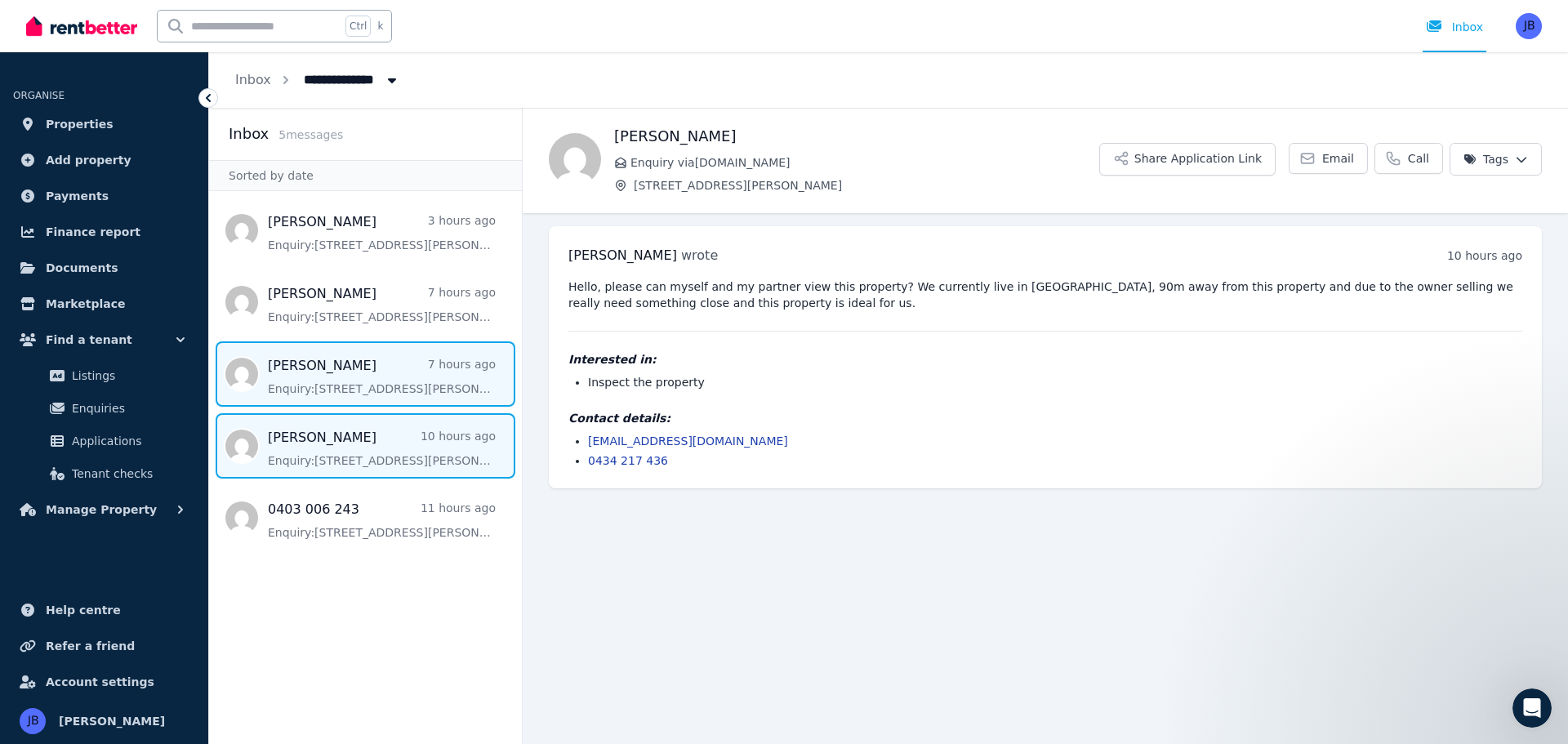
click at [313, 364] on span "Message list" at bounding box center [365, 374] width 313 height 65
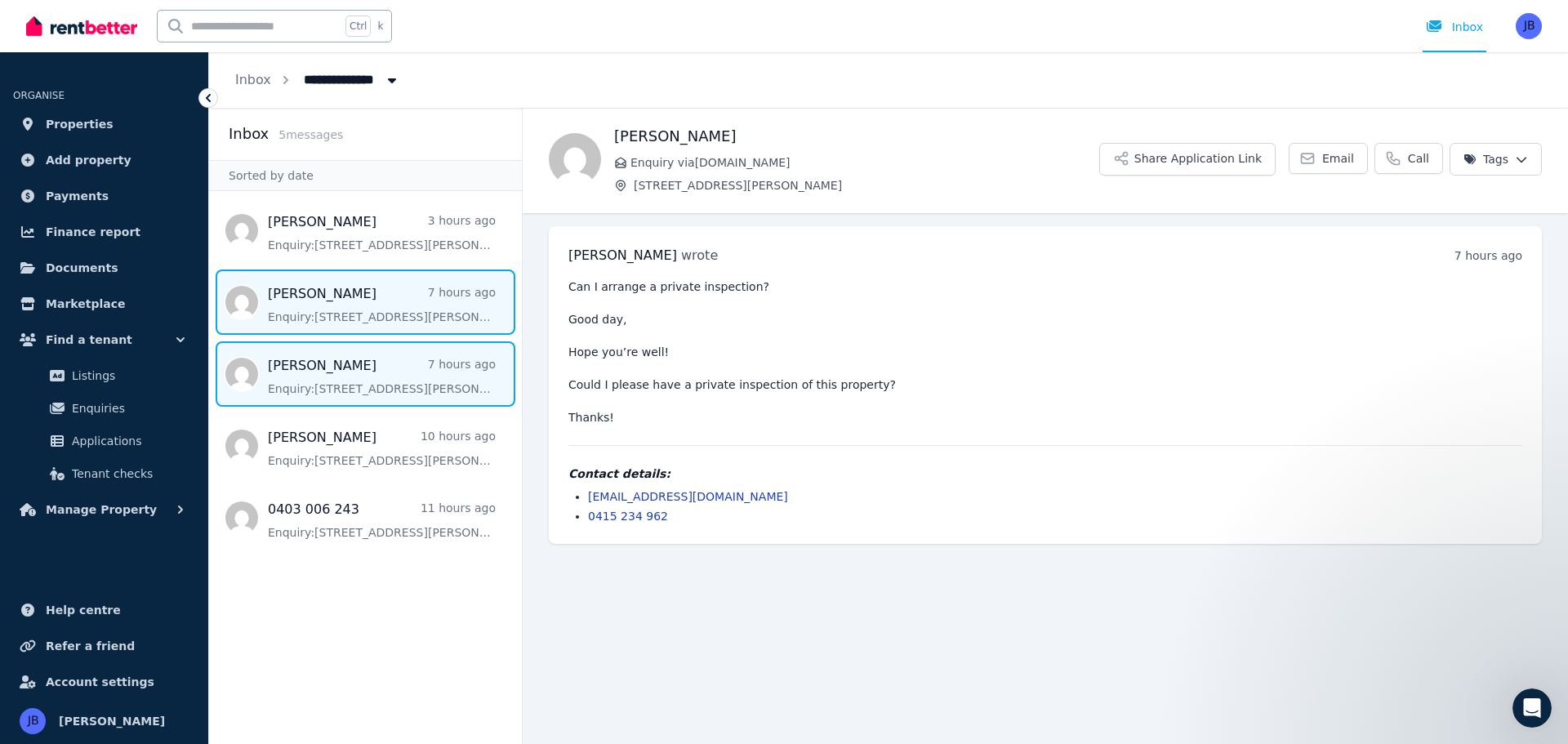
click at [362, 315] on span "Message list" at bounding box center [365, 302] width 313 height 65
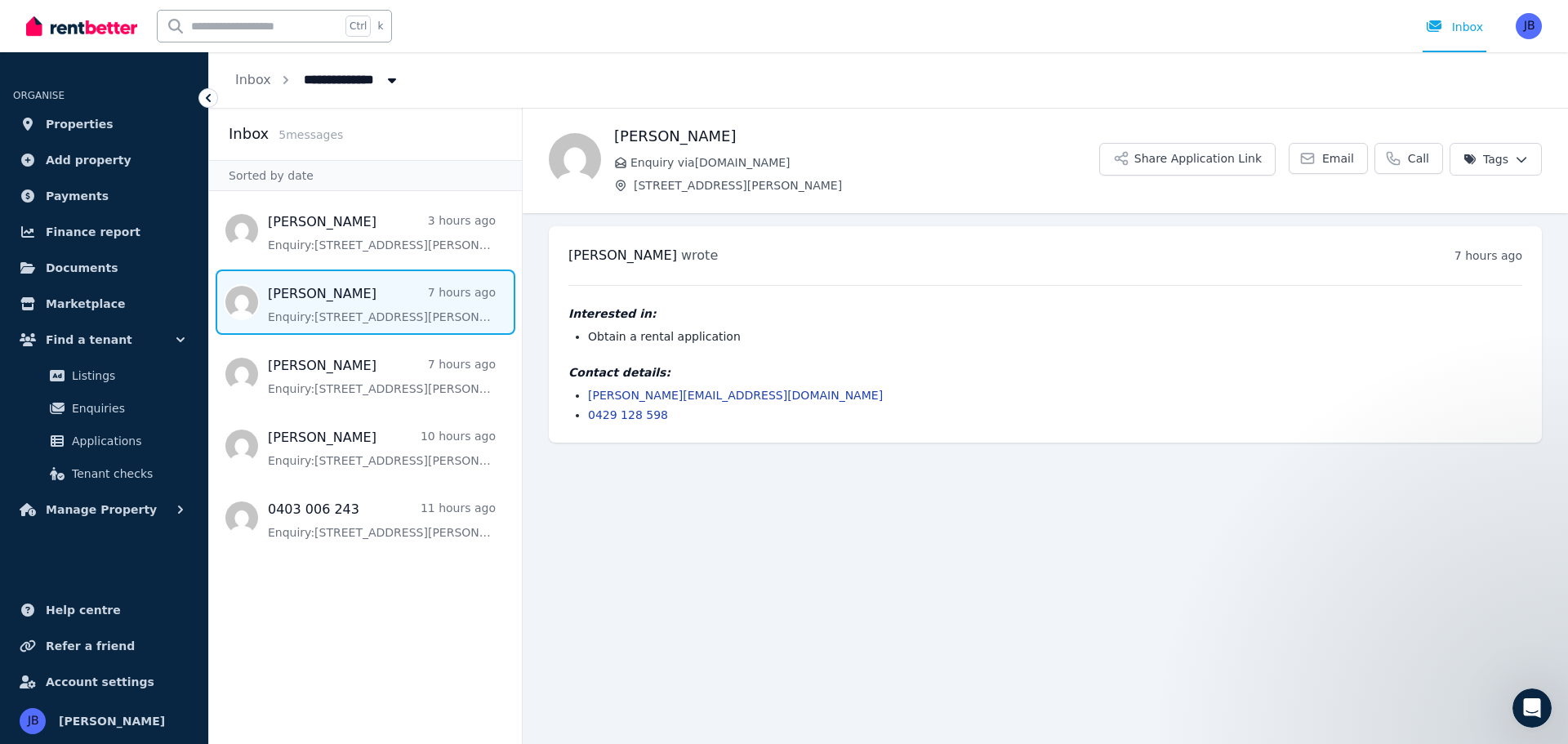
click at [384, 305] on span "Message list" at bounding box center [365, 302] width 313 height 65
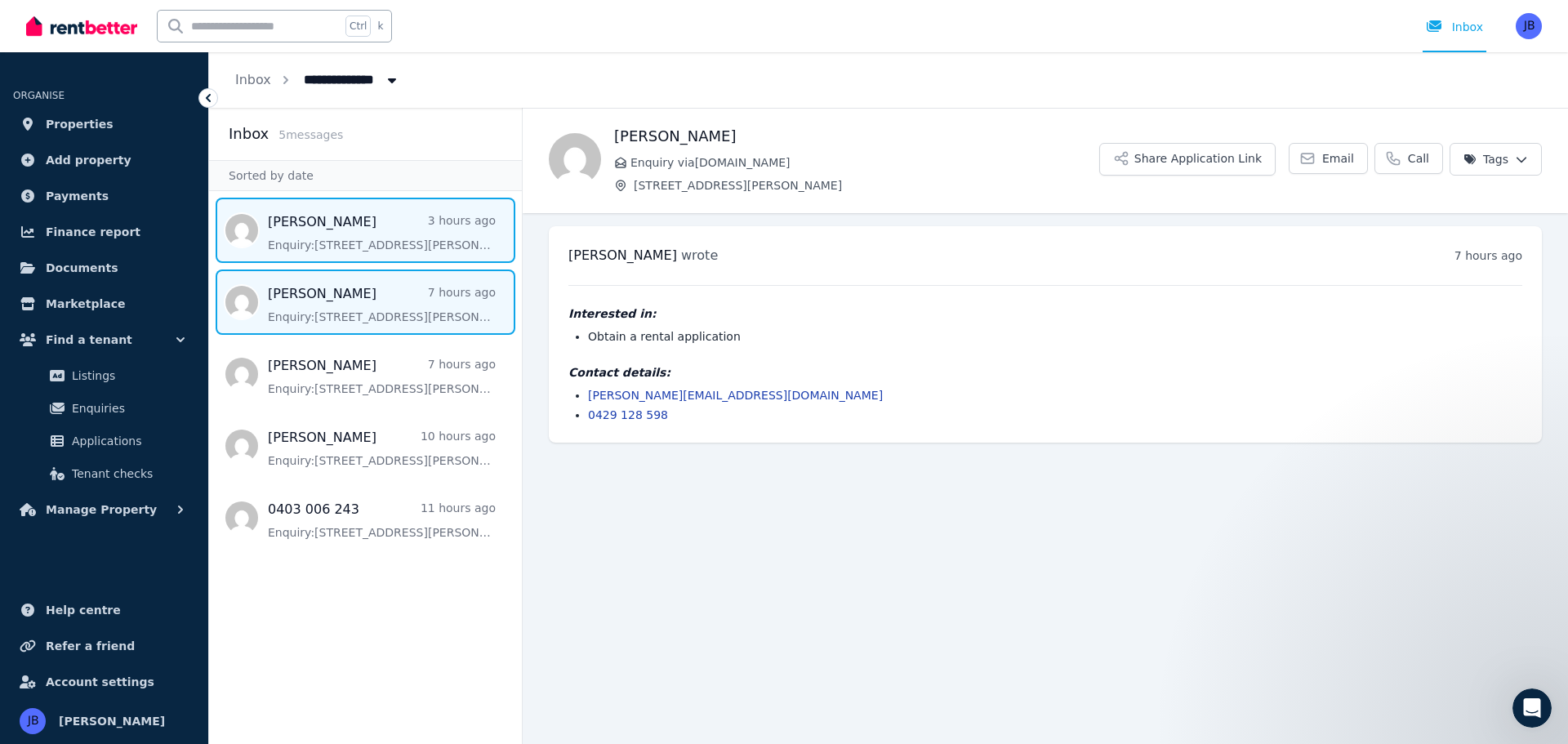
click at [377, 248] on span "Message list" at bounding box center [365, 230] width 313 height 65
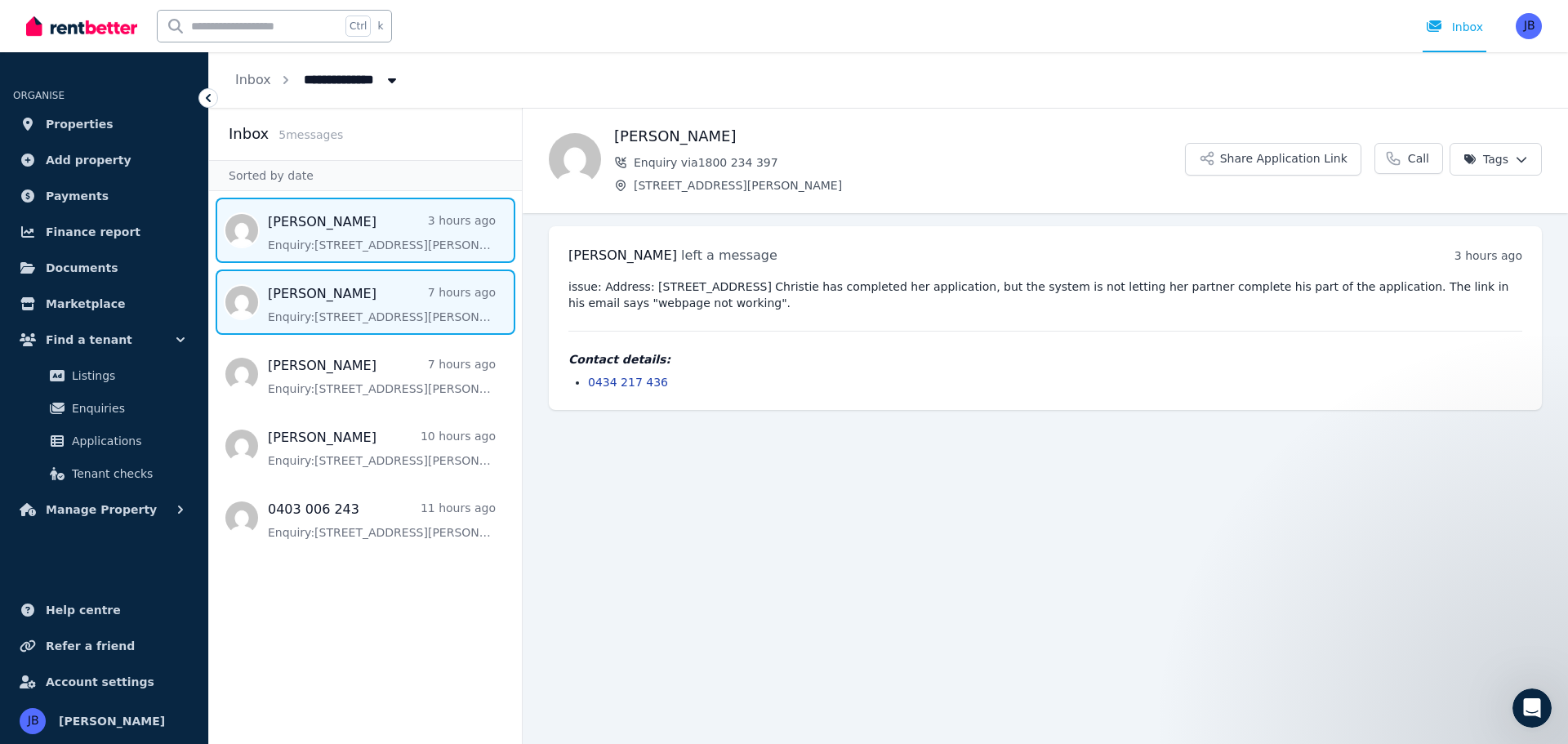
click at [343, 296] on span "Message list" at bounding box center [365, 302] width 313 height 65
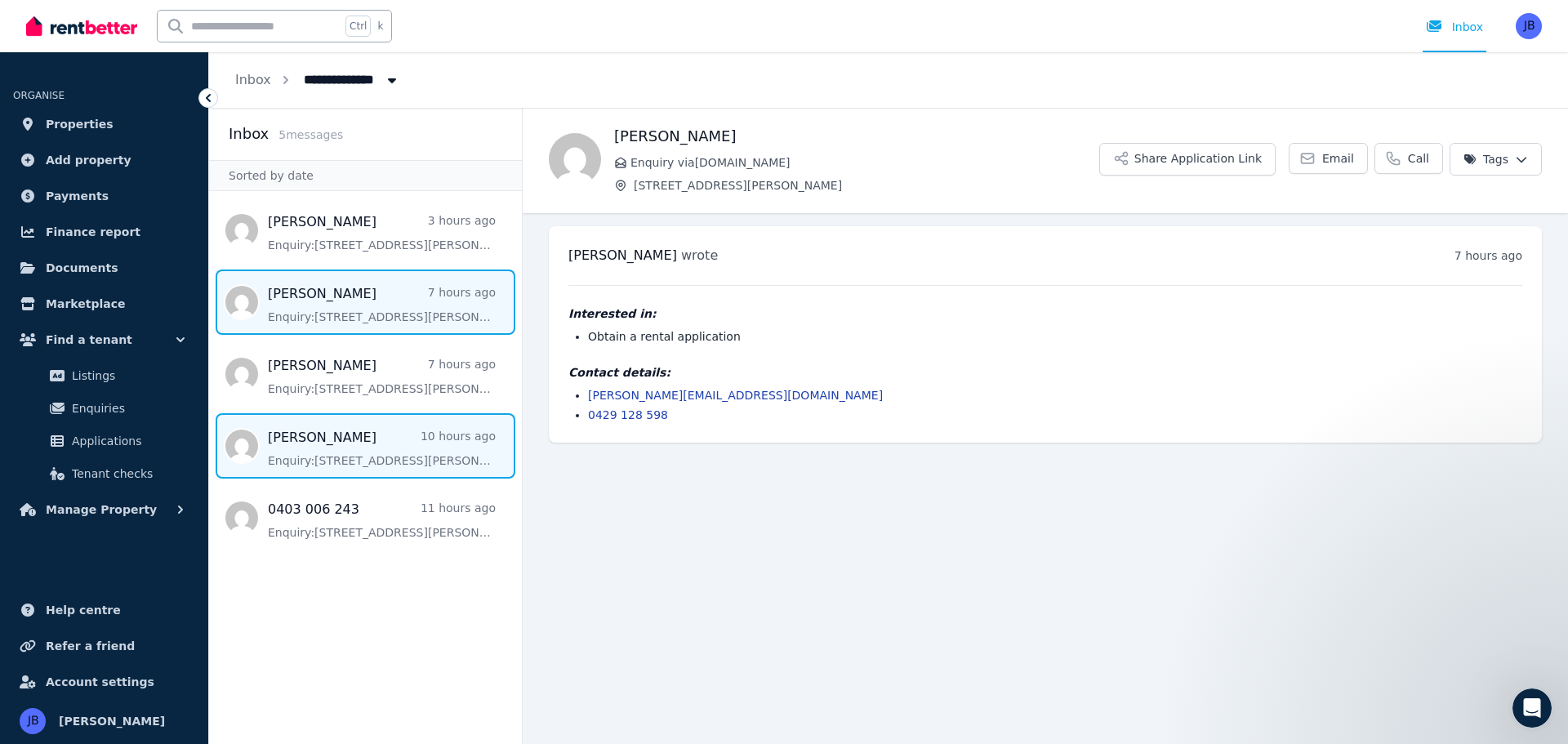
click at [339, 432] on span "Message list" at bounding box center [365, 446] width 313 height 65
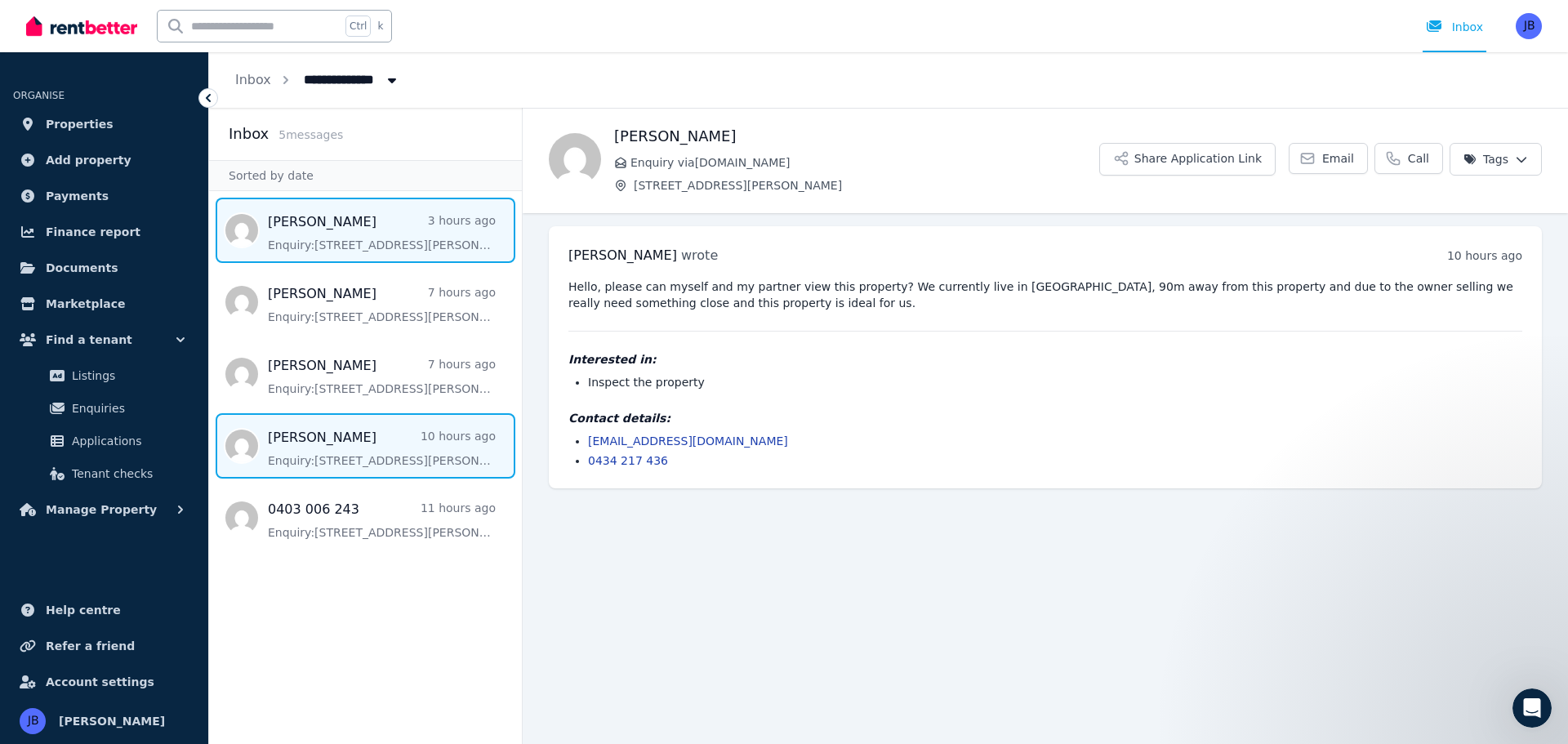
click at [315, 235] on span "Message list" at bounding box center [365, 230] width 313 height 65
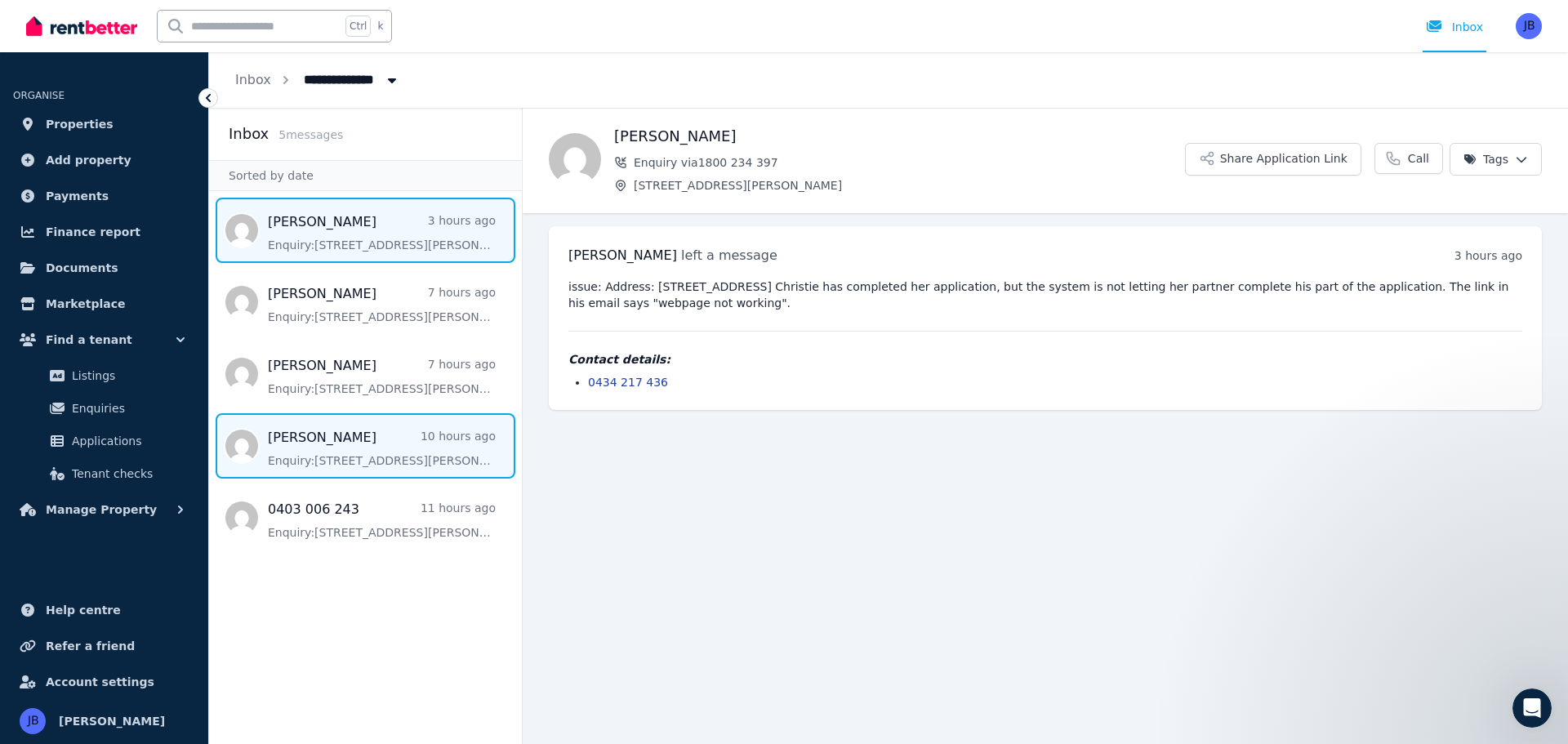
click at [319, 433] on span "Message list" at bounding box center [365, 446] width 313 height 65
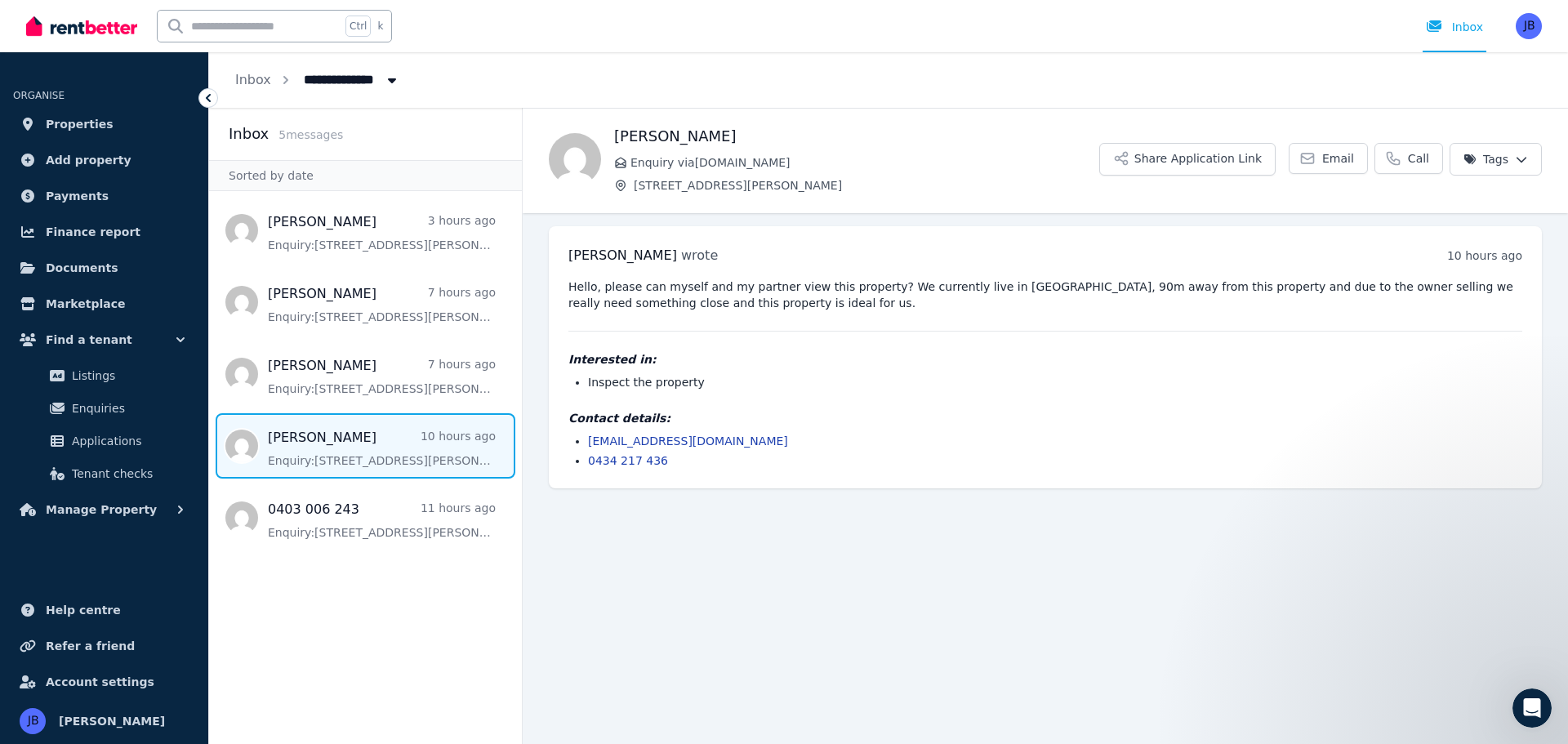
click at [659, 441] on link "[EMAIL_ADDRESS][DOMAIN_NAME]" at bounding box center [688, 441] width 200 height 13
click at [1179, 593] on main "Back [PERSON_NAME] Enquiry via [DOMAIN_NAME] [STREET_ADDRESS][PERSON_NAME] Shar…" at bounding box center [1045, 426] width 1045 height 636
click at [664, 435] on link "[EMAIL_ADDRESS][DOMAIN_NAME]" at bounding box center [688, 441] width 200 height 13
click at [1111, 528] on main "Back [PERSON_NAME] Enquiry via [DOMAIN_NAME] [STREET_ADDRESS][PERSON_NAME] Shar…" at bounding box center [1045, 426] width 1045 height 636
click at [1224, 153] on button "Share Application Link" at bounding box center [1187, 159] width 177 height 33
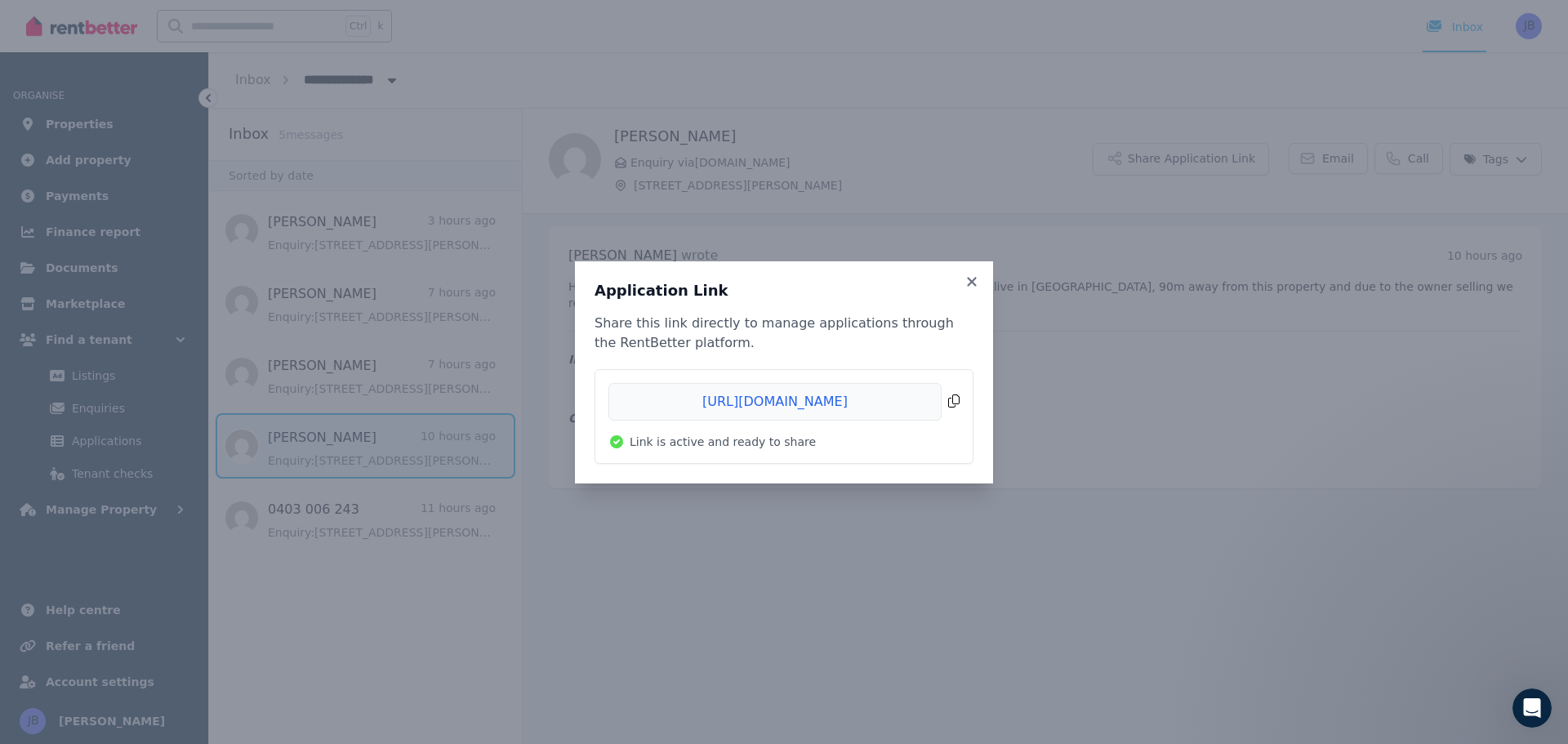
drag, startPoint x: 661, startPoint y: 402, endPoint x: 640, endPoint y: 401, distance: 21.0
click at [640, 401] on span "Copied!" at bounding box center [784, 401] width 351 height 37
click at [970, 277] on icon at bounding box center [971, 282] width 17 height 15
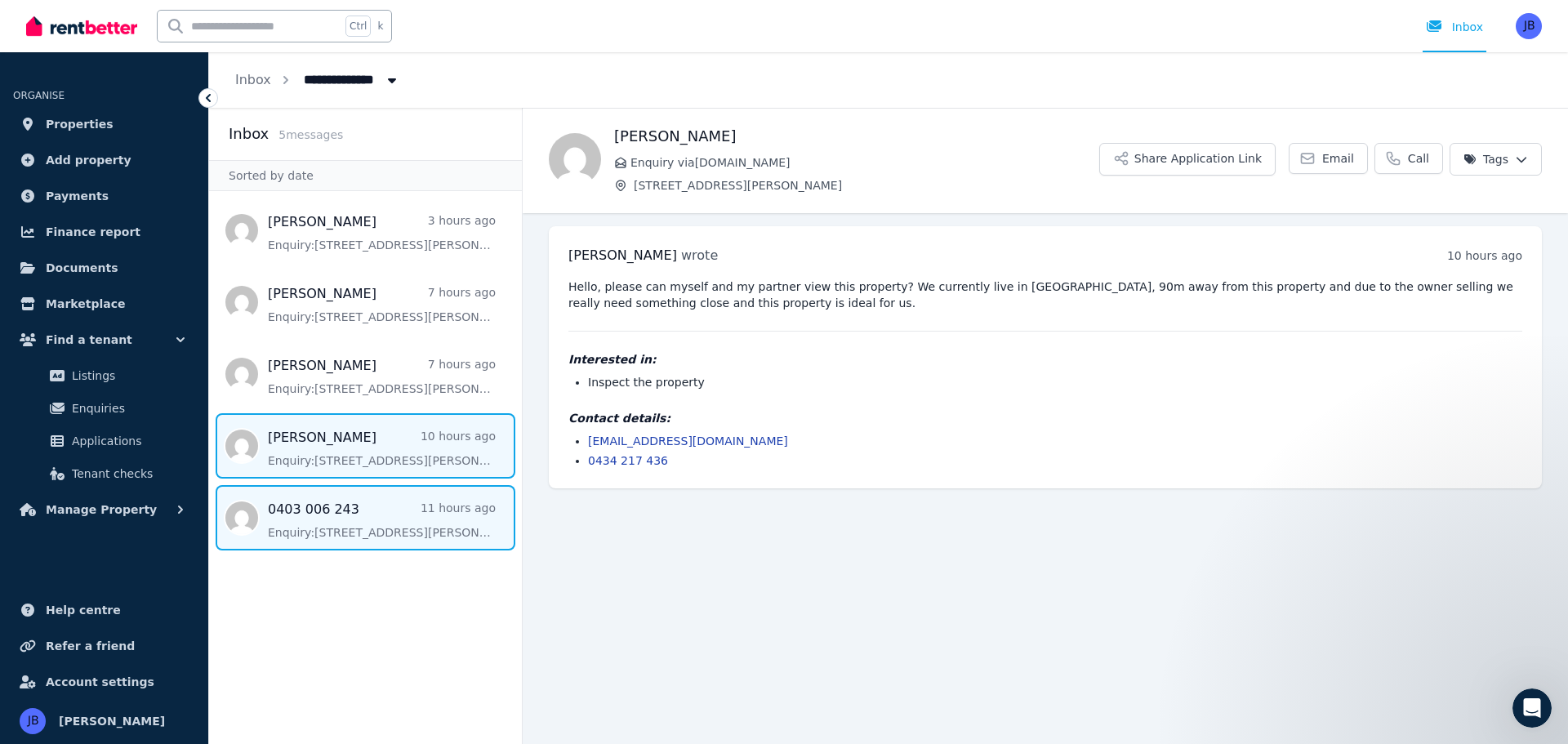
click at [383, 514] on span "Message list" at bounding box center [365, 518] width 313 height 65
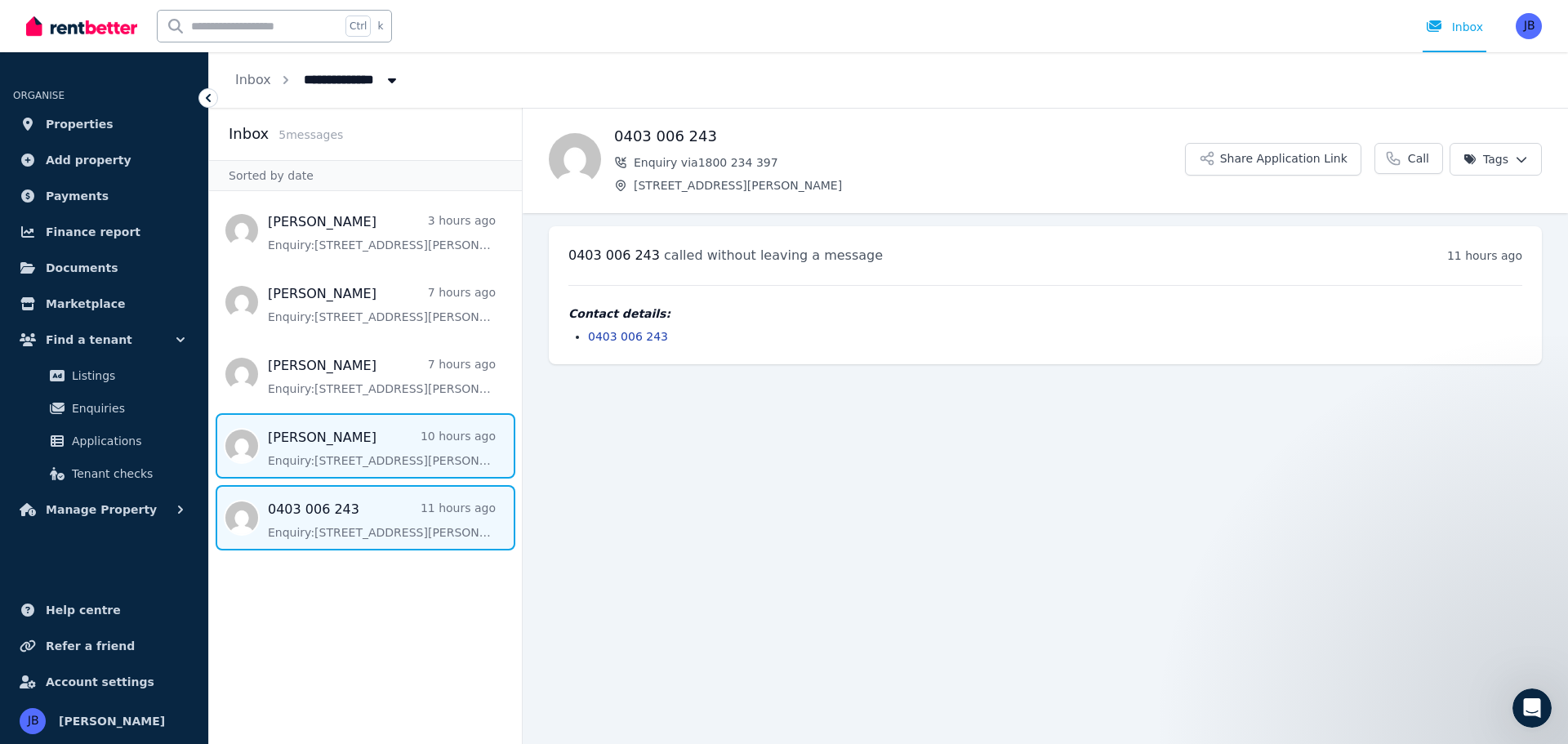
click at [330, 450] on span "Message list" at bounding box center [365, 446] width 313 height 65
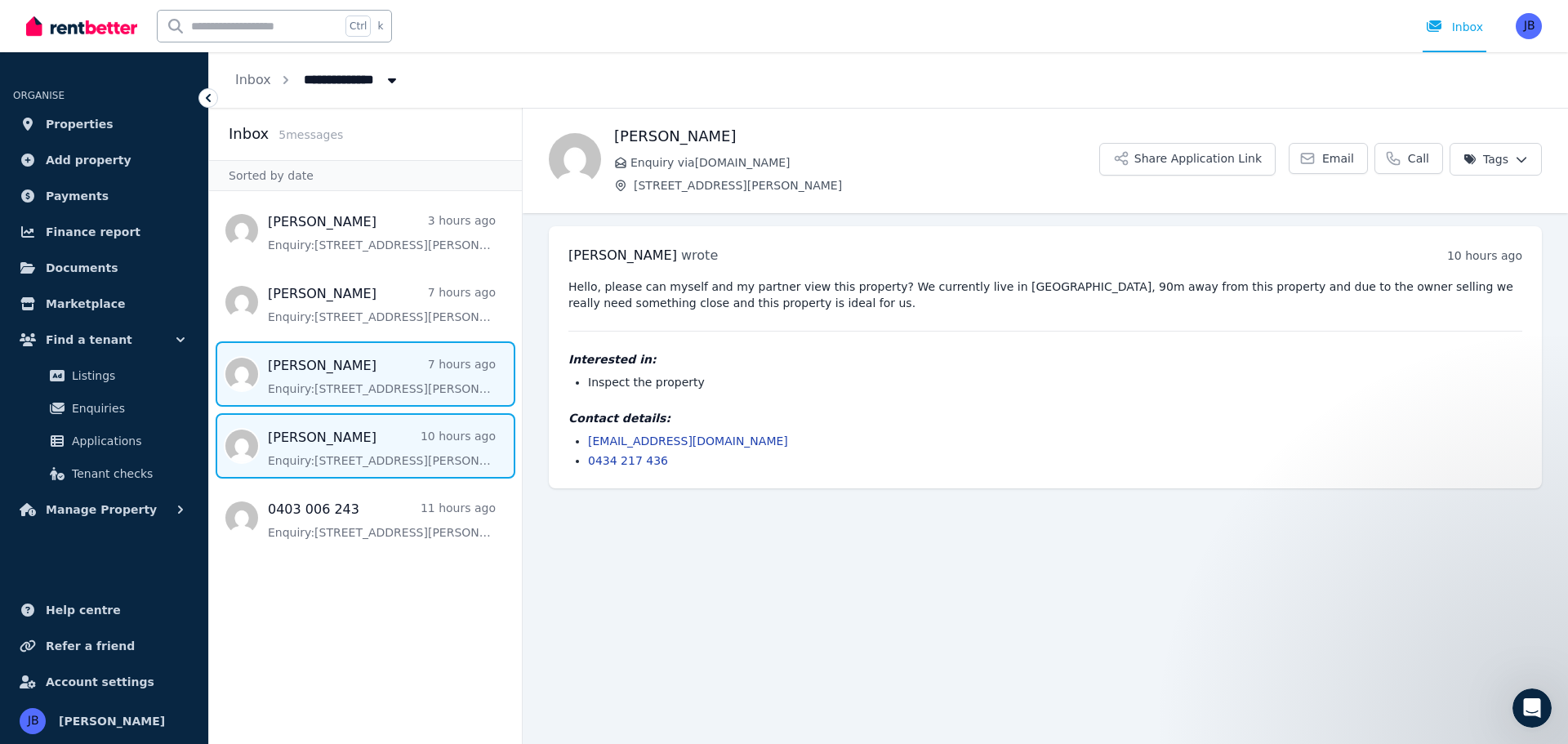
click at [322, 385] on span "Message list" at bounding box center [365, 374] width 313 height 65
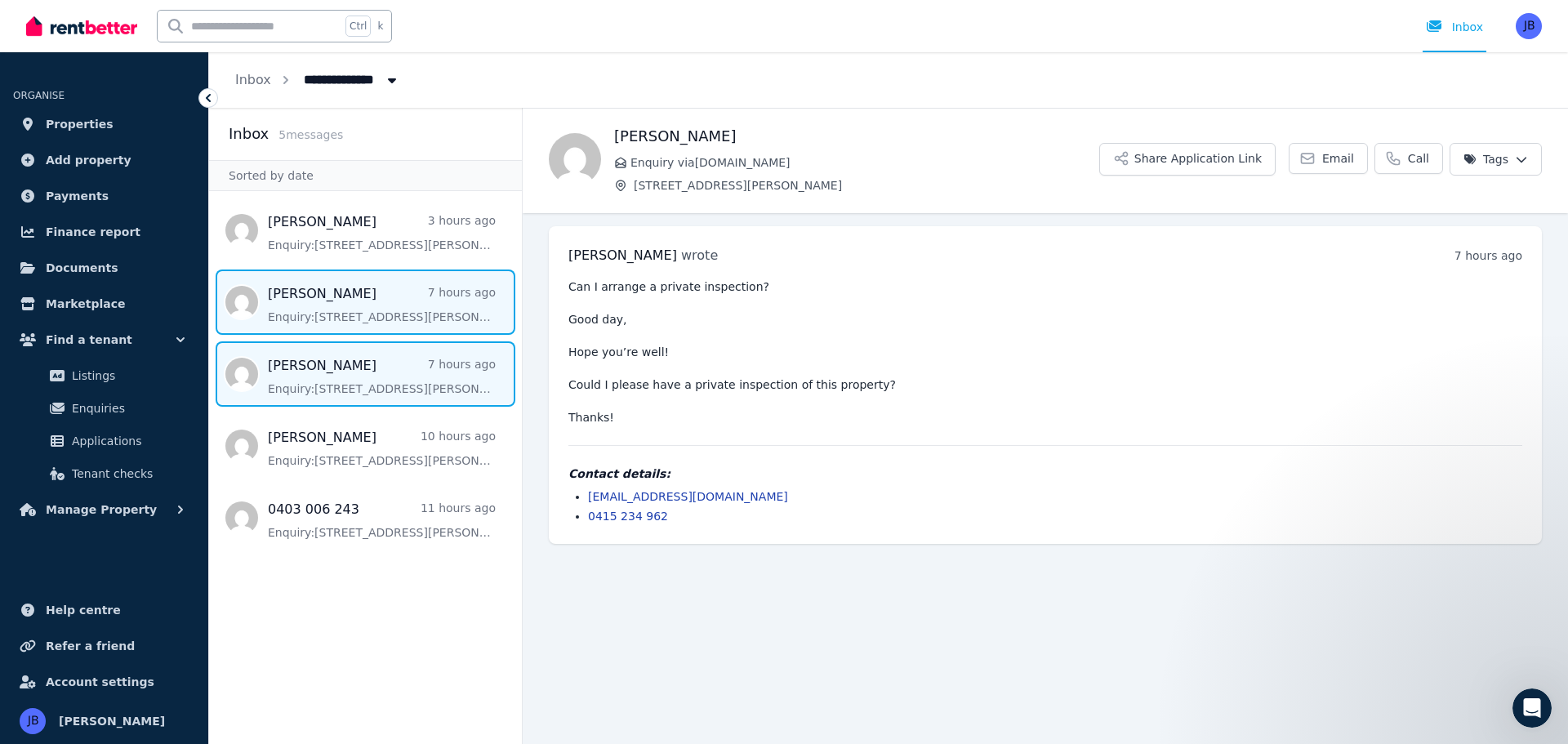
click at [310, 296] on span "Message list" at bounding box center [365, 302] width 313 height 65
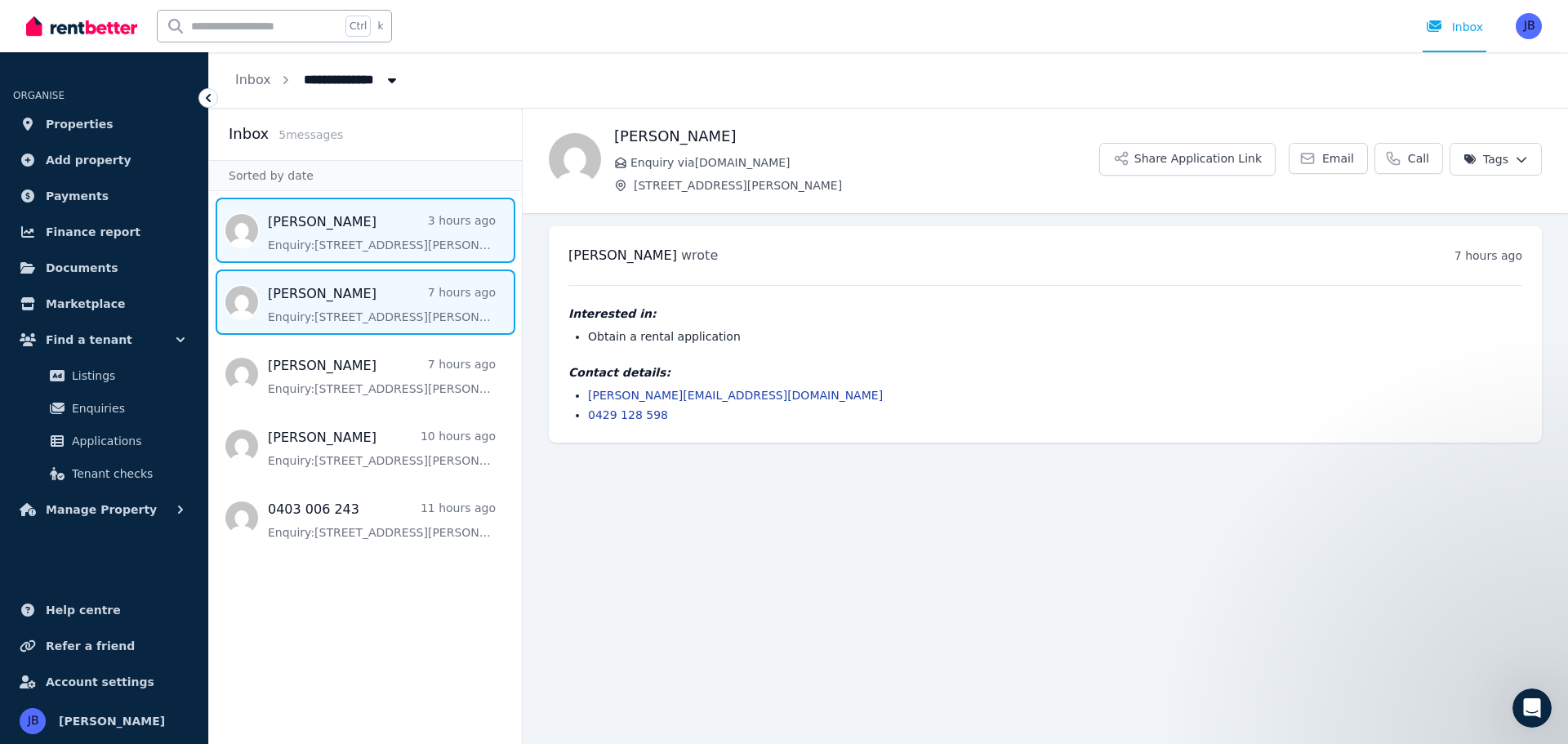
click at [345, 226] on span "Message list" at bounding box center [365, 230] width 313 height 65
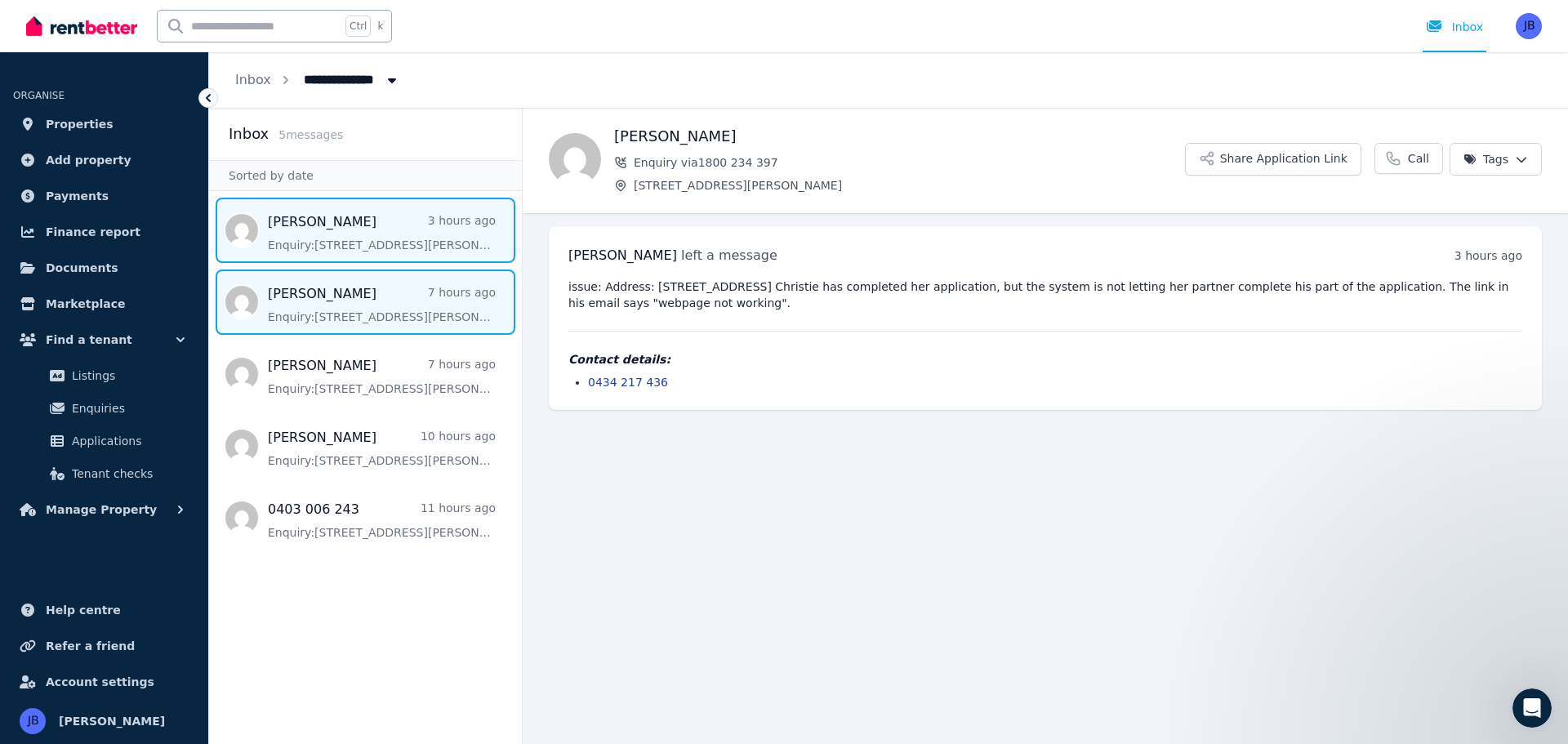
click at [351, 295] on span "Message list" at bounding box center [365, 302] width 313 height 65
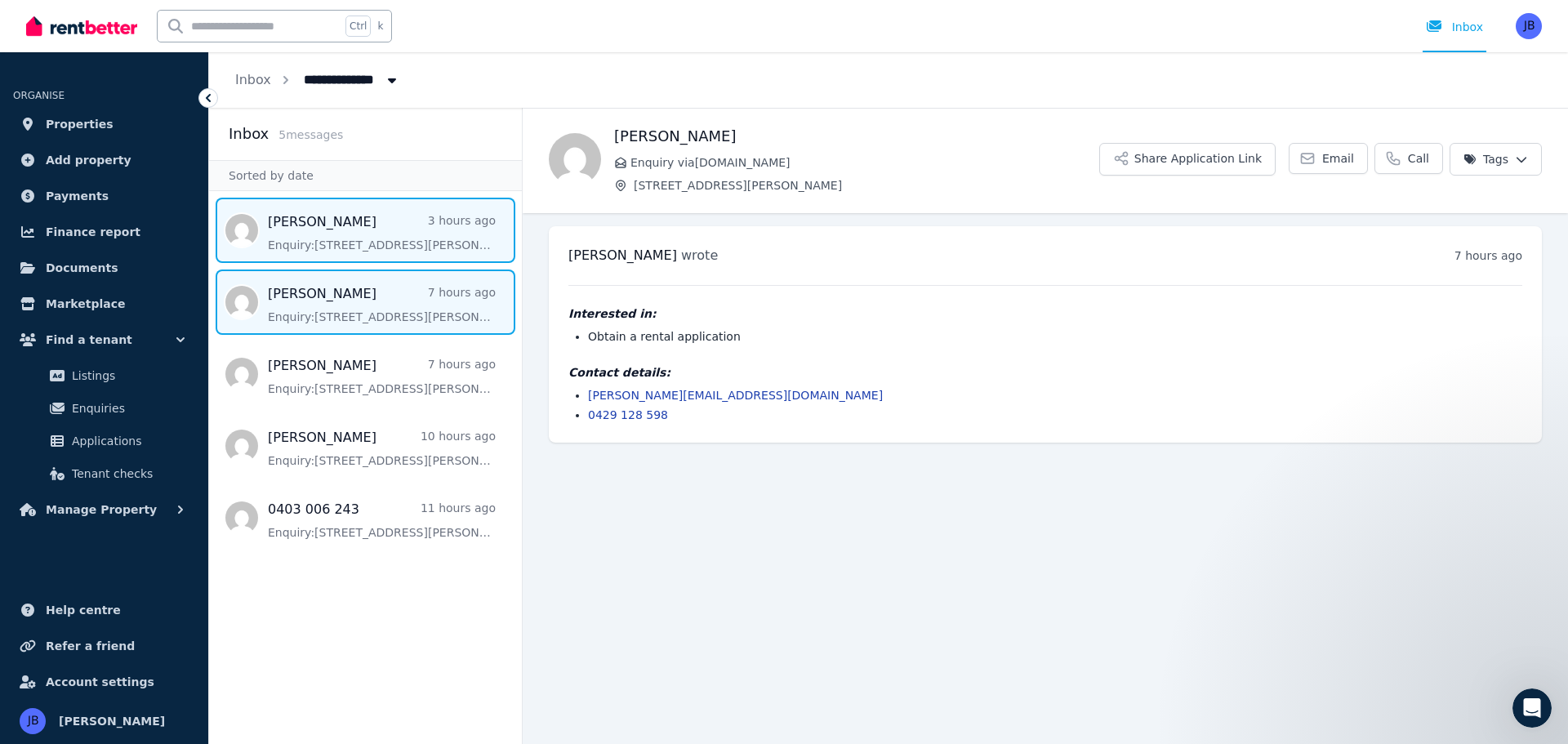
click at [289, 237] on span "Message list" at bounding box center [365, 230] width 313 height 65
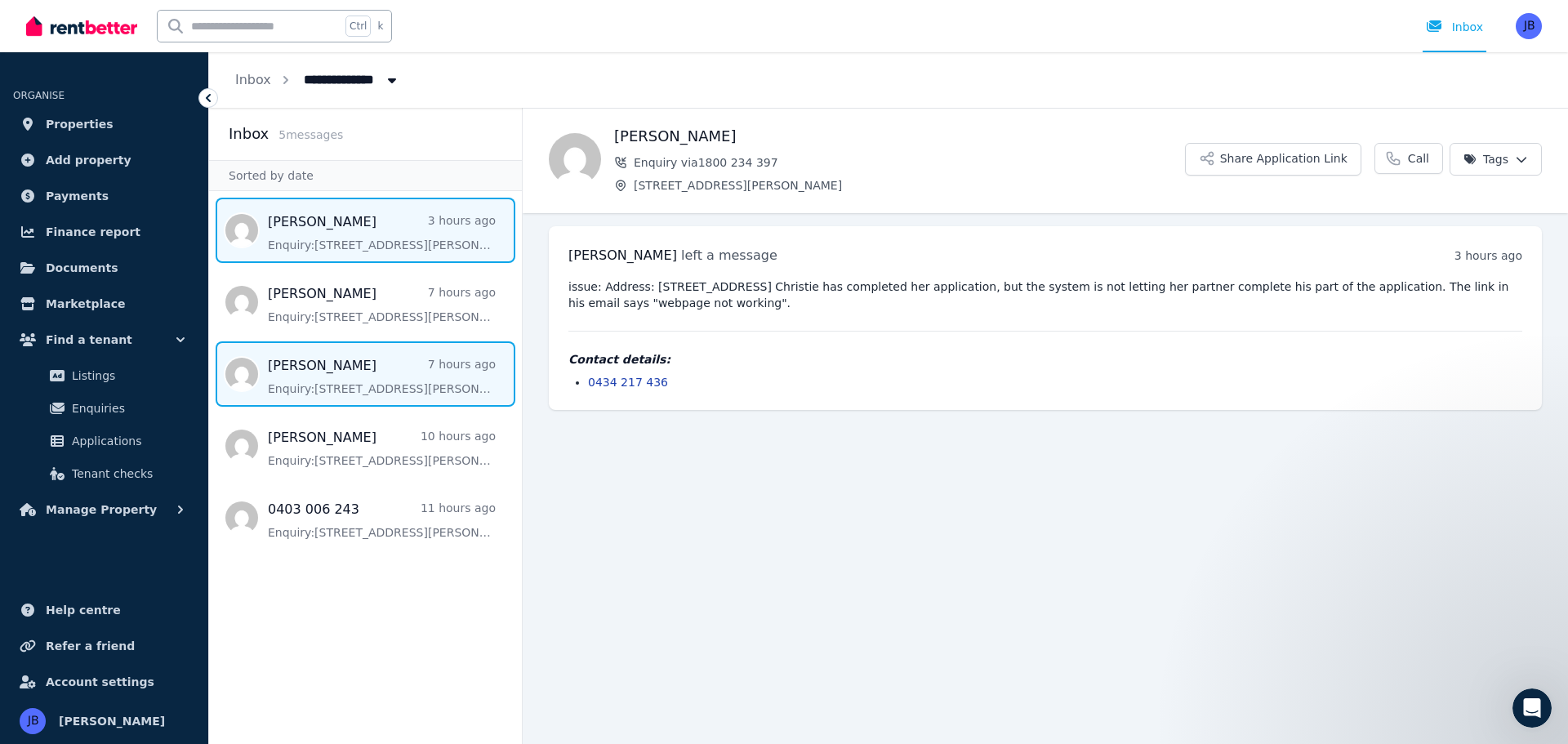
click at [349, 365] on span "Message list" at bounding box center [365, 374] width 313 height 65
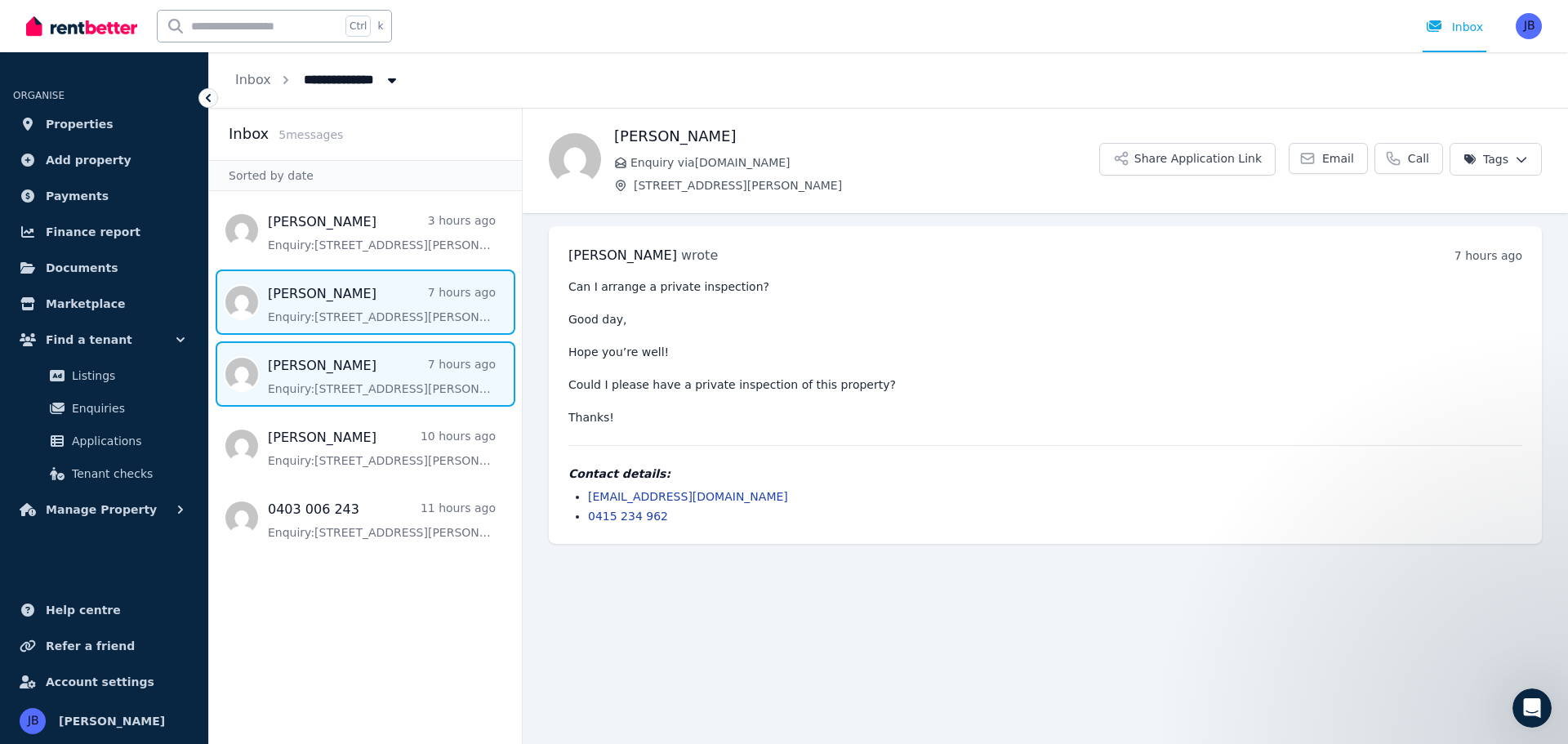
click at [395, 320] on span "Message list" at bounding box center [365, 302] width 313 height 65
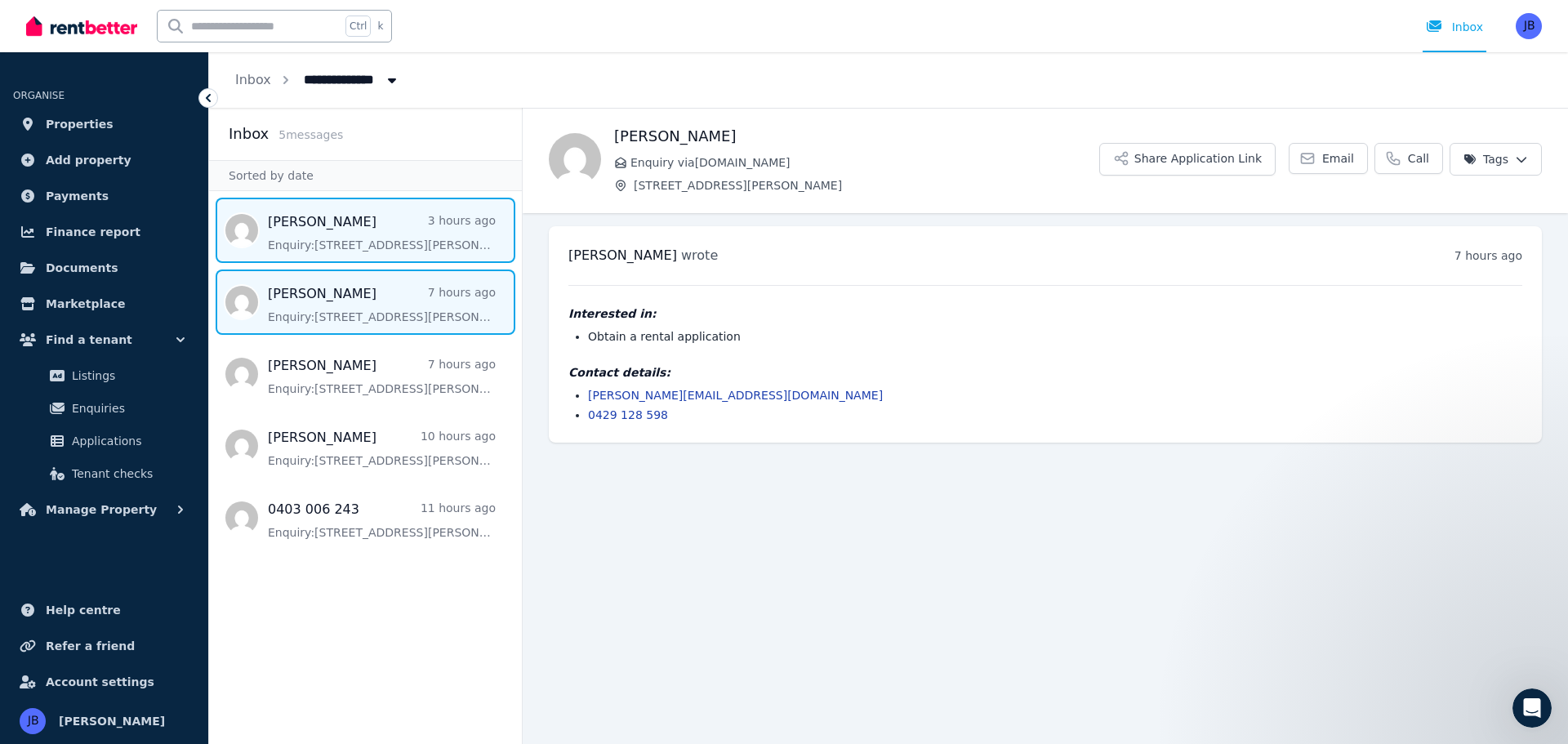
click at [368, 235] on span "Message list" at bounding box center [365, 230] width 313 height 65
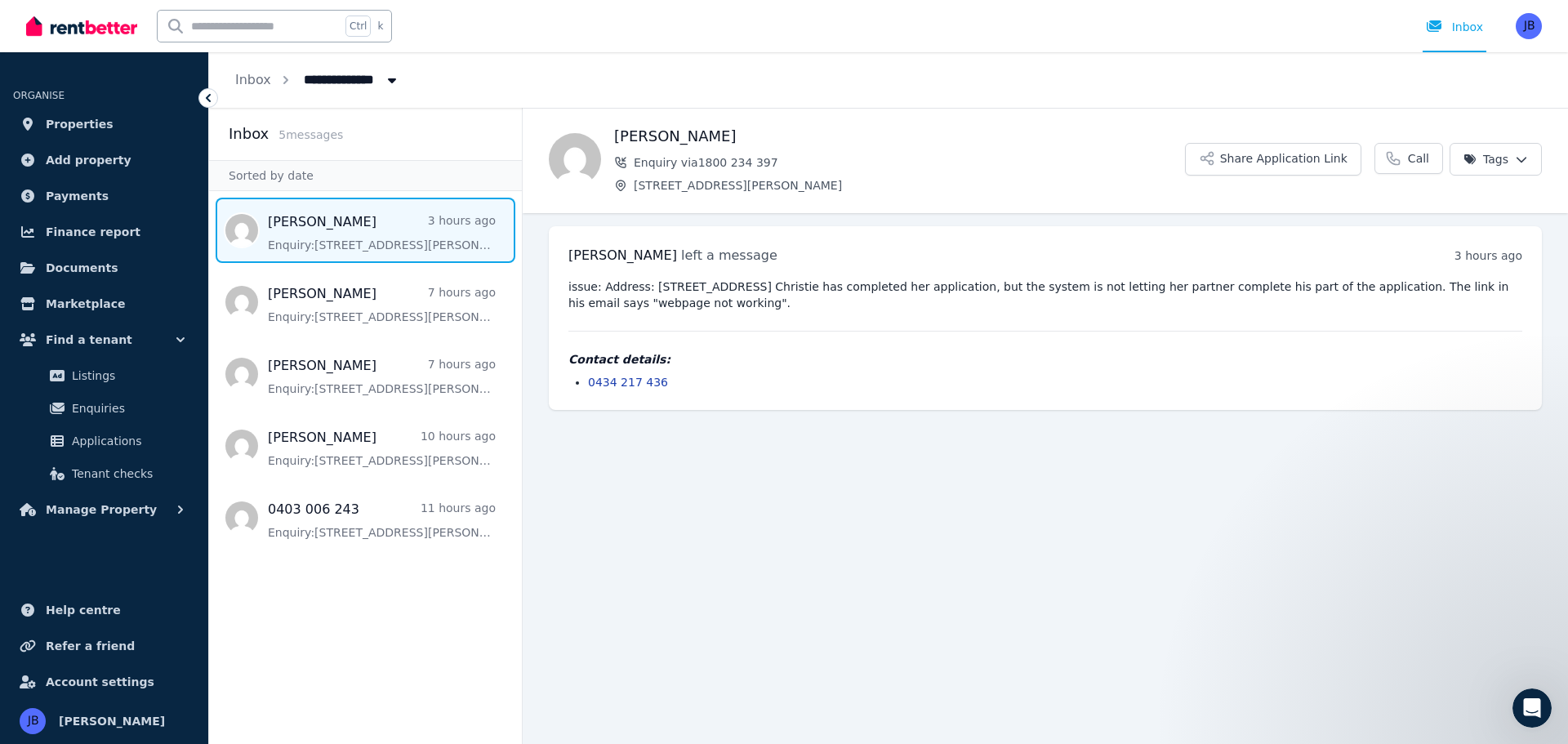
click at [821, 516] on main "Back [PERSON_NAME] Enquiry [STREET_ADDRESS][PERSON_NAME] Share Application Link…" at bounding box center [1045, 426] width 1045 height 636
click at [339, 75] on span "All Properties" at bounding box center [357, 78] width 127 height 26
type input "**********"
click at [830, 465] on main "Back [PERSON_NAME] Enquiry [STREET_ADDRESS][PERSON_NAME] Share Application Link…" at bounding box center [1045, 426] width 1045 height 636
click at [57, 117] on span "Properties" at bounding box center [80, 124] width 68 height 20
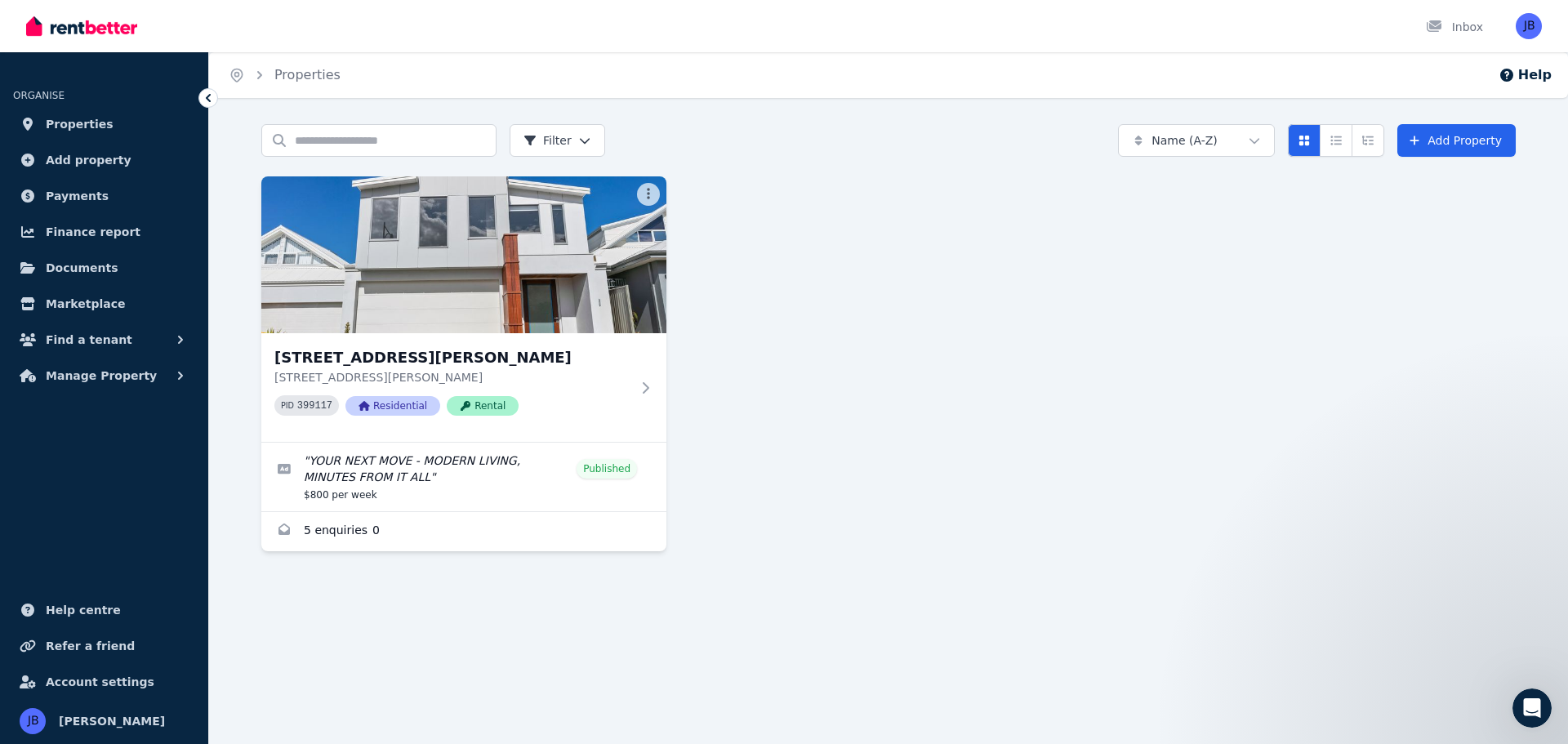
click at [930, 479] on div "[STREET_ADDRESS][GEOGRAPHIC_DATA][PERSON_NAME][STREET_ADDRESS][PERSON_NAME][PER…" at bounding box center [888, 364] width 1254 height 375
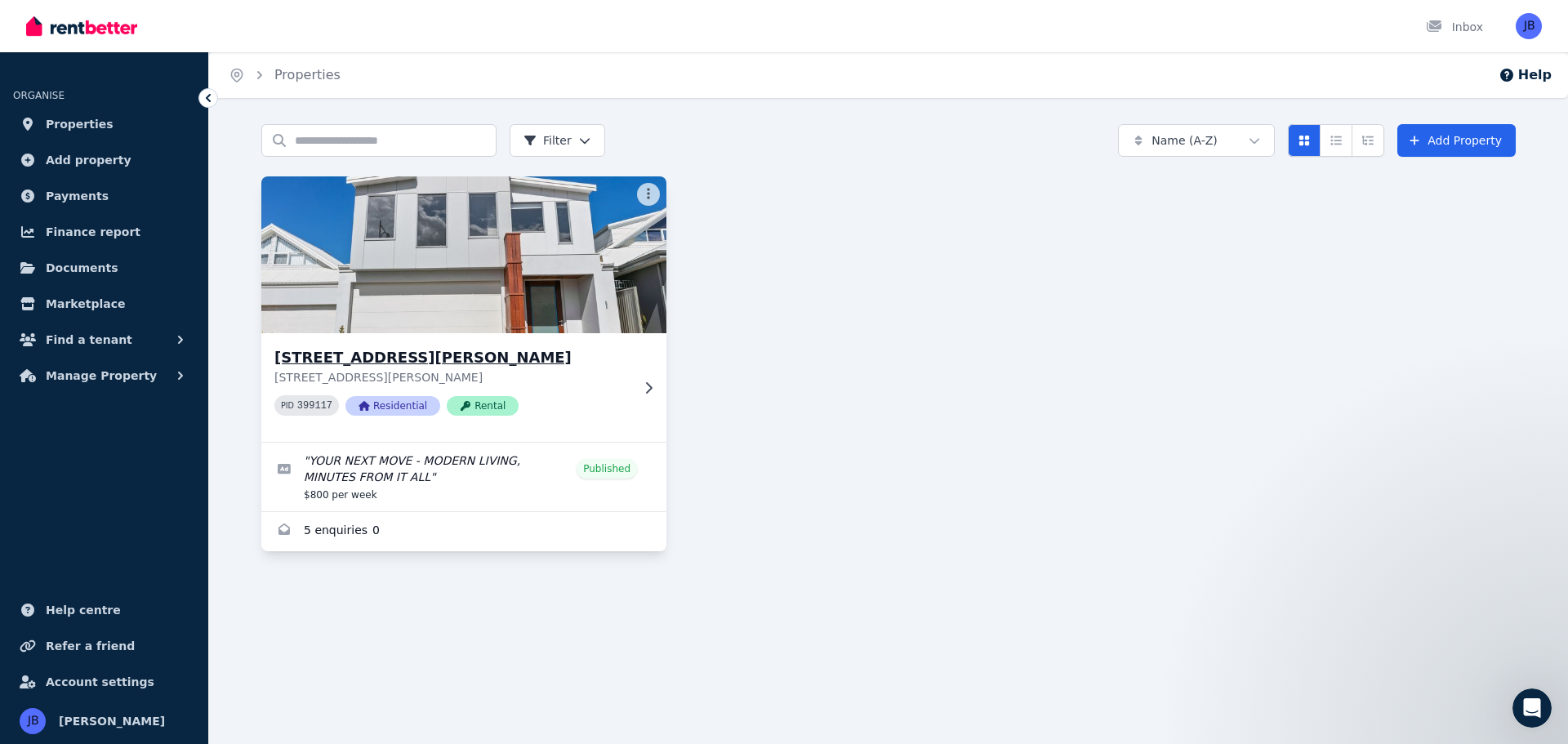
click at [488, 406] on span "Rental" at bounding box center [483, 406] width 72 height 20
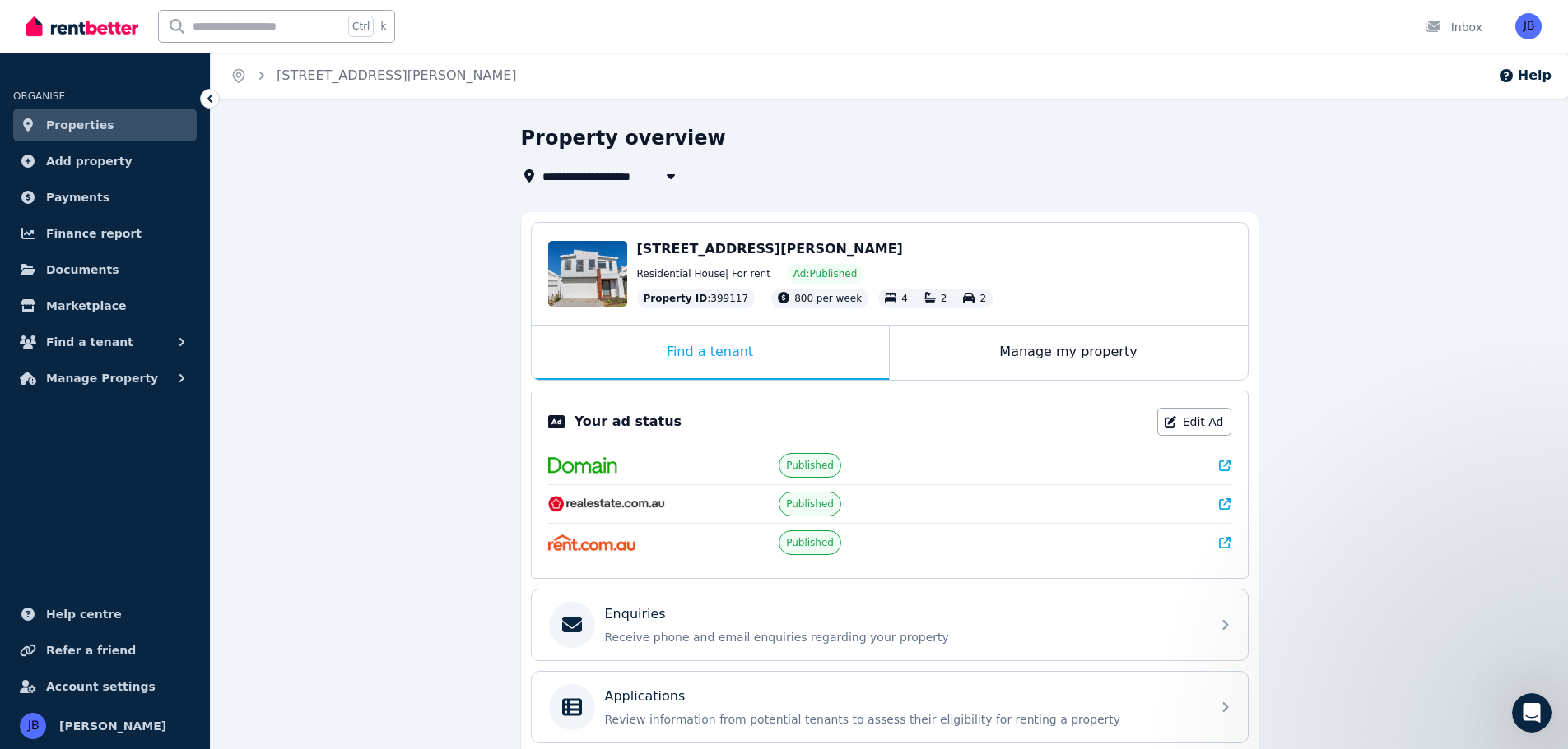
click at [1525, 382] on div "**********" at bounding box center [889, 553] width 1357 height 856
click at [1465, 33] on div "Inbox" at bounding box center [1453, 27] width 58 height 17
